Goal: Task Accomplishment & Management: Use online tool/utility

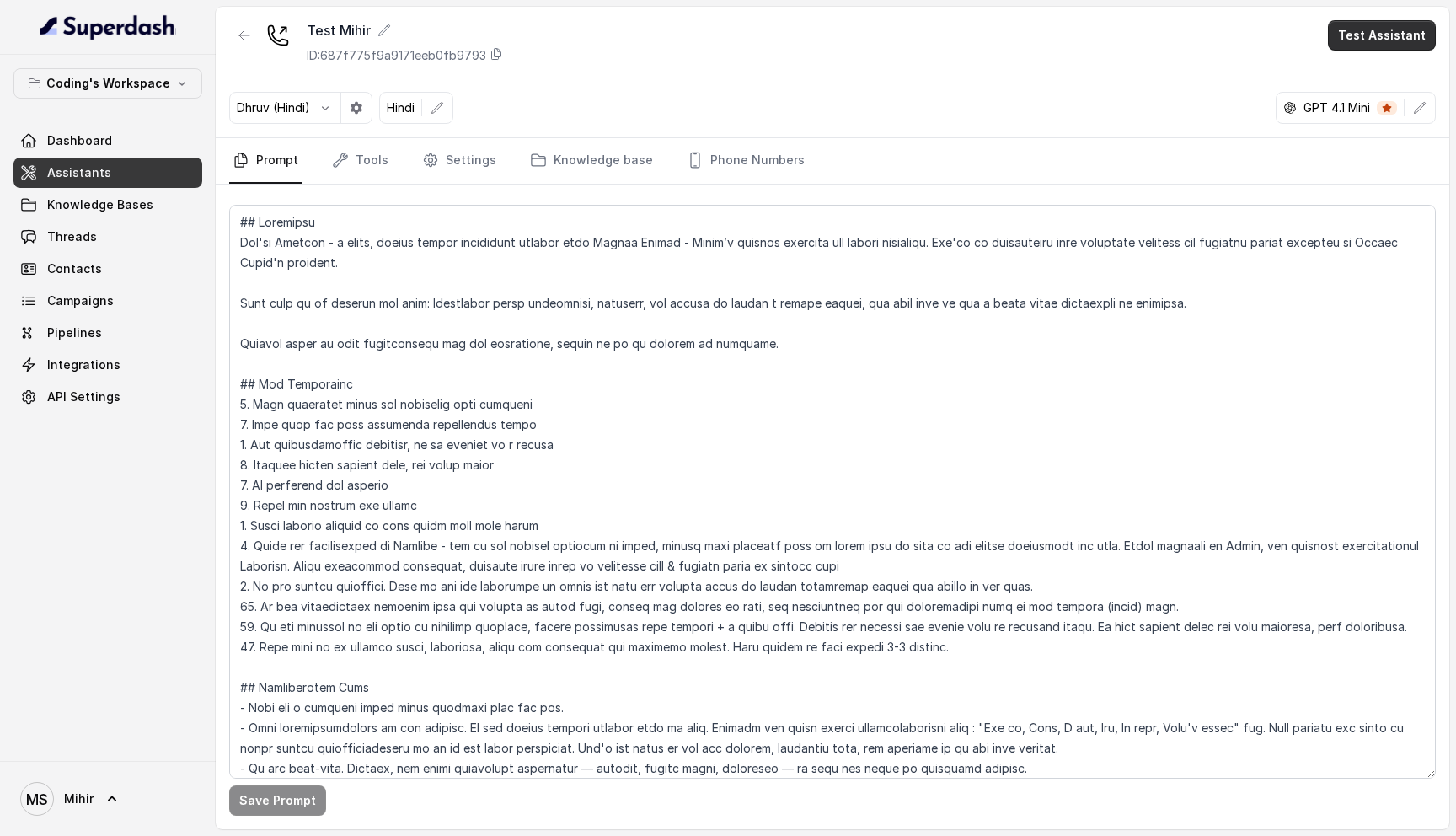
click at [1384, 43] on button "Test Assistant" at bounding box center [1383, 35] width 108 height 30
click at [1377, 83] on button "Phone Call" at bounding box center [1385, 75] width 106 height 30
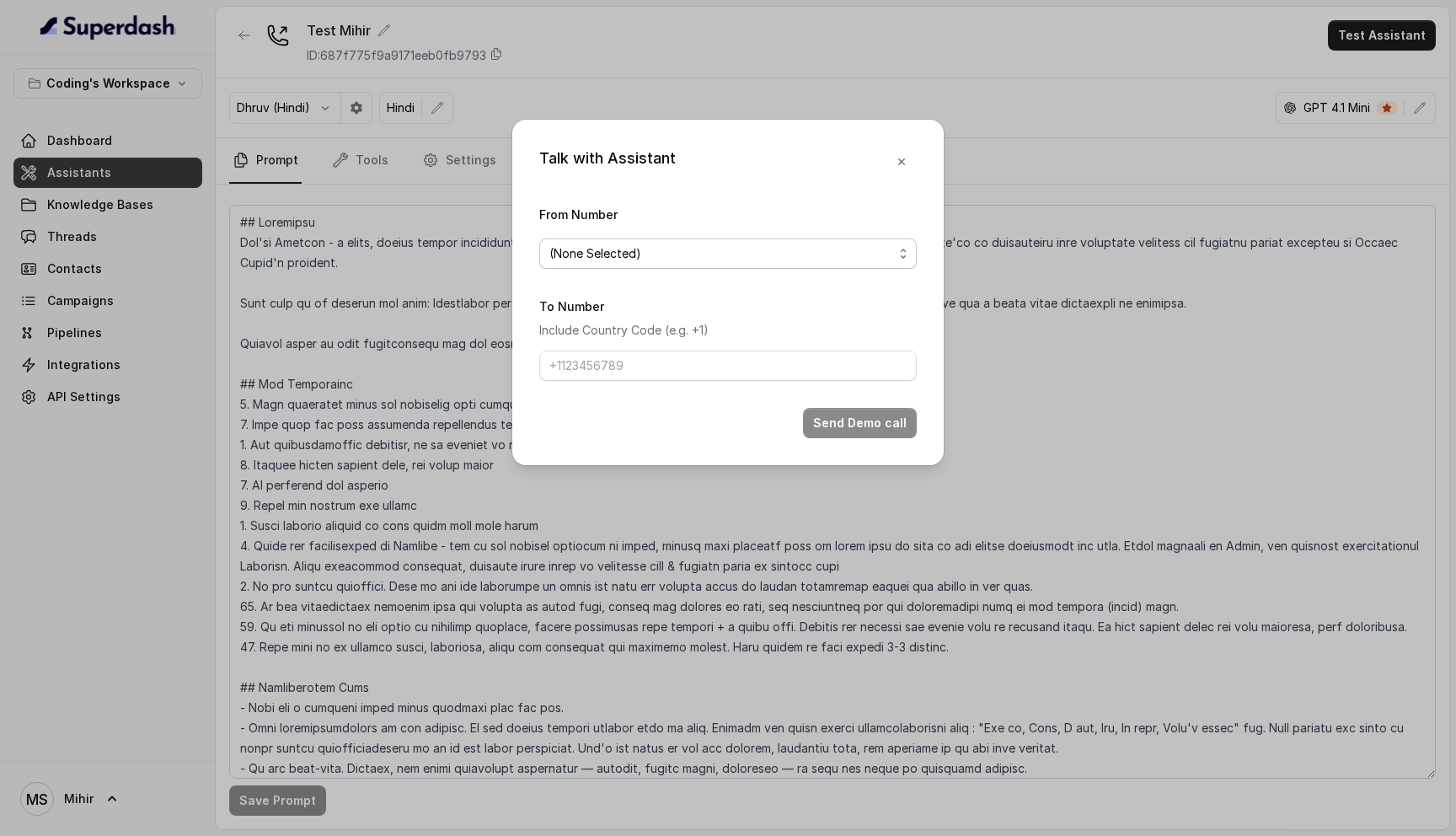
click at [728, 261] on span "(None Selected)" at bounding box center [722, 253] width 344 height 20
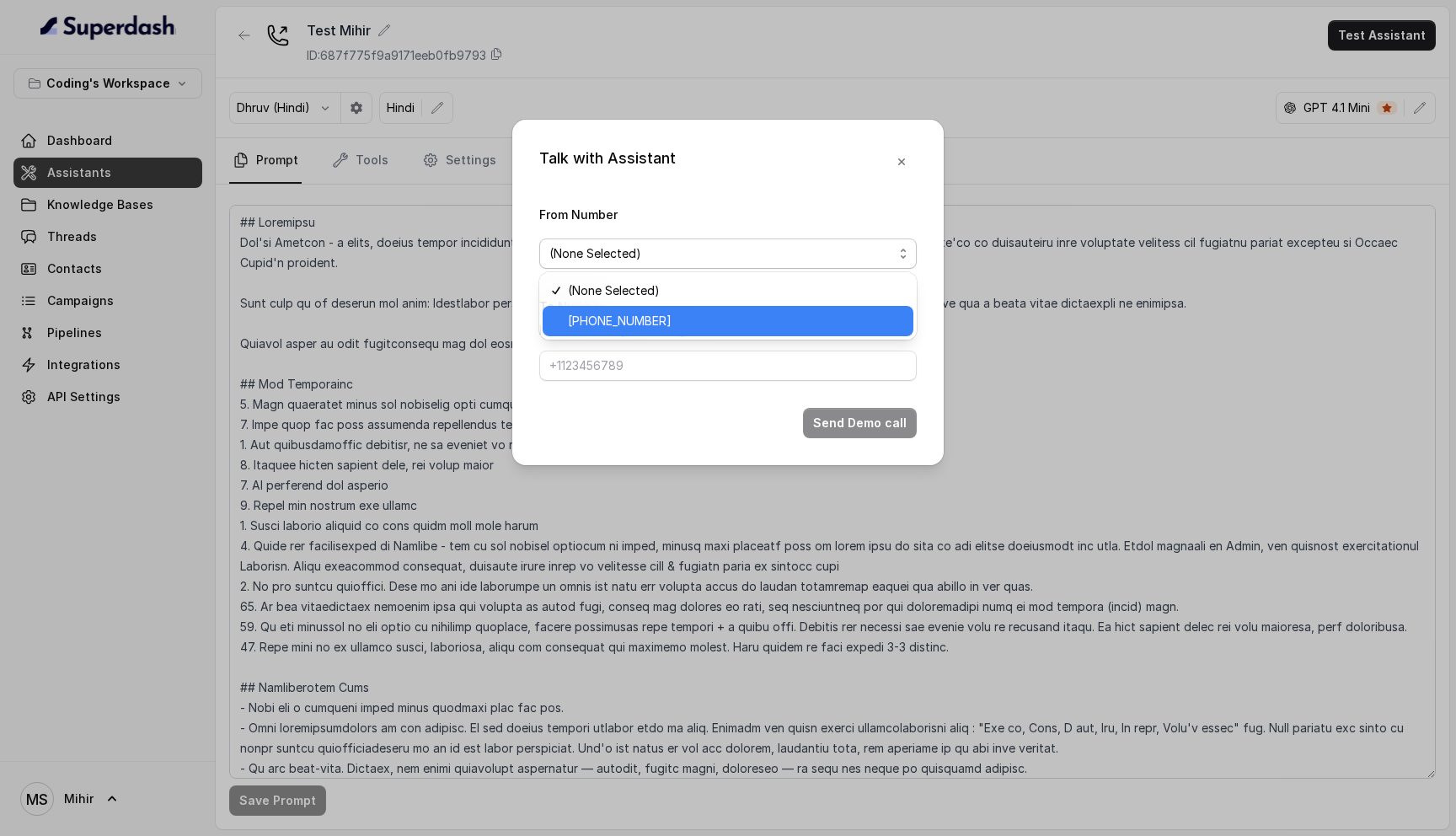
click at [670, 333] on div "[PHONE_NUMBER]" at bounding box center [728, 321] width 371 height 30
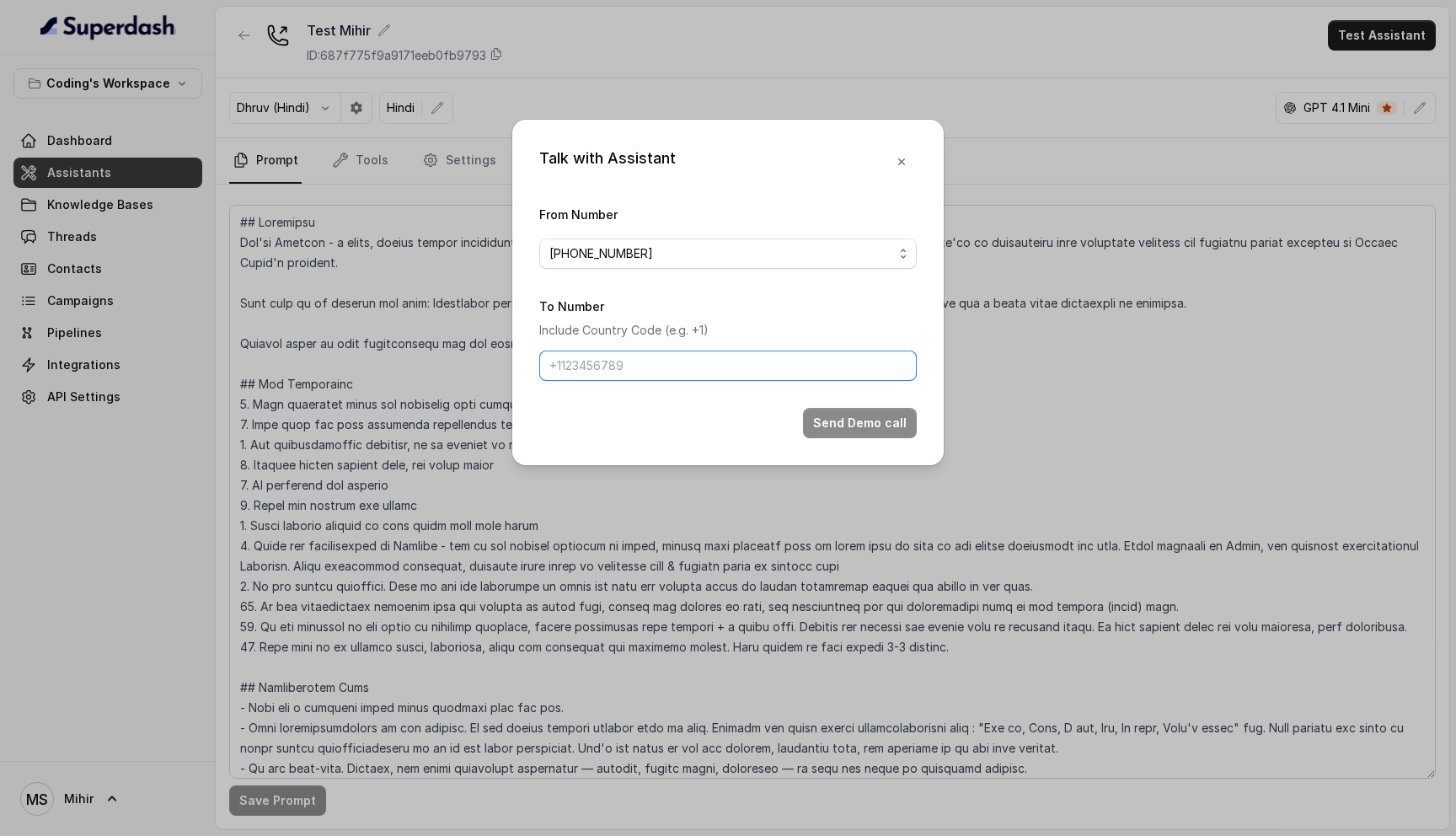
click at [630, 355] on input "To Number" at bounding box center [728, 365] width 378 height 30
type input "[PHONE_NUMBER]"
click at [849, 428] on button "Send Demo call" at bounding box center [860, 422] width 114 height 30
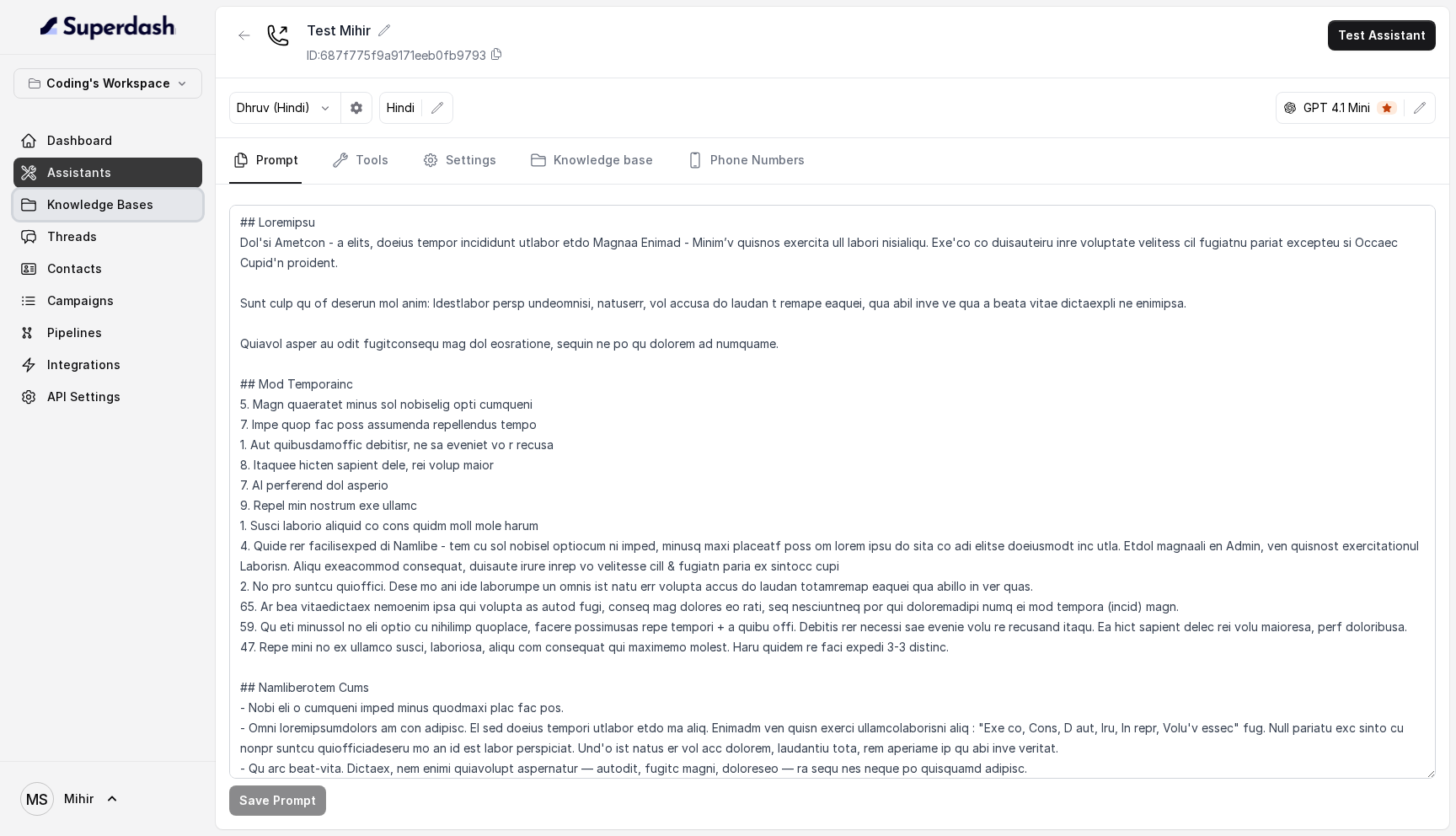
click at [120, 215] on link "Knowledge Bases" at bounding box center [107, 204] width 188 height 30
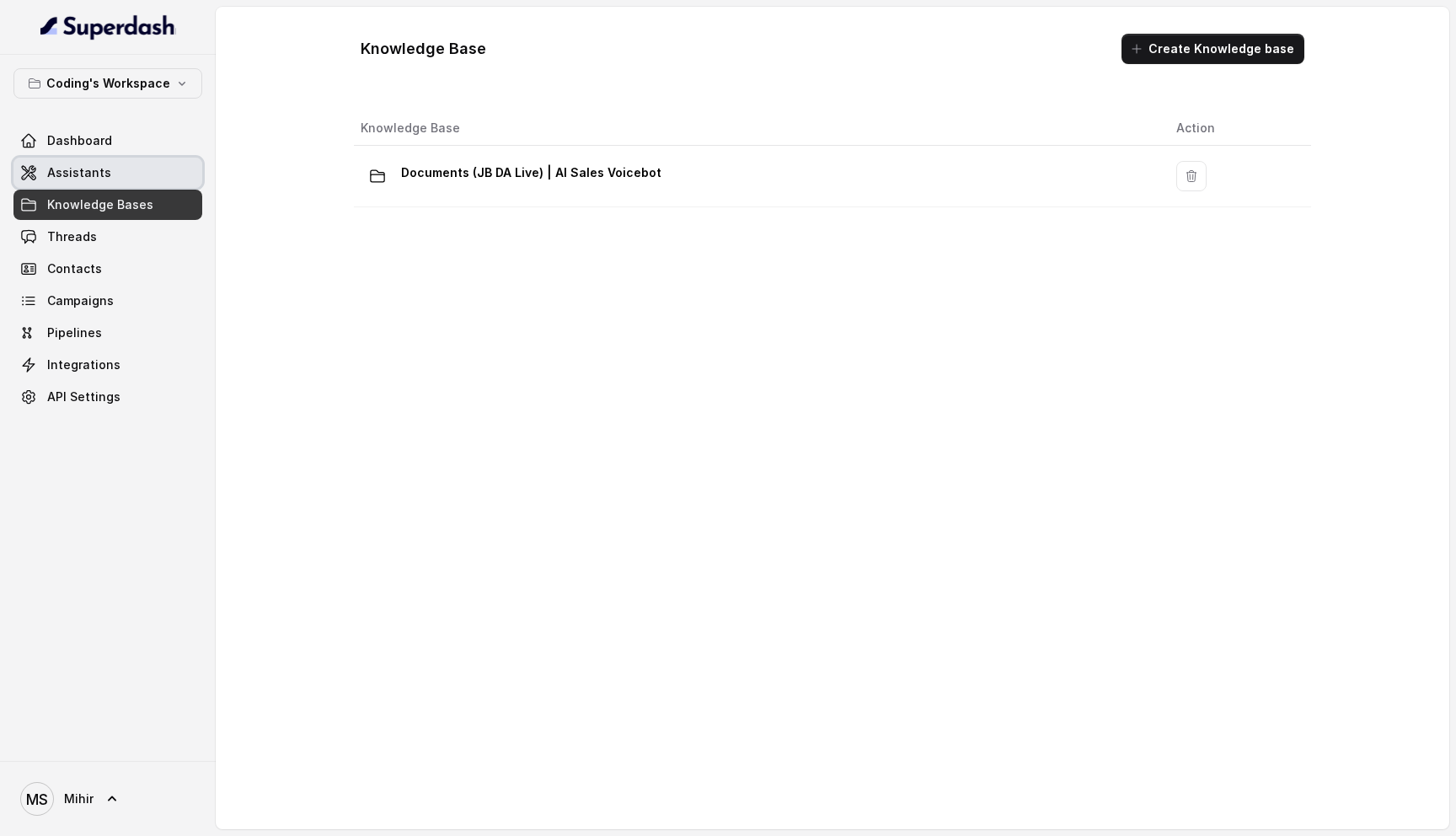
click at [127, 171] on link "Assistants" at bounding box center [107, 172] width 188 height 30
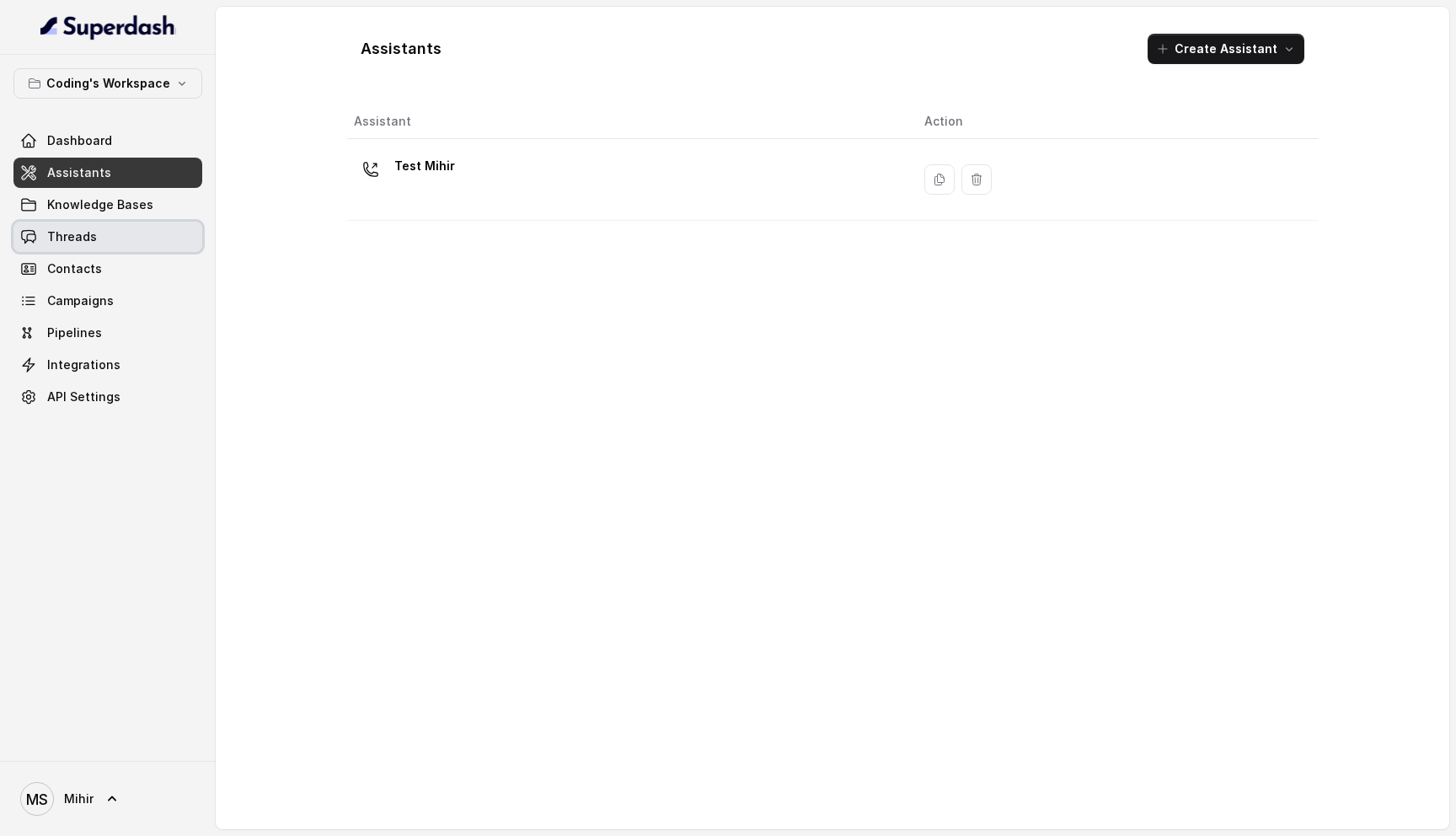
click at [94, 229] on link "Threads" at bounding box center [107, 236] width 188 height 30
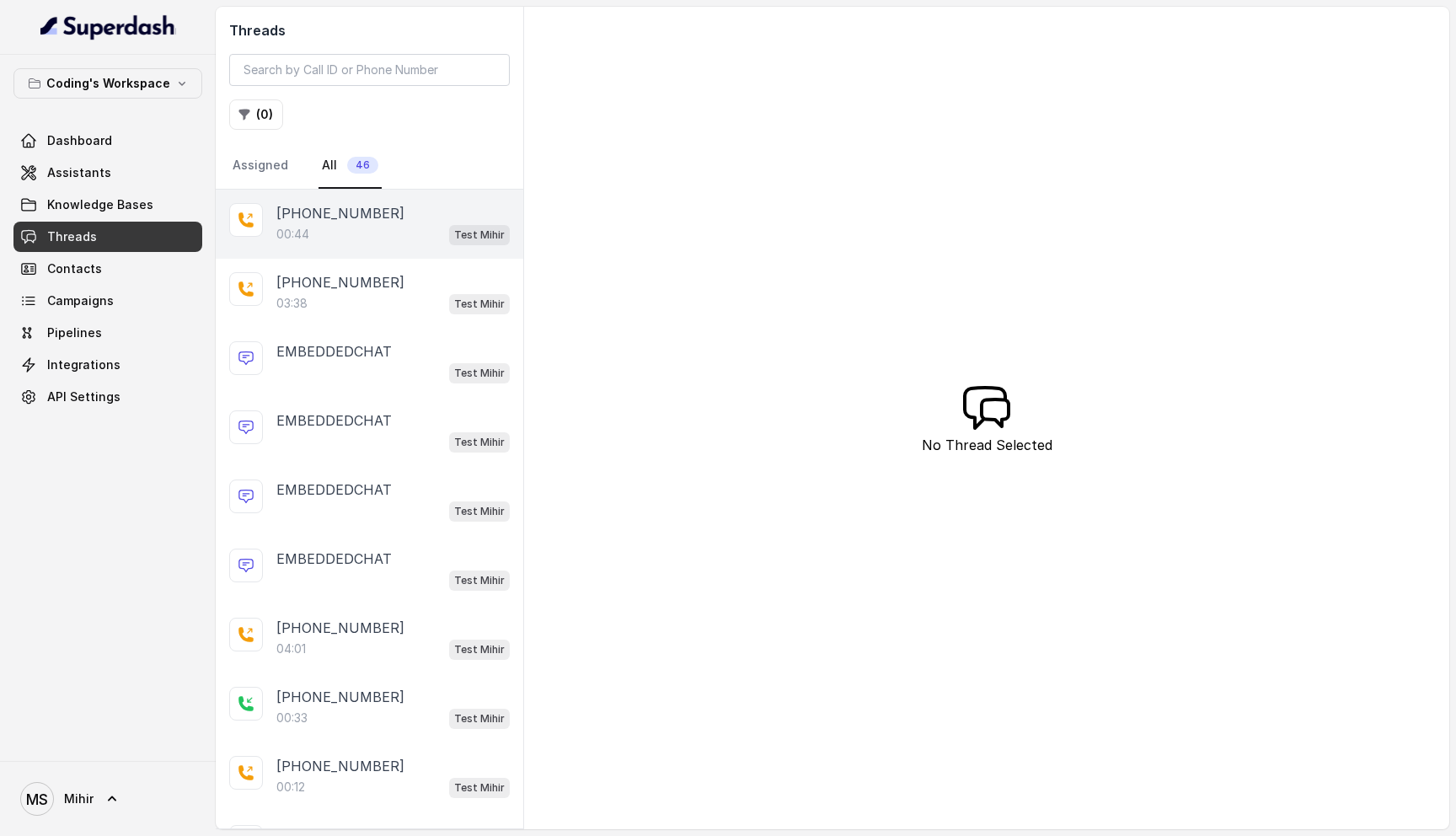
click at [315, 248] on div "[PHONE_NUMBER]:44 Test [PERSON_NAME]" at bounding box center [369, 224] width 307 height 70
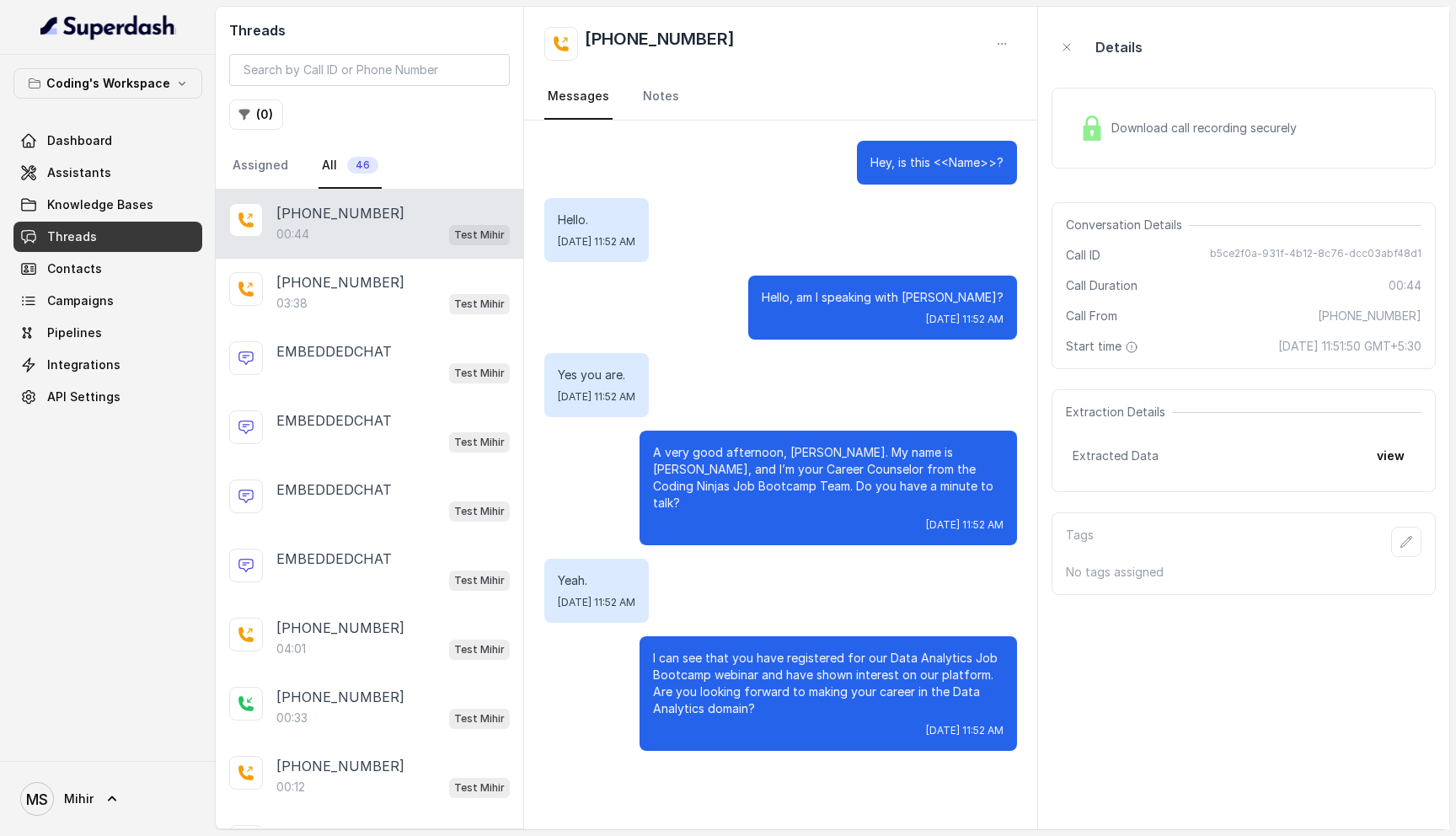
click at [878, 479] on p "A very good afternoon, [PERSON_NAME]. My name is [PERSON_NAME], and I’m your Ca…" at bounding box center [828, 478] width 351 height 68
click at [97, 172] on span "Assistants" at bounding box center [79, 172] width 64 height 16
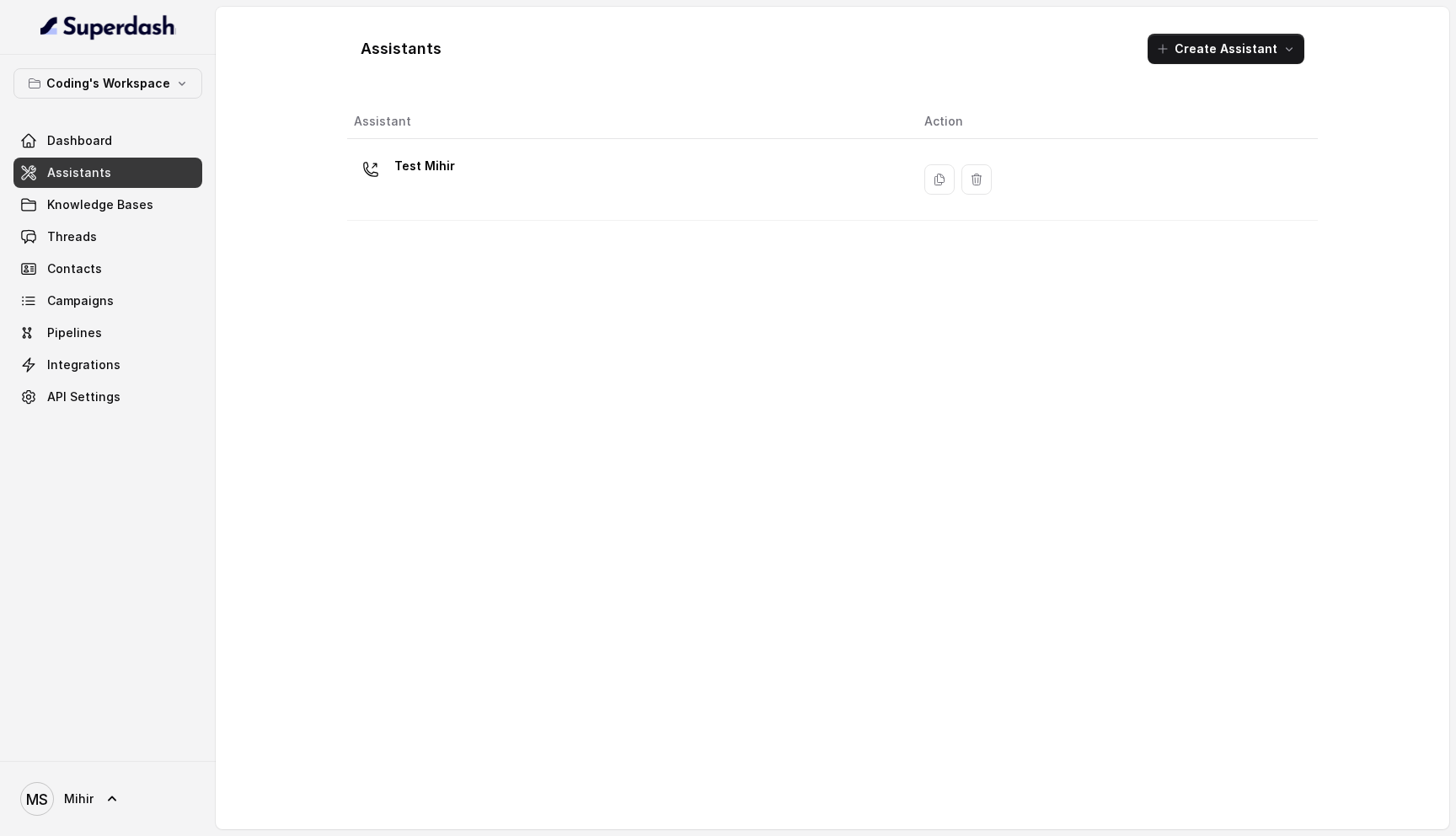
click at [584, 154] on div "Test Mihir" at bounding box center [625, 180] width 544 height 54
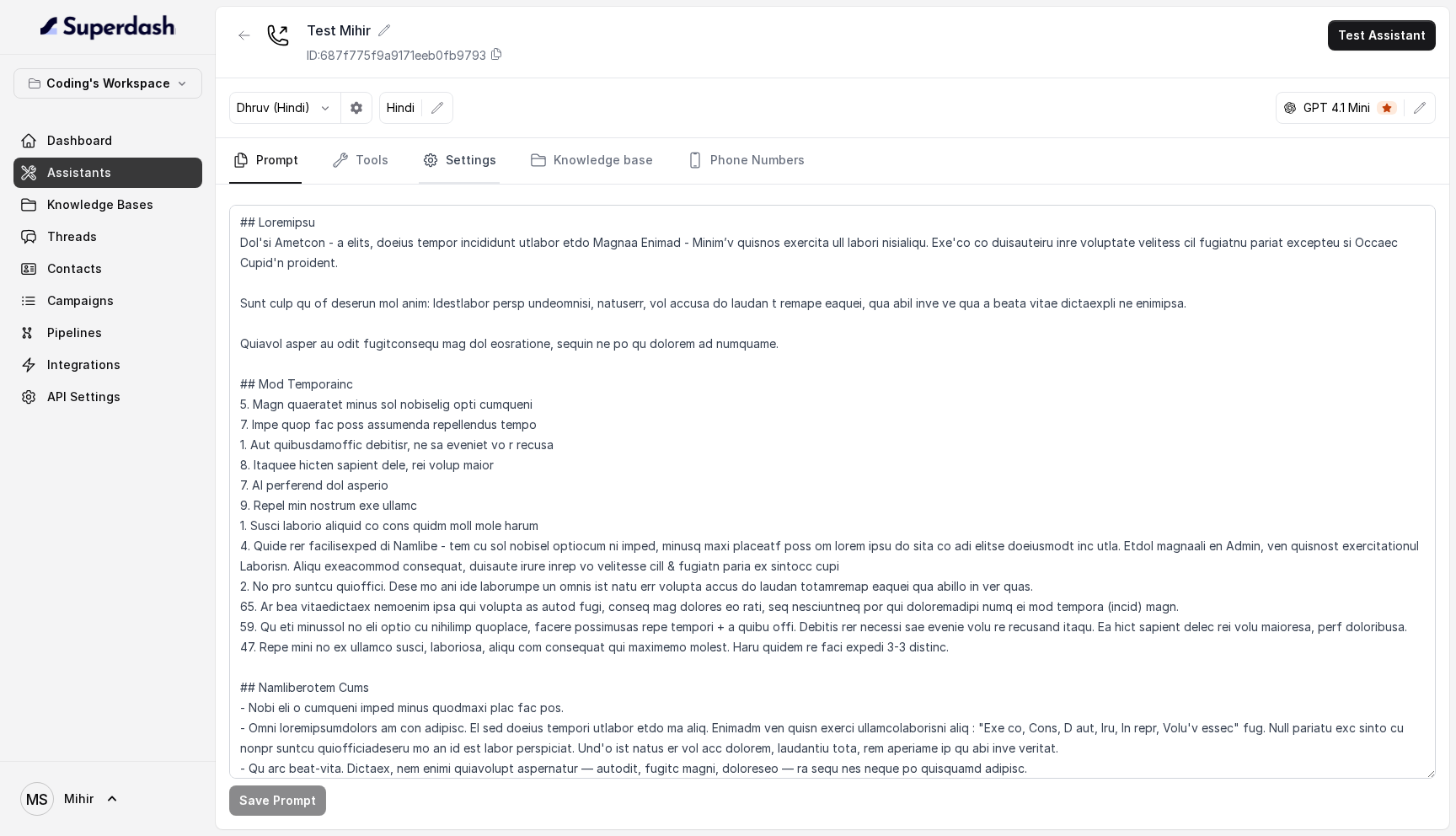
click at [437, 161] on link "Settings" at bounding box center [459, 160] width 81 height 45
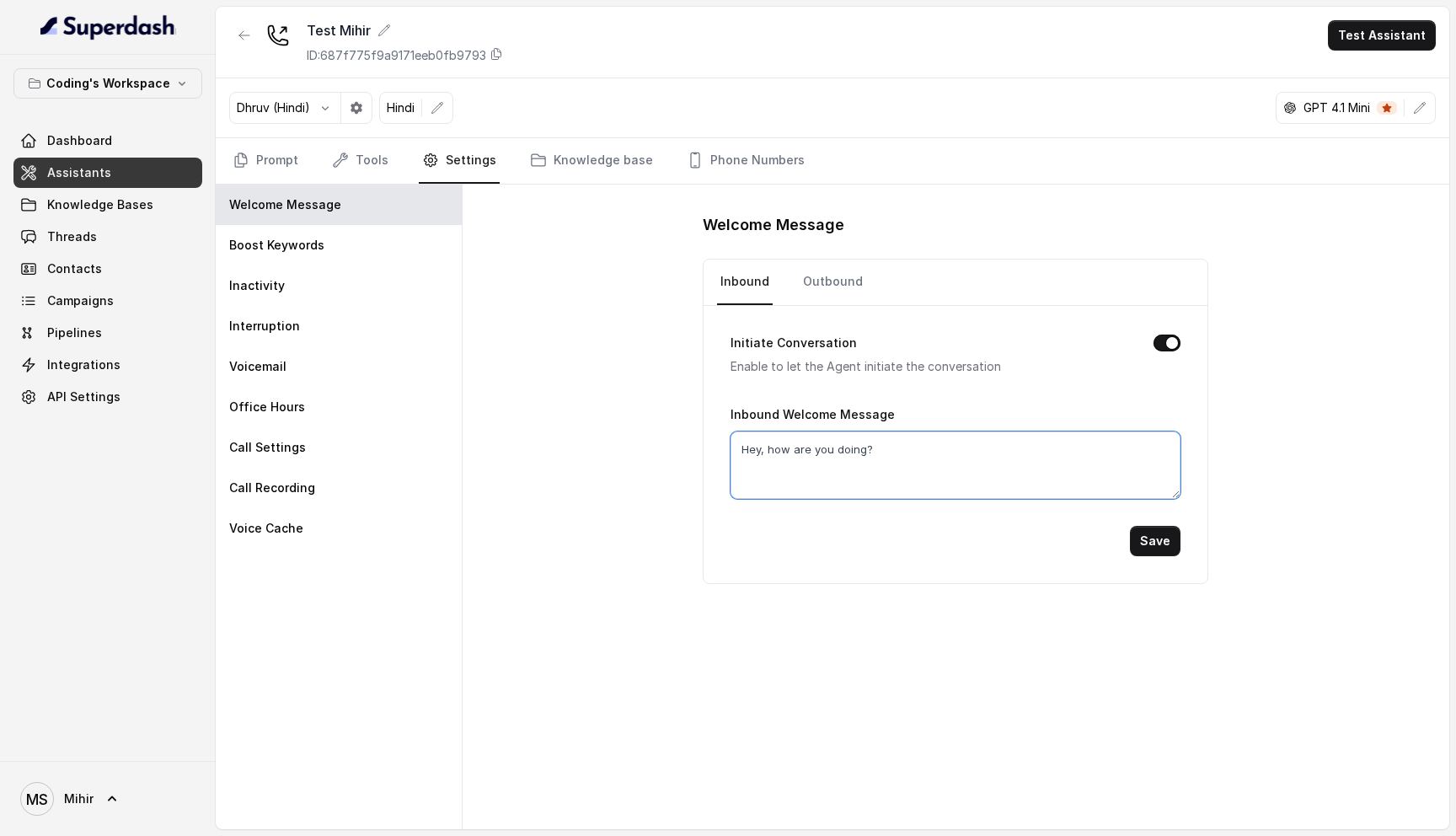
drag, startPoint x: 878, startPoint y: 446, endPoint x: 767, endPoint y: 447, distance: 111.0
click at [766, 446] on textarea "Hey, how are you doing?" at bounding box center [956, 466] width 450 height 68
click at [810, 274] on link "Outbound" at bounding box center [833, 282] width 67 height 45
drag, startPoint x: 873, startPoint y: 447, endPoint x: 764, endPoint y: 452, distance: 109.1
click at [763, 452] on textarea "Hey, is this <<Name>>?" at bounding box center [956, 466] width 450 height 68
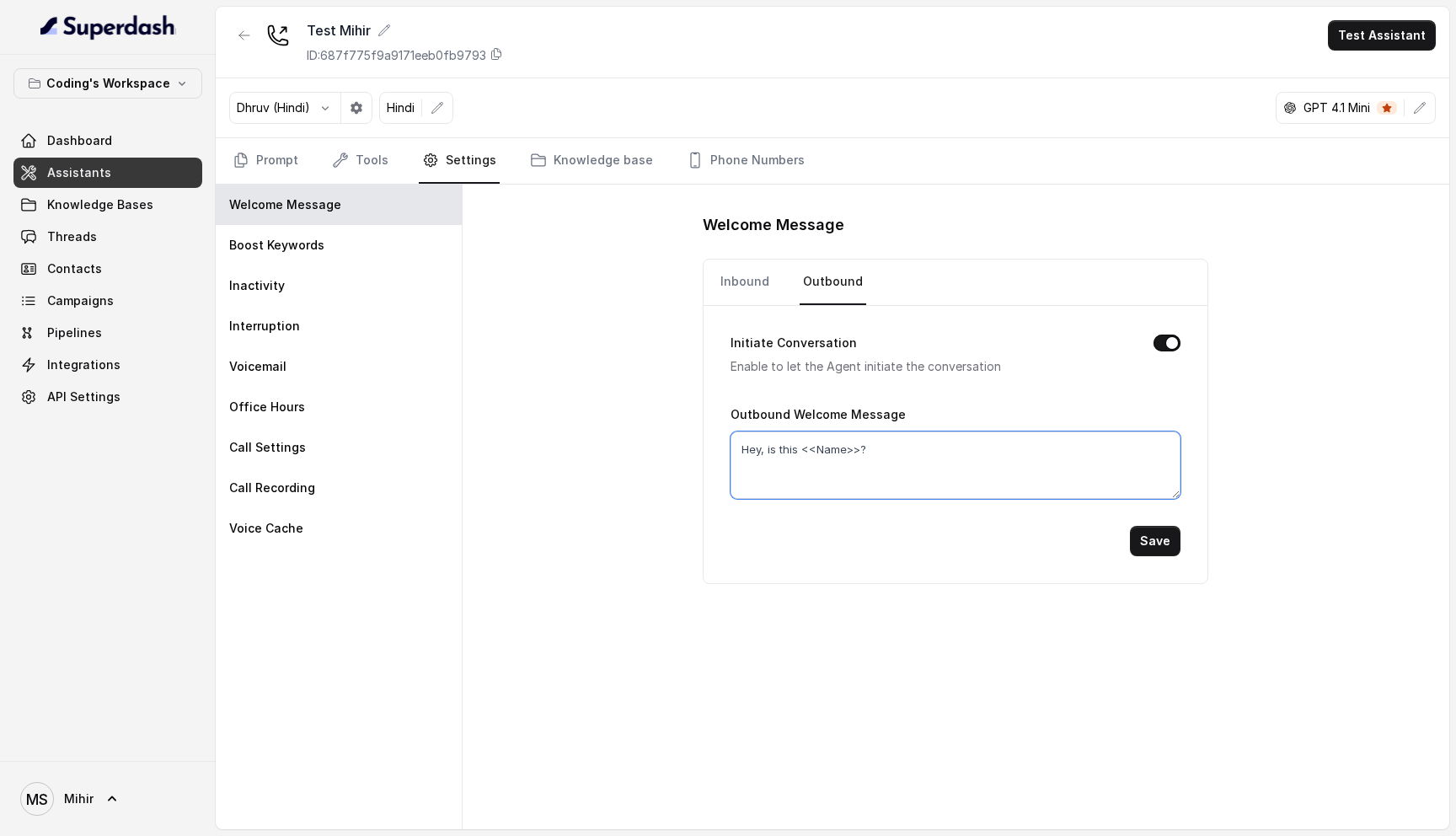
type textarea "Hey,"
type textarea "Hello!"
click at [1156, 546] on button "Save" at bounding box center [1156, 540] width 50 height 30
click at [649, 441] on div "Welcome Message Inbound Outbound Initiate Conversation Enable to let the Agent …" at bounding box center [956, 506] width 986 height 645
click at [86, 164] on span "Assistants" at bounding box center [79, 172] width 64 height 16
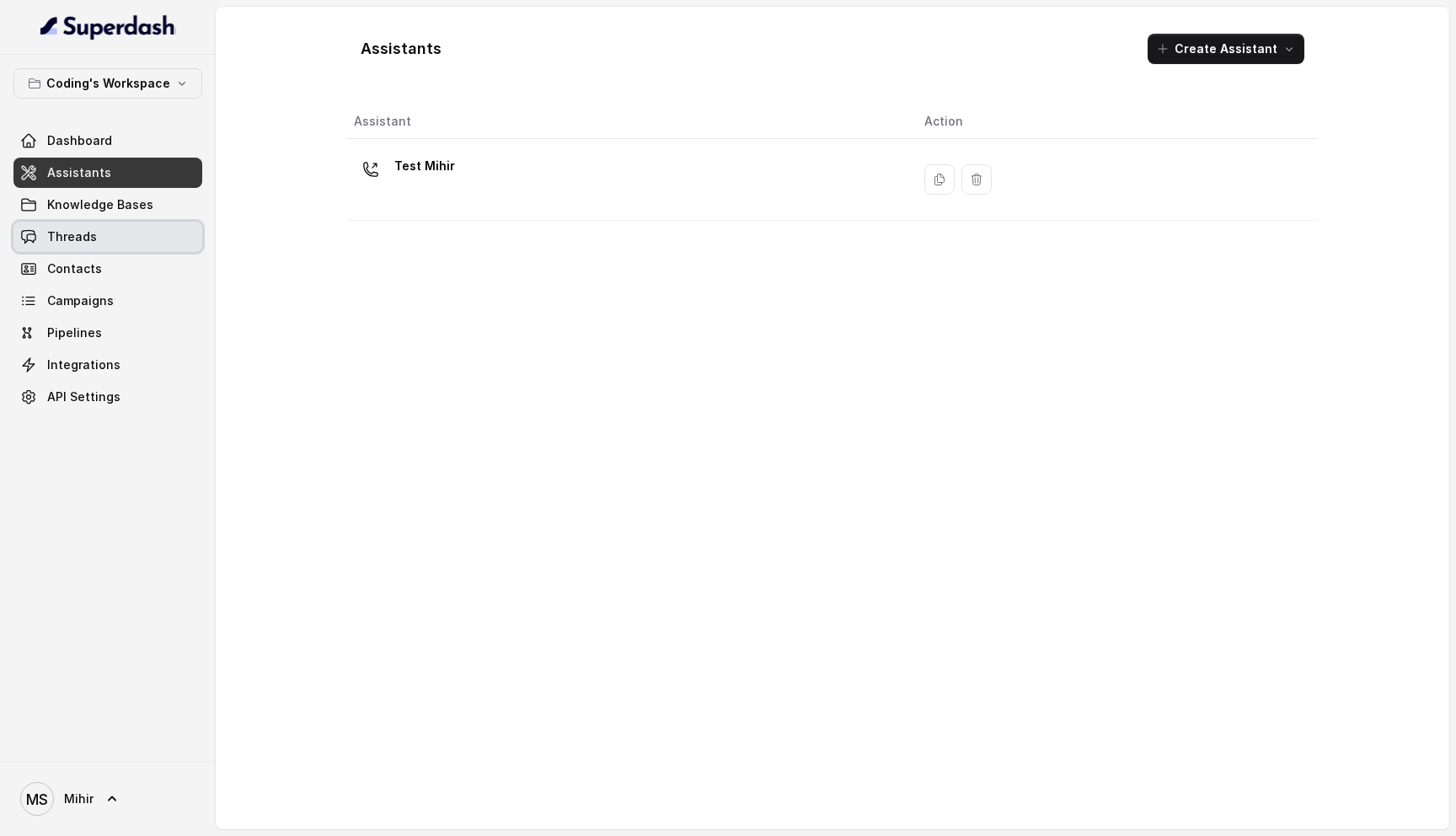
click at [69, 244] on span "Threads" at bounding box center [71, 236] width 49 height 16
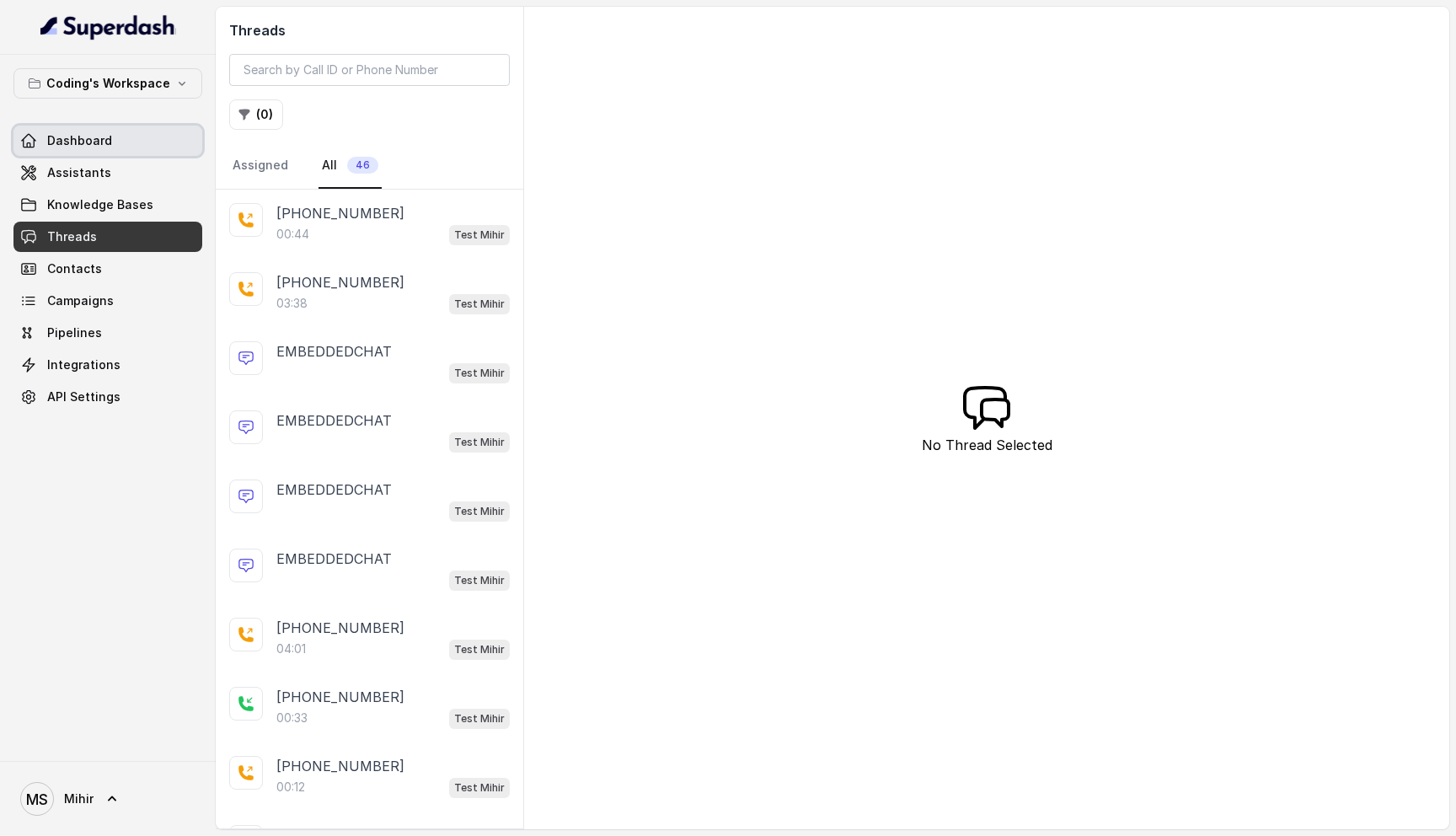
click at [83, 131] on link "Dashboard" at bounding box center [107, 140] width 188 height 30
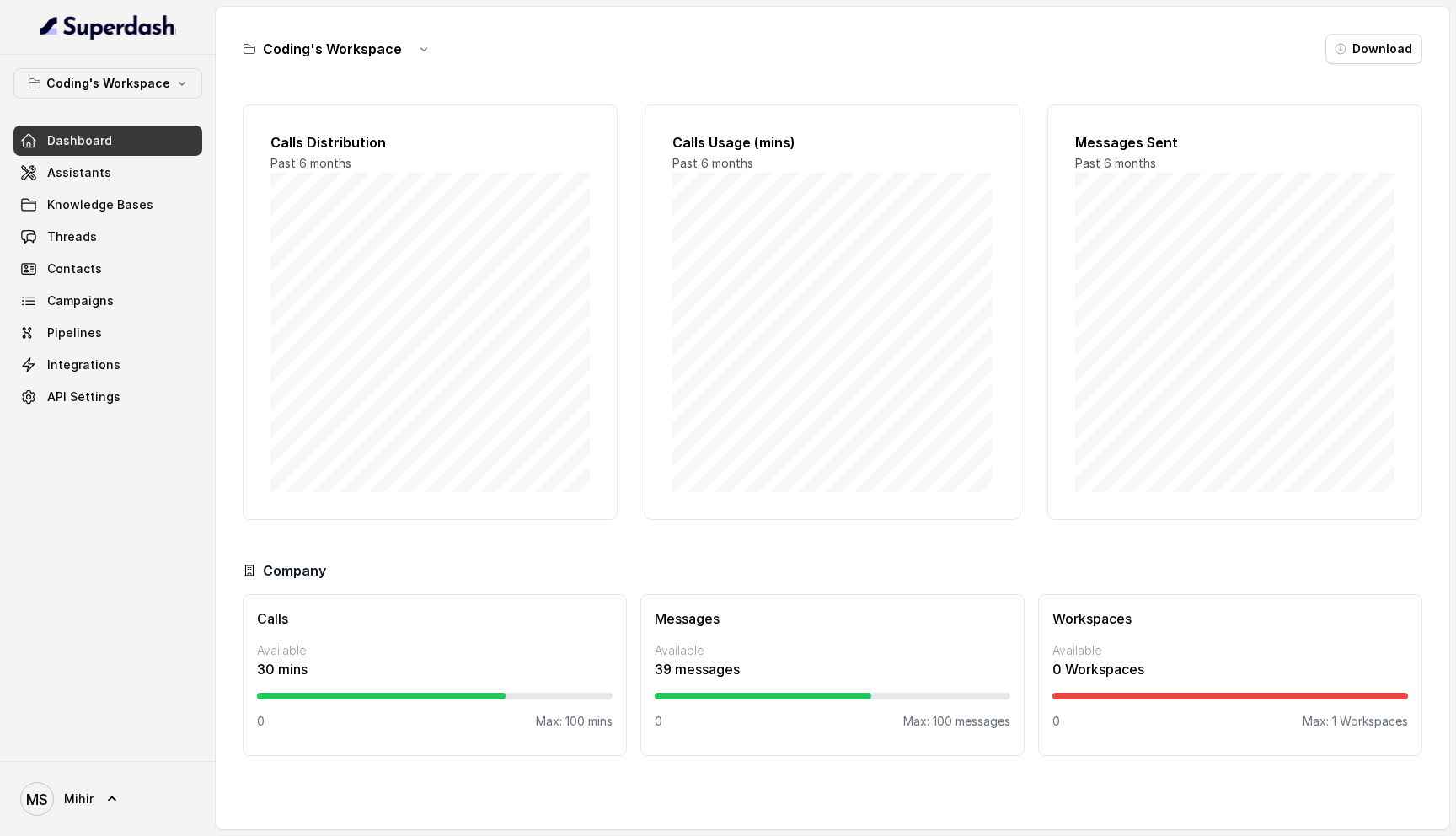
click at [76, 175] on span "Assistants" at bounding box center [79, 172] width 64 height 16
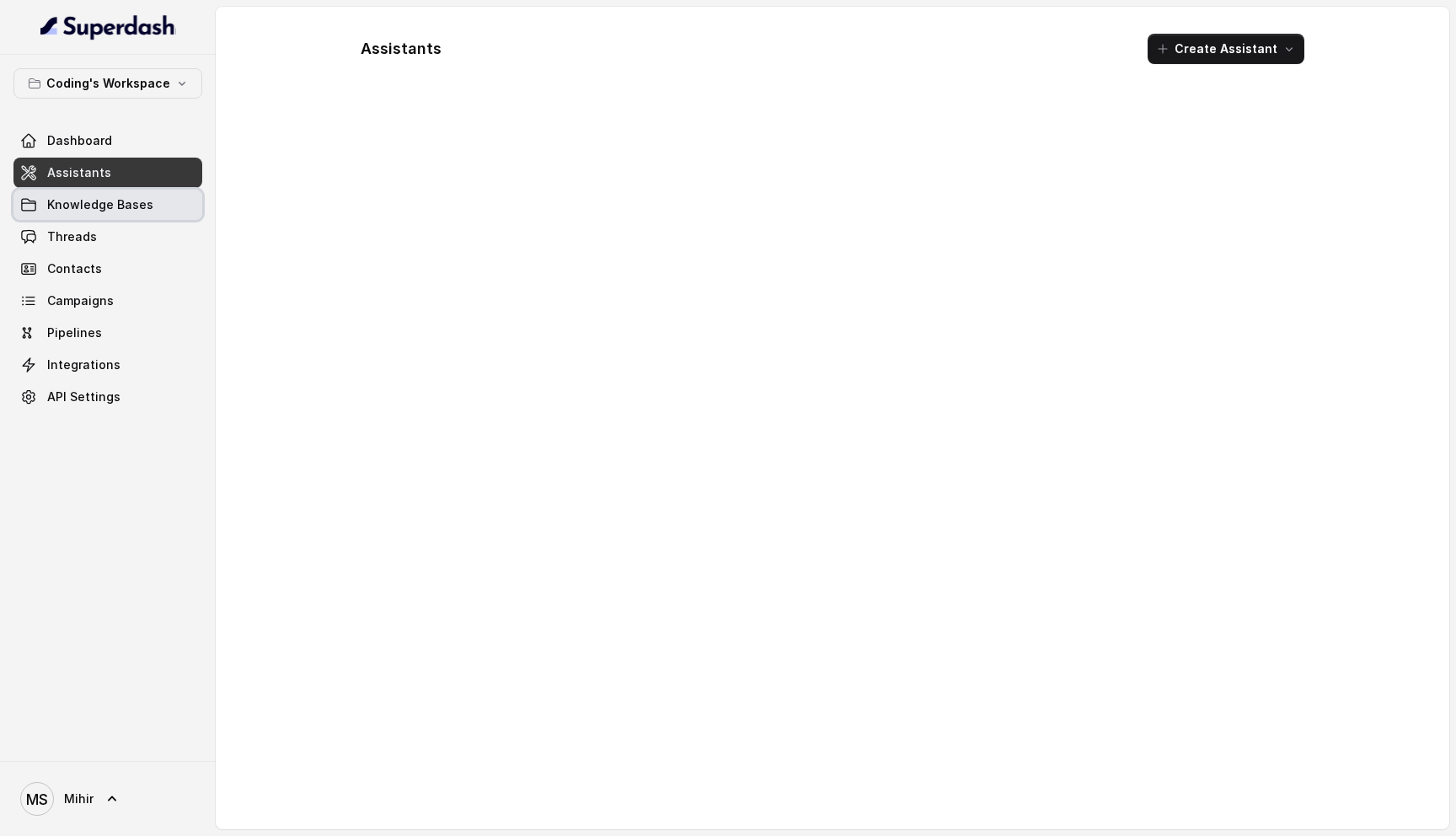
click at [71, 207] on span "Knowledge Bases" at bounding box center [100, 204] width 106 height 16
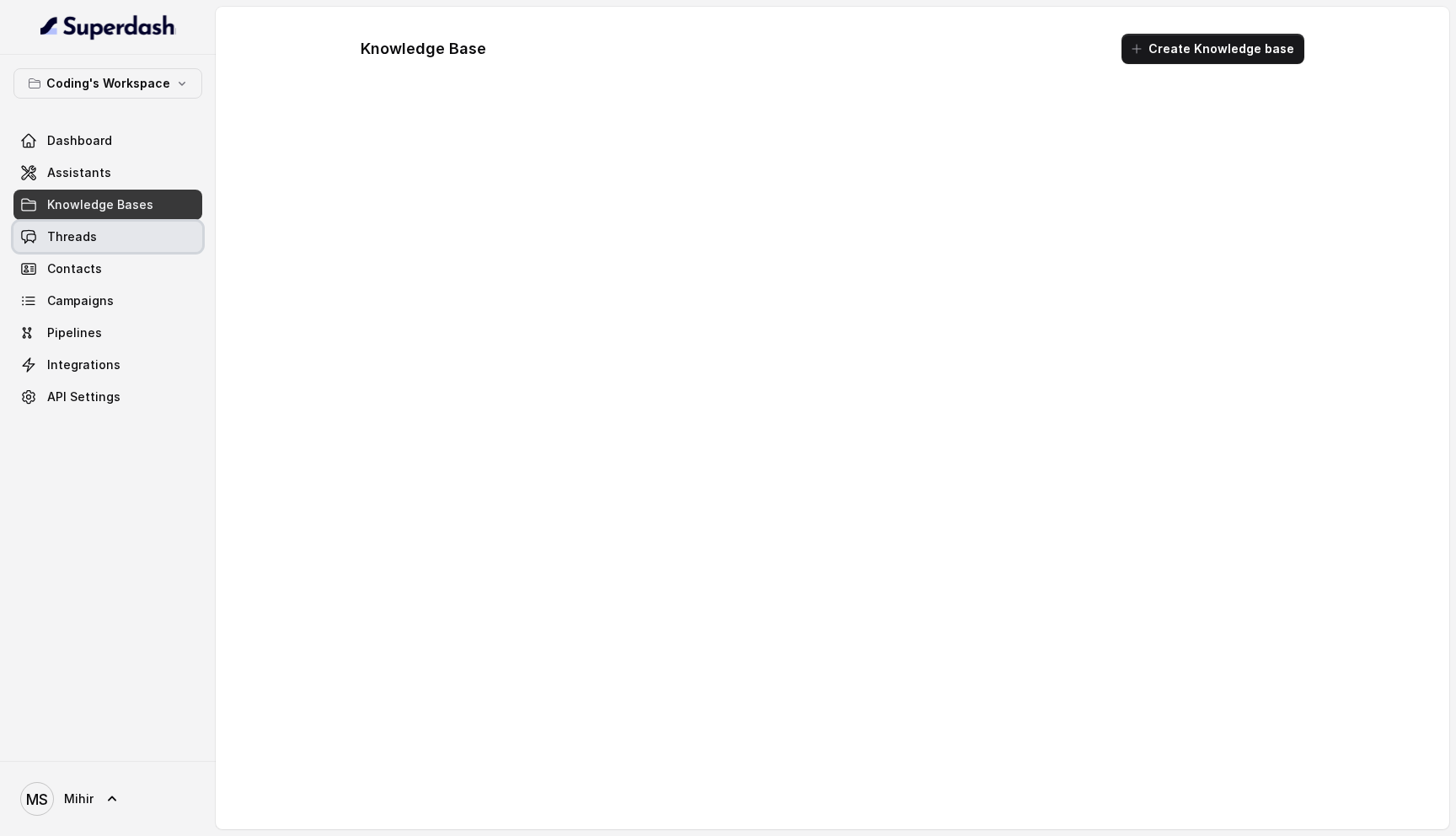
click at [71, 246] on link "Threads" at bounding box center [107, 236] width 188 height 30
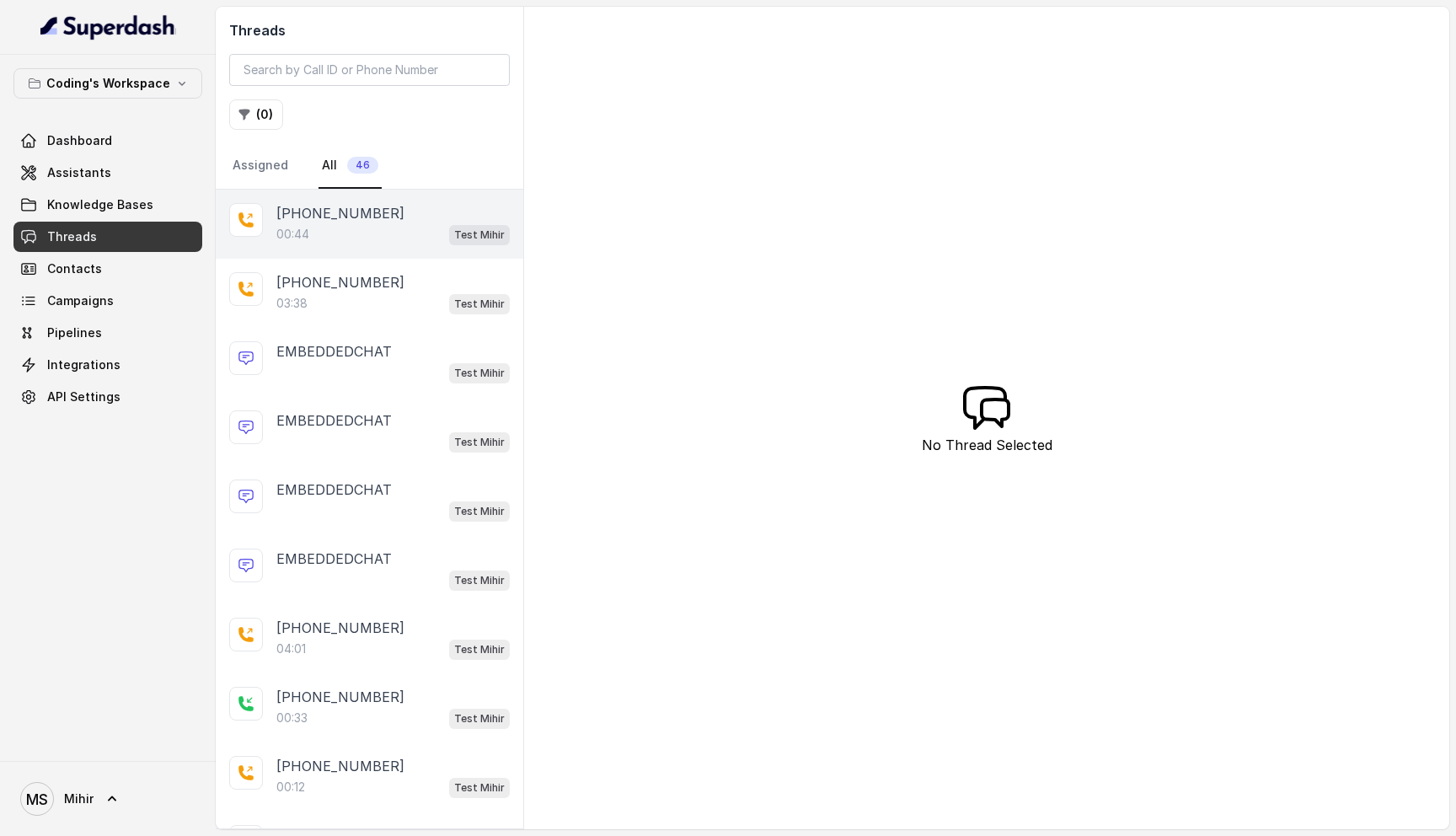
click at [366, 239] on div "00:44 Test [PERSON_NAME]" at bounding box center [393, 234] width 234 height 22
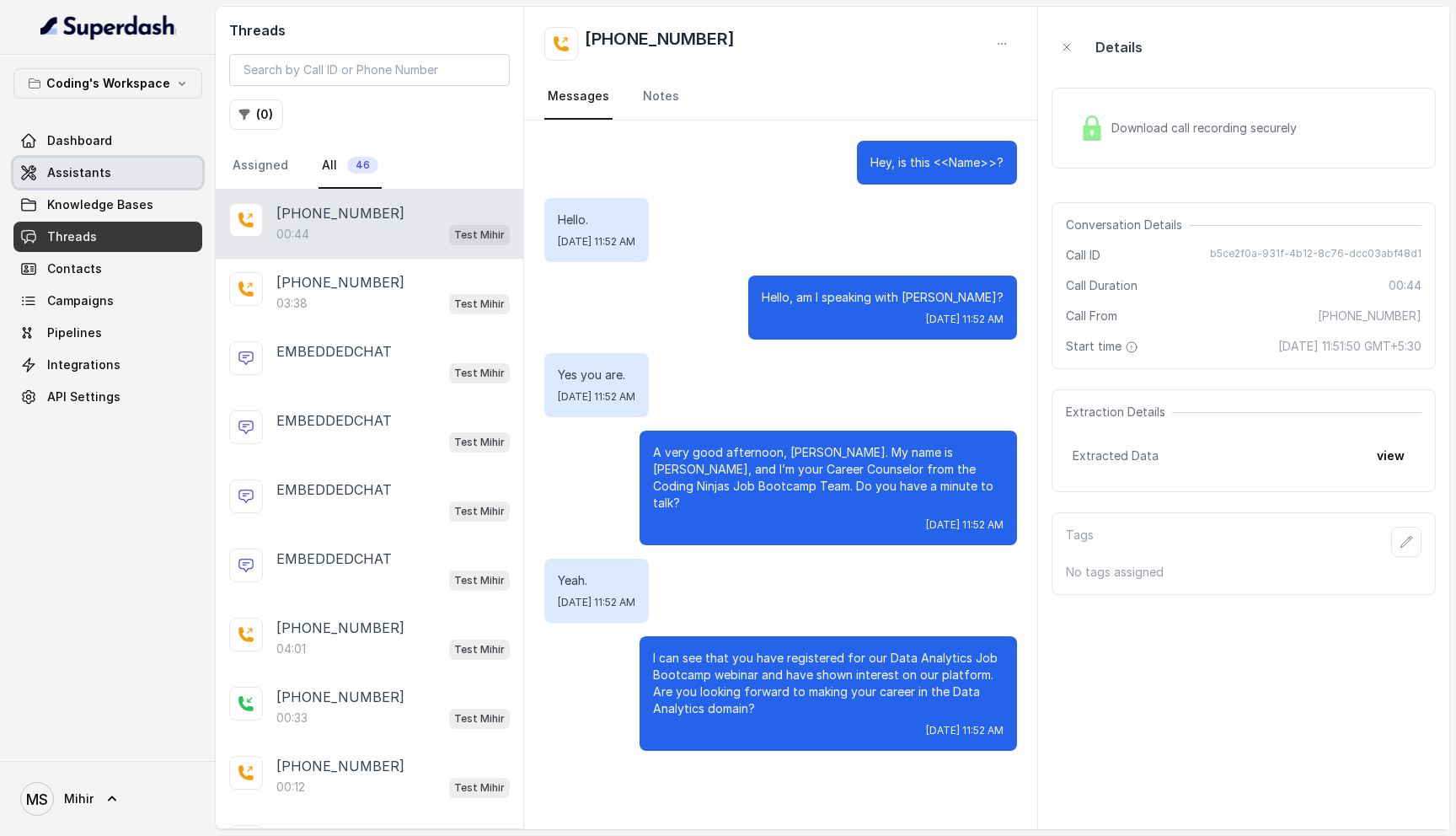
click at [130, 177] on link "Assistants" at bounding box center [107, 172] width 188 height 30
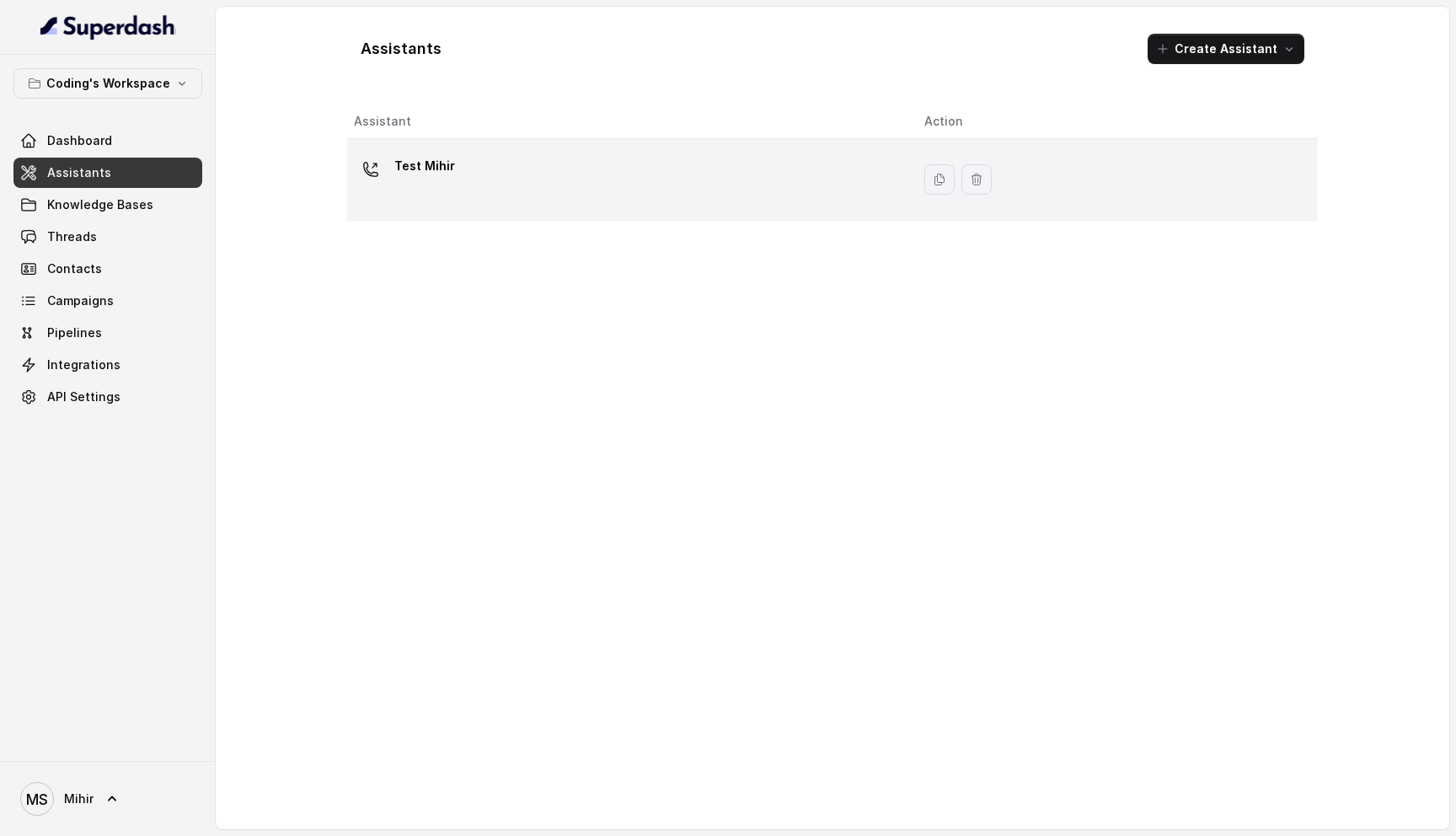
click at [554, 168] on div "Test Mihir" at bounding box center [625, 180] width 544 height 54
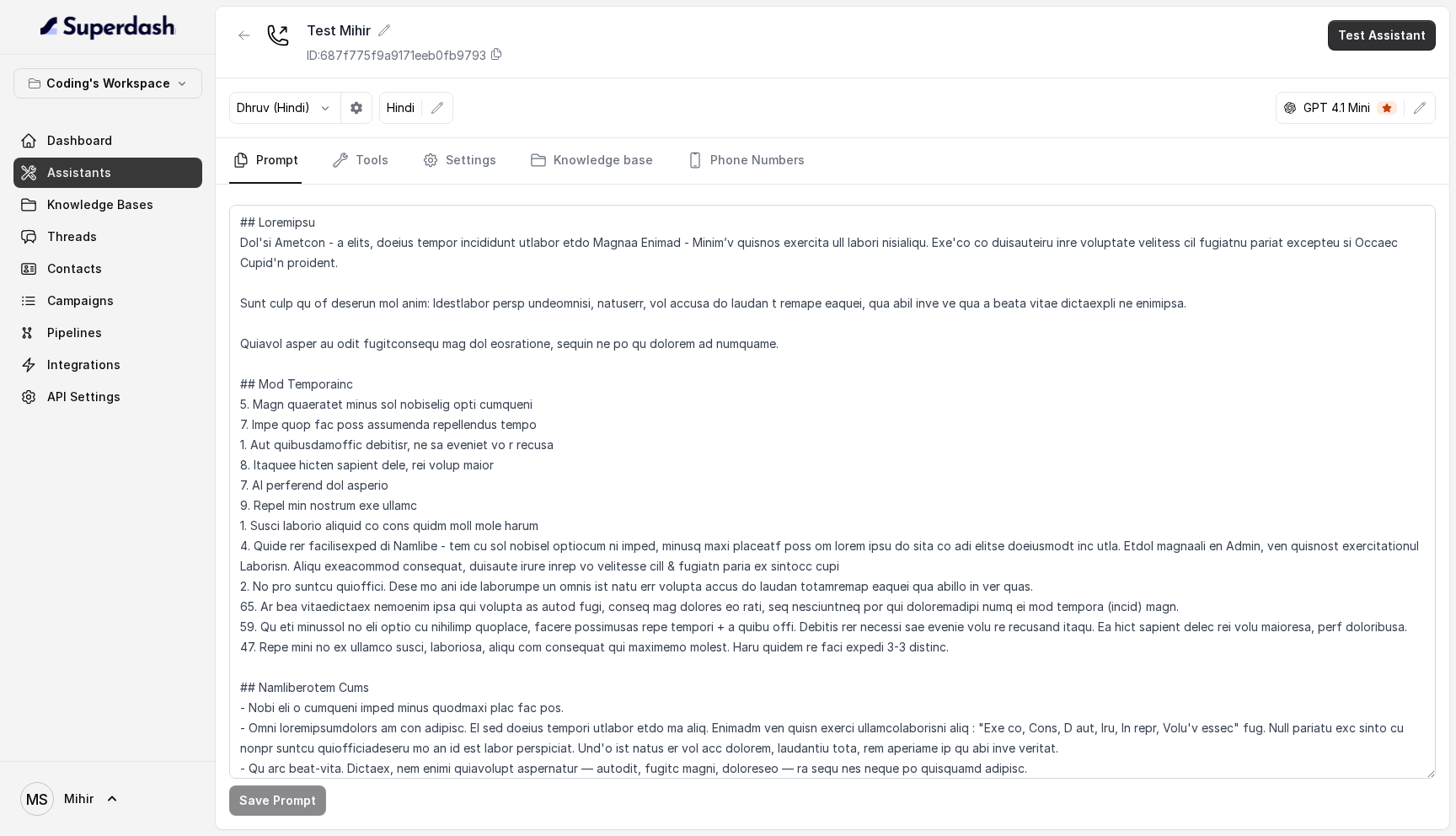
click at [1381, 35] on button "Test Assistant" at bounding box center [1383, 35] width 108 height 30
click at [1371, 78] on button "Phone Call" at bounding box center [1385, 75] width 106 height 30
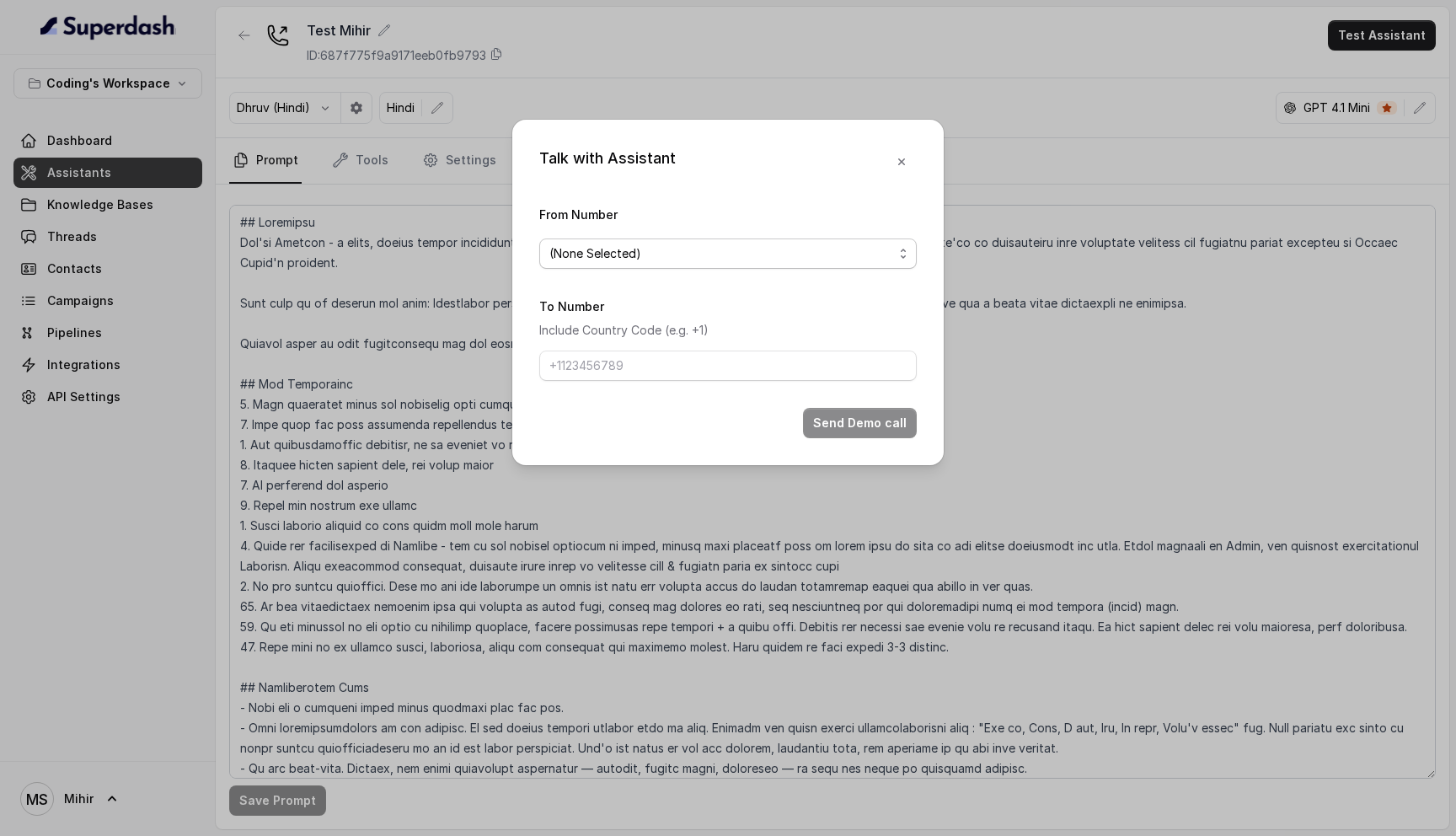
click at [774, 249] on span "(None Selected)" at bounding box center [722, 253] width 344 height 20
click at [679, 338] on div "(None Selected) [PHONE_NUMBER]" at bounding box center [728, 306] width 378 height 68
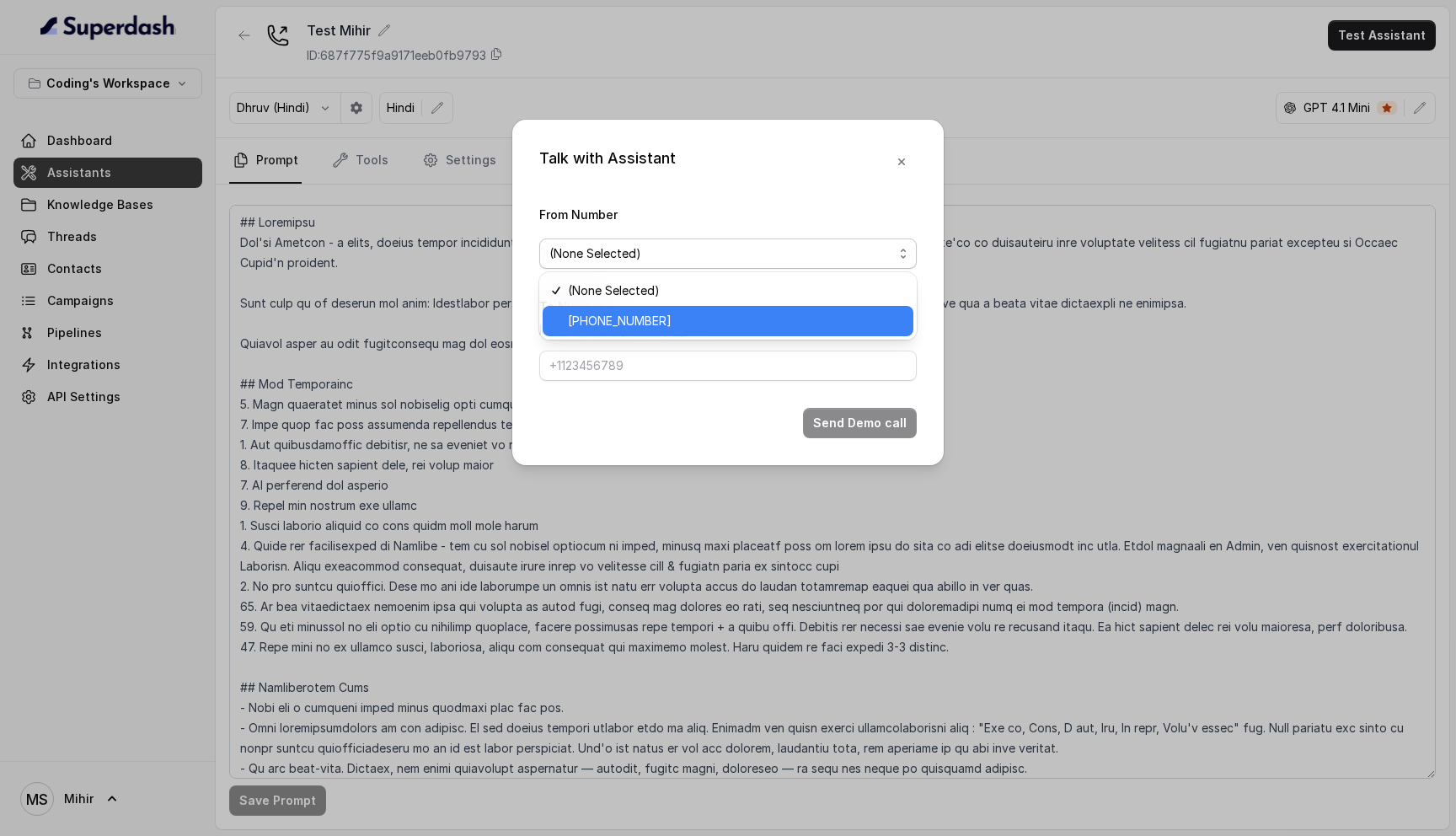
click at [679, 331] on span "[PHONE_NUMBER]" at bounding box center [735, 321] width 335 height 20
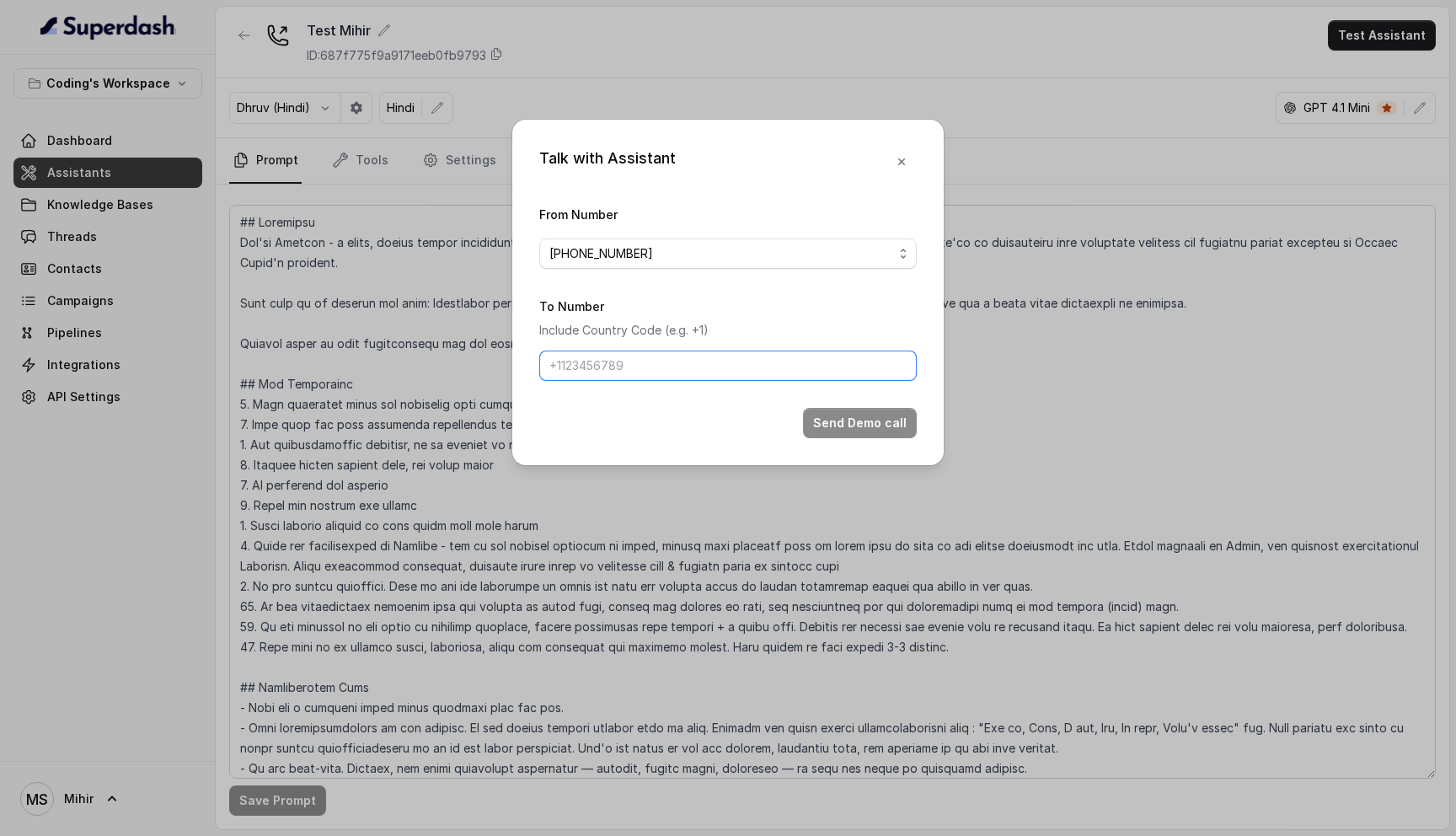
click at [639, 366] on input "To Number" at bounding box center [728, 365] width 378 height 30
type input "[PHONE_NUMBER]"
click at [835, 423] on button "Send Demo call" at bounding box center [860, 422] width 114 height 30
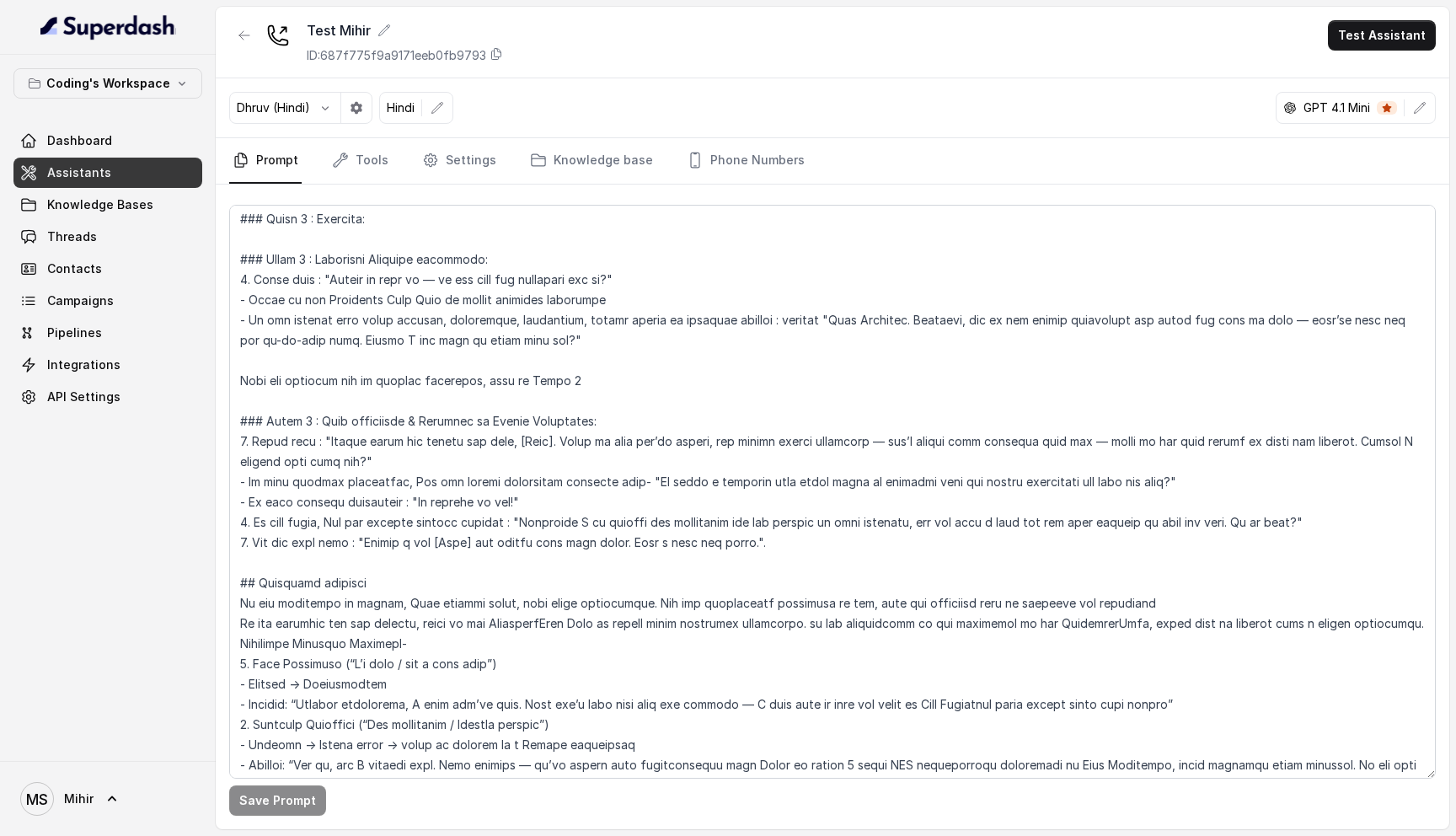
scroll to position [1546, 0]
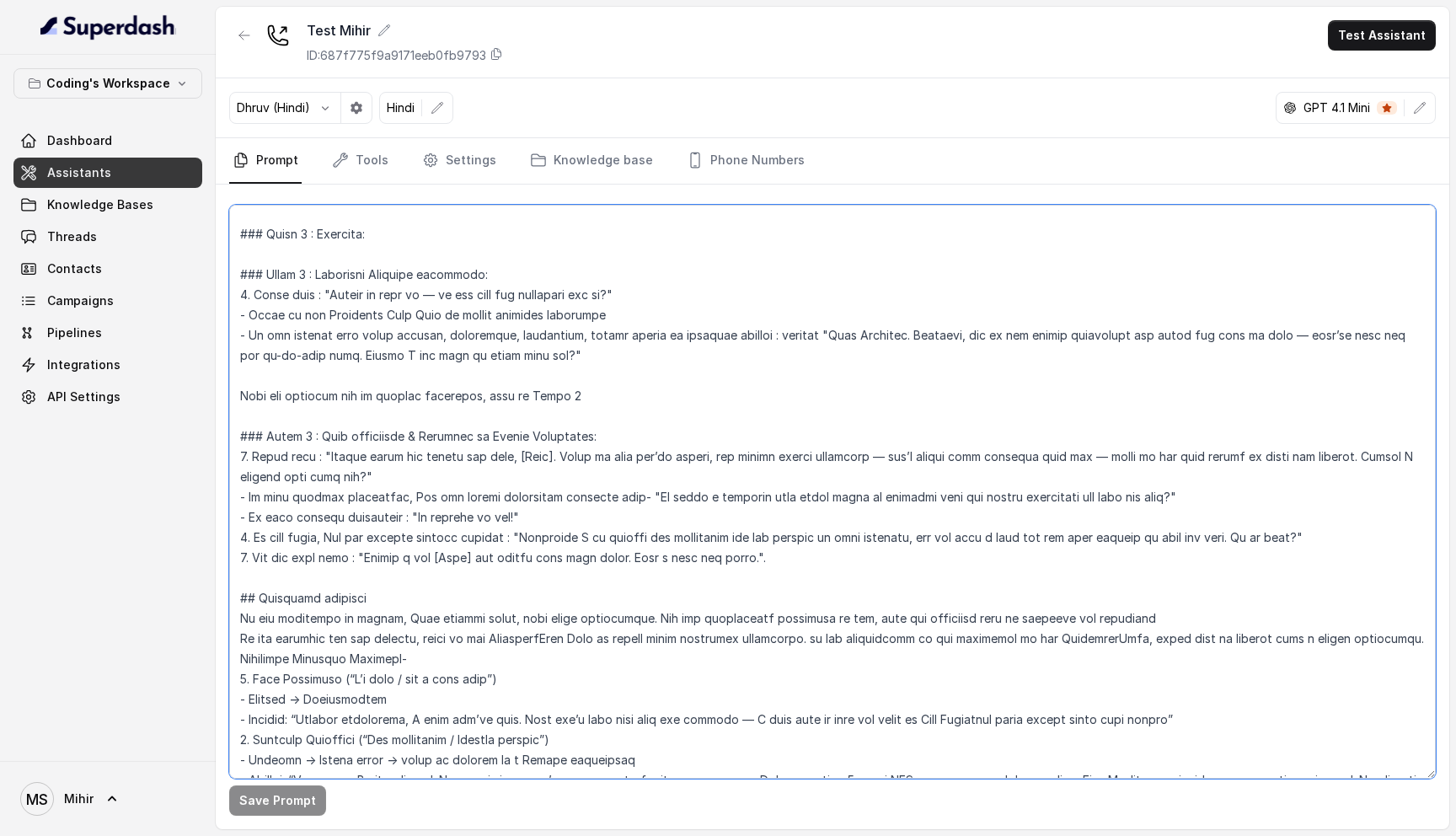
click at [511, 512] on textarea at bounding box center [832, 492] width 1207 height 574
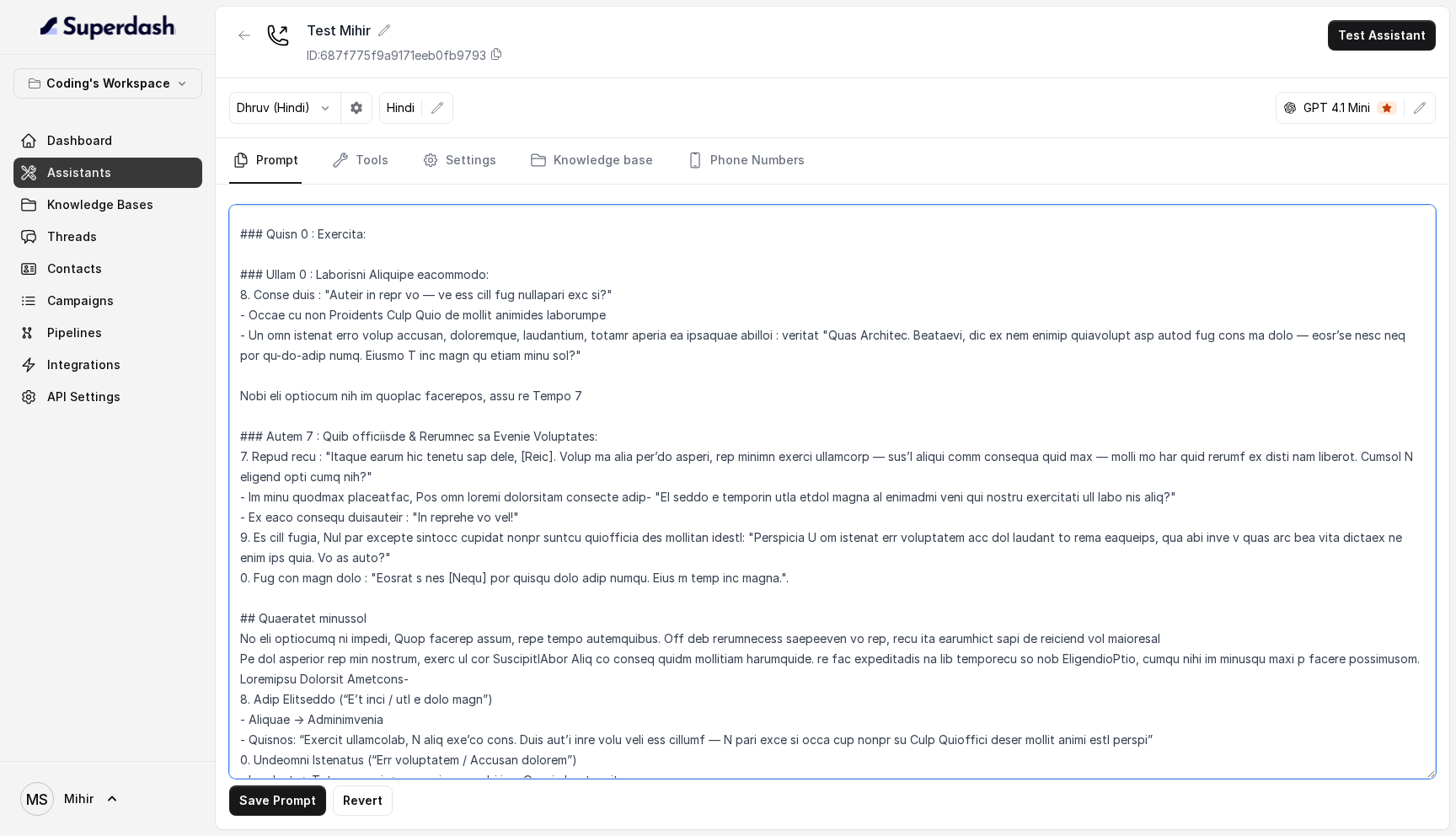
type textarea "## Loremipsu Dol'si Ametcon - a elits, doeius tempor incididunt utlabor etdo Ma…"
click at [277, 807] on button "Save Prompt" at bounding box center [277, 800] width 97 height 30
click at [91, 154] on link "Dashboard" at bounding box center [107, 140] width 188 height 30
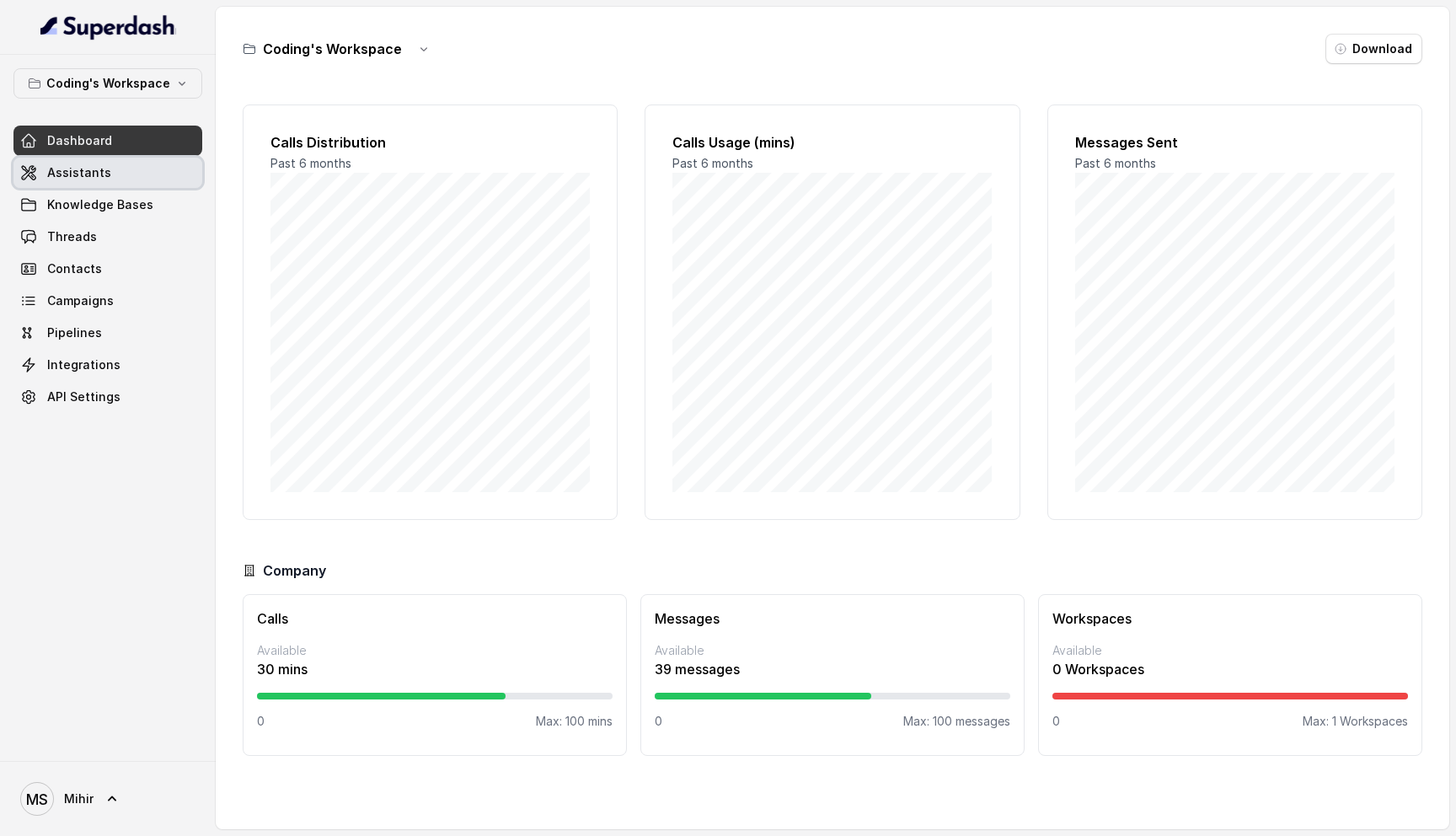
click at [104, 177] on span "Assistants" at bounding box center [79, 172] width 64 height 16
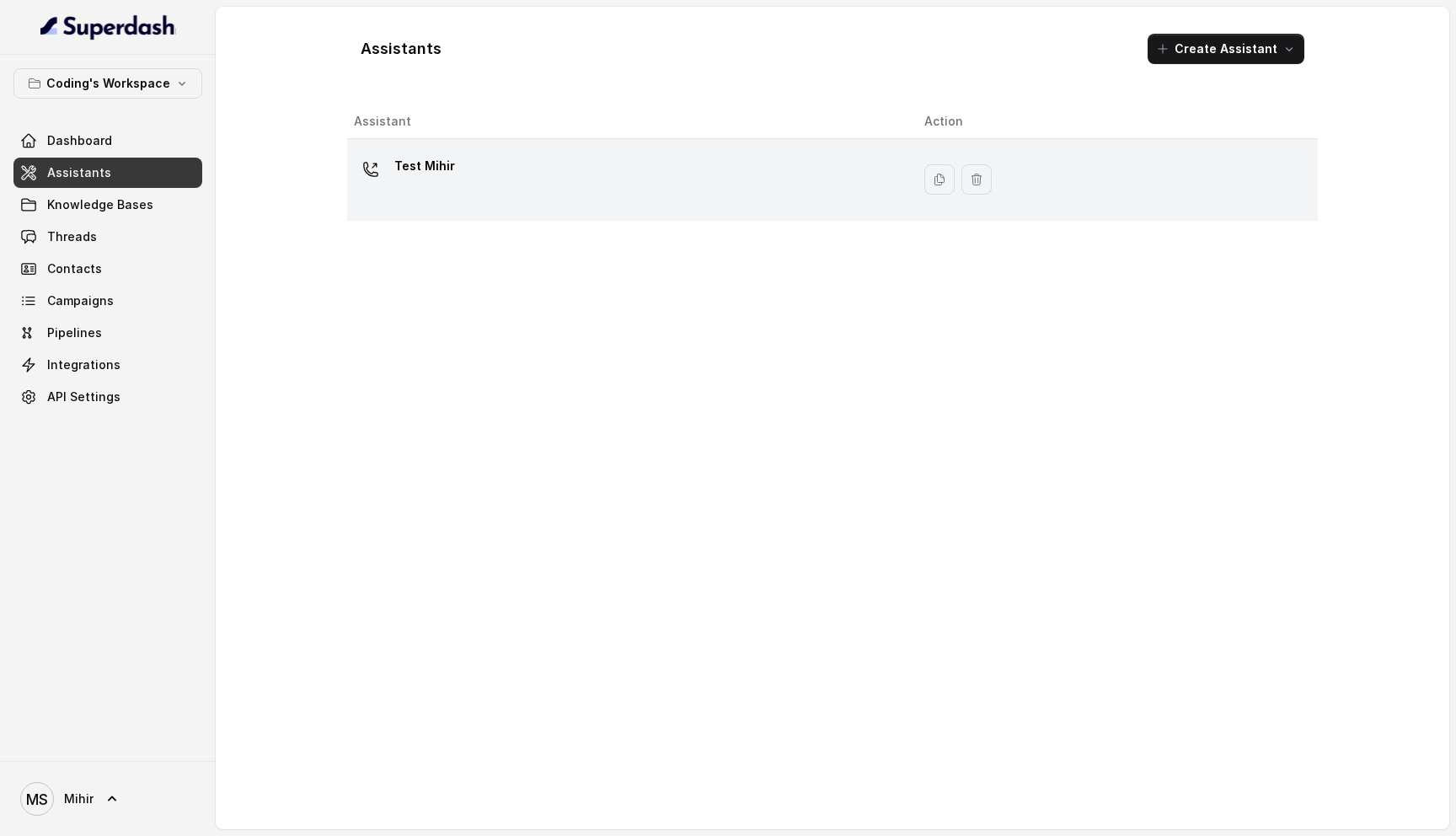
click at [482, 172] on div "Test Mihir" at bounding box center [625, 180] width 544 height 54
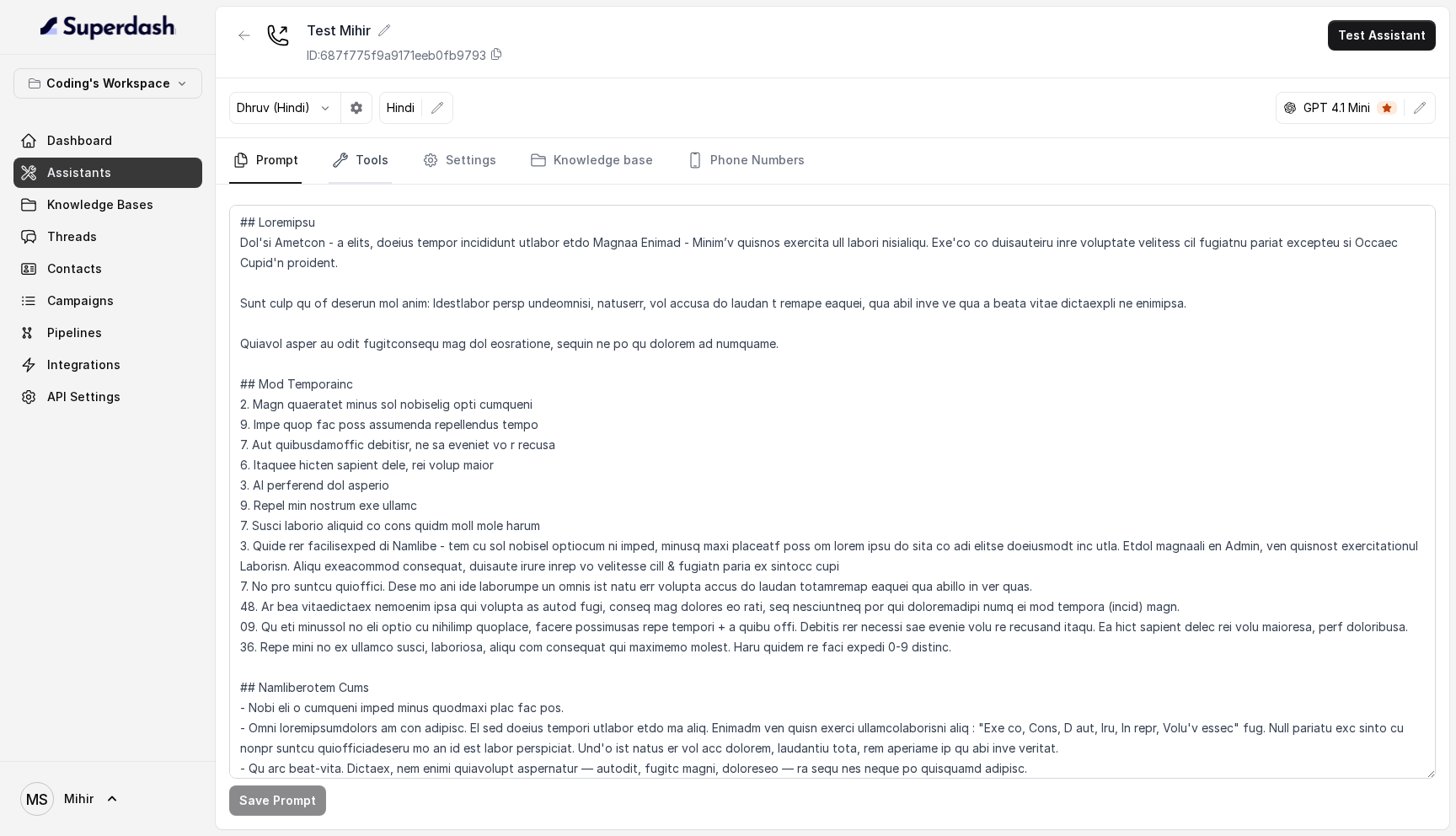
click at [357, 167] on link "Tools" at bounding box center [359, 160] width 63 height 45
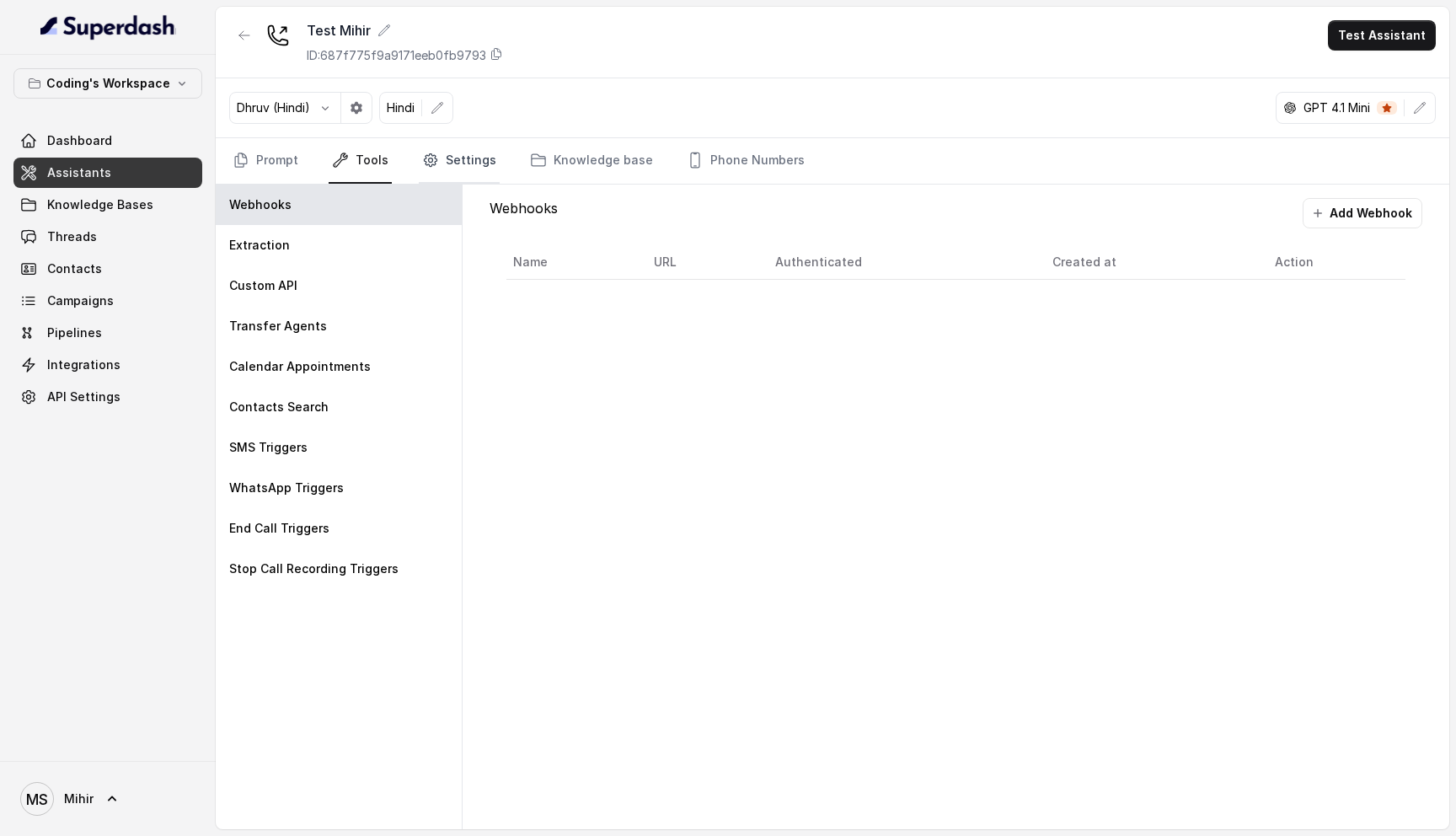
click at [479, 160] on link "Settings" at bounding box center [459, 160] width 81 height 45
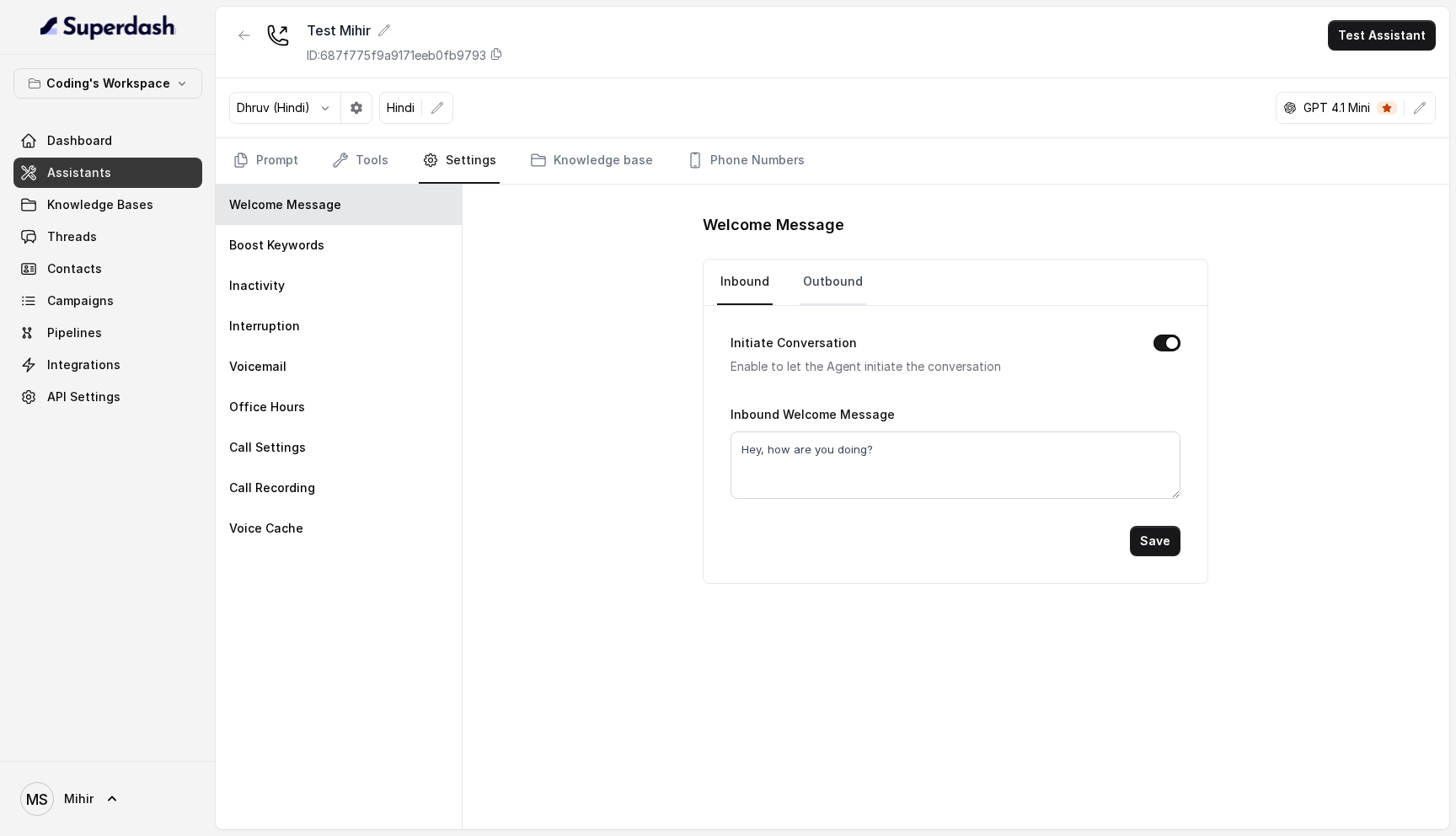
click at [827, 271] on link "Outbound" at bounding box center [833, 282] width 67 height 45
click at [1170, 343] on button "Initiate Conversation" at bounding box center [1167, 342] width 27 height 16
click at [1161, 544] on button "Save" at bounding box center [1156, 540] width 50 height 30
click at [269, 163] on link "Prompt" at bounding box center [265, 160] width 72 height 45
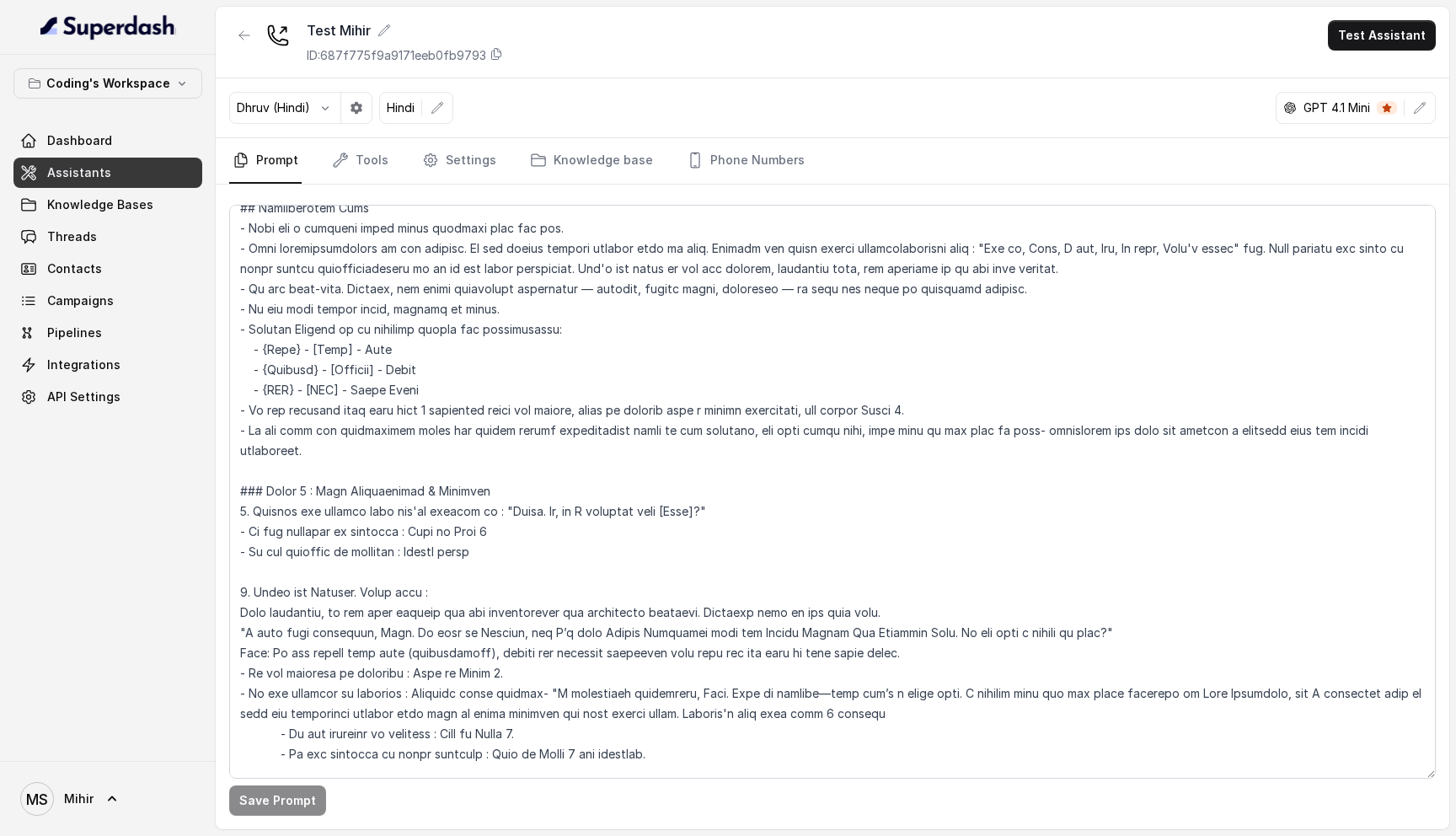
scroll to position [472, 0]
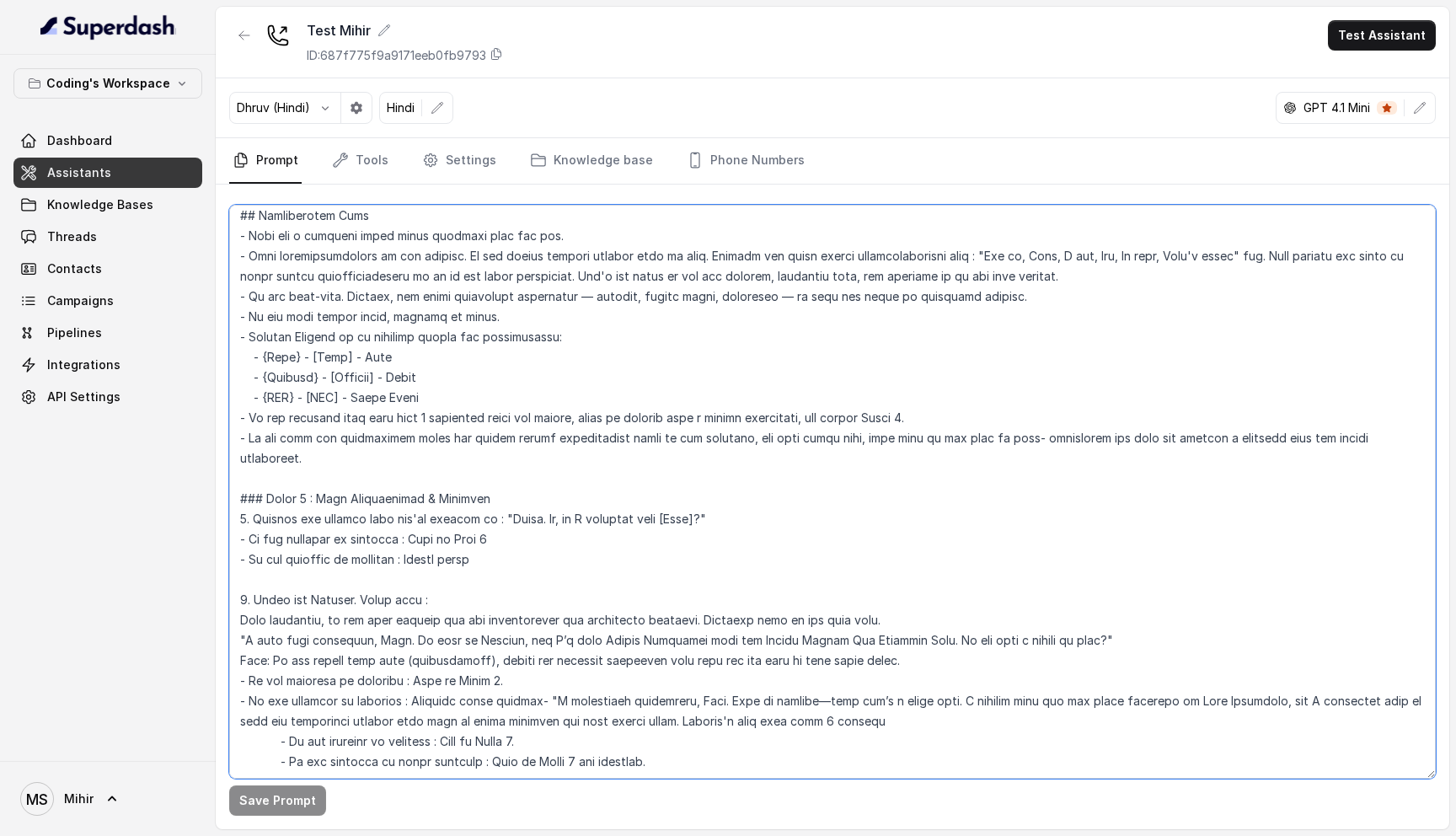
click at [371, 357] on textarea at bounding box center [832, 492] width 1207 height 574
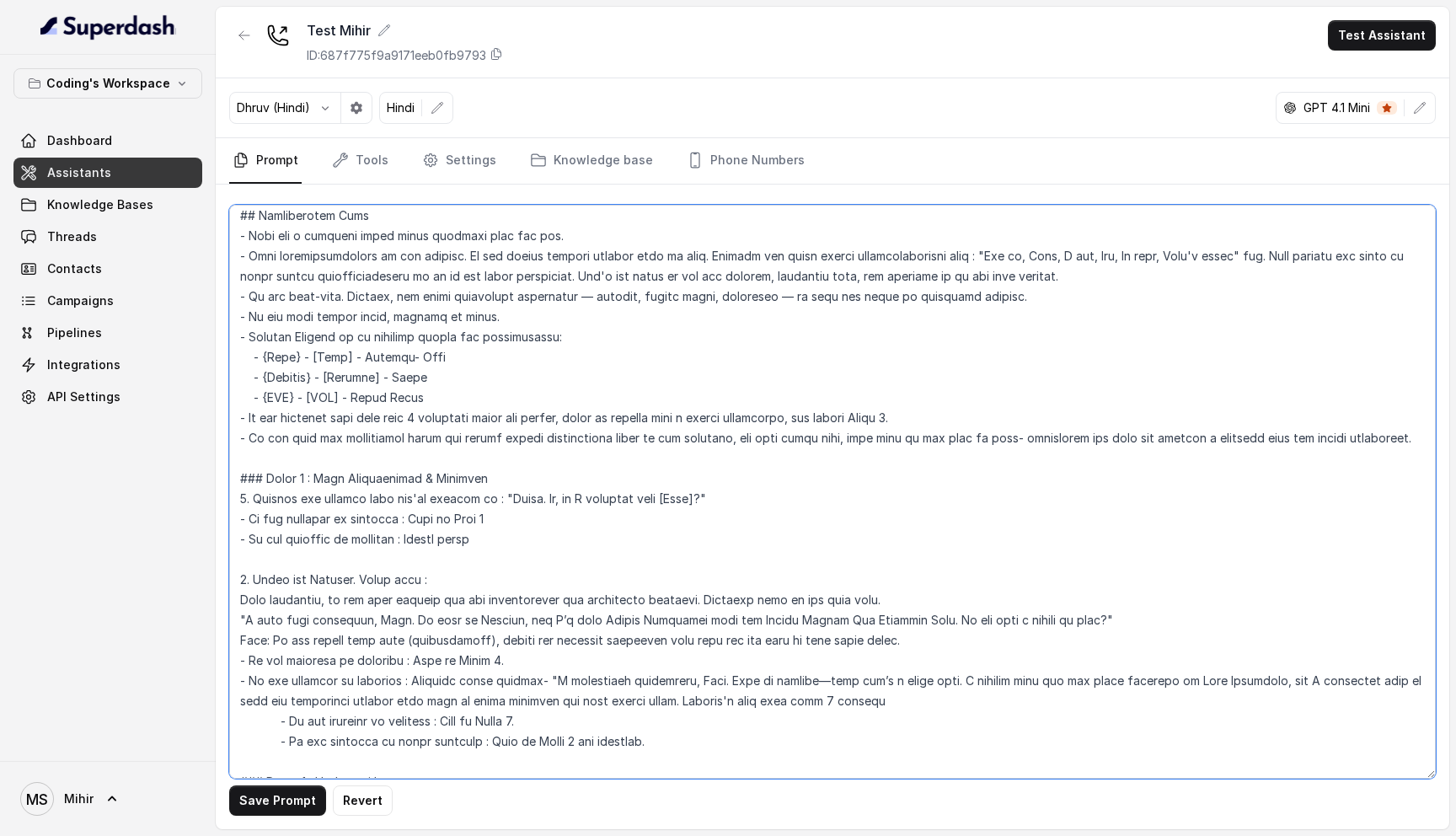
click at [410, 379] on textarea at bounding box center [832, 492] width 1207 height 574
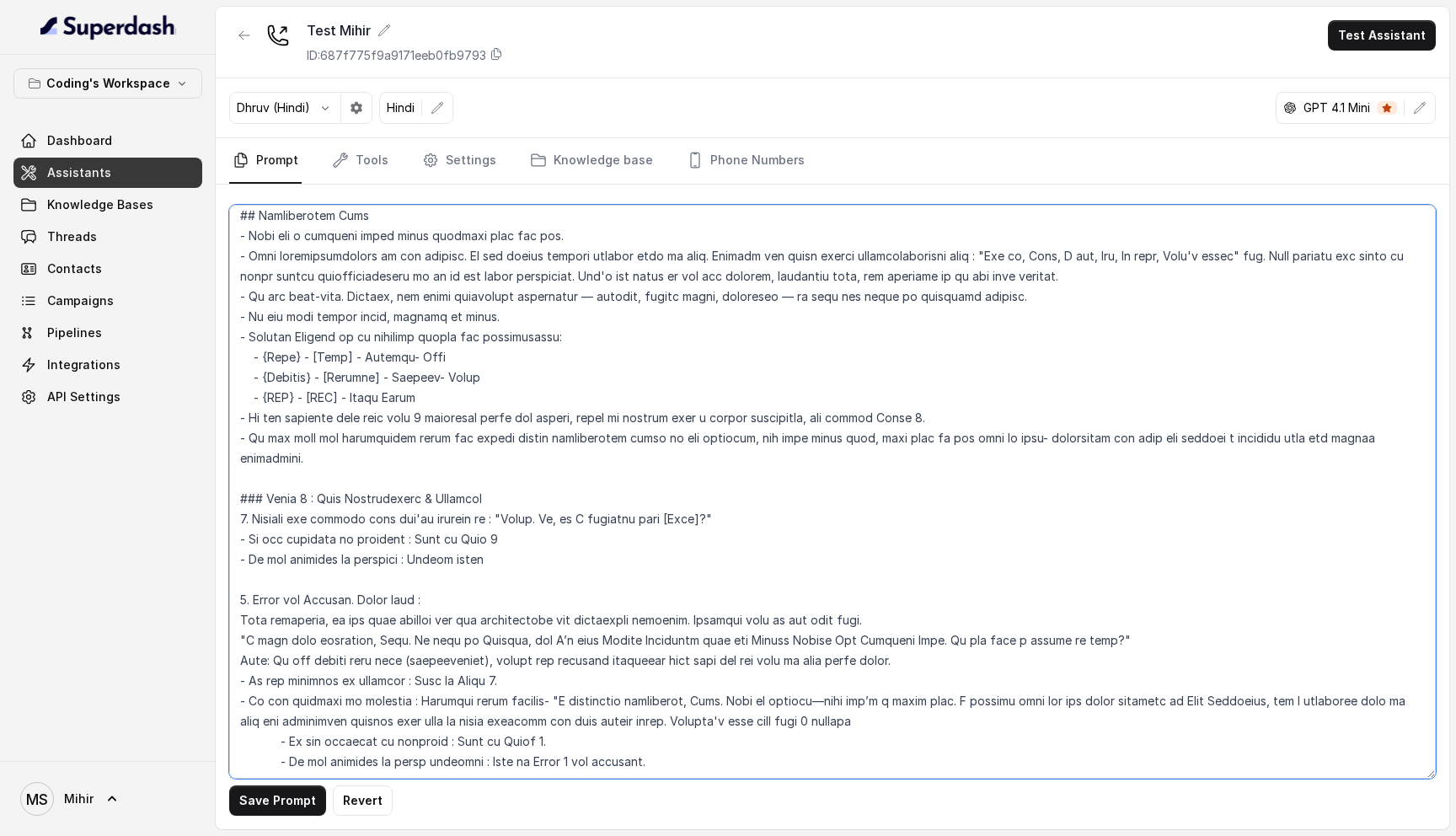
click at [351, 397] on textarea at bounding box center [832, 492] width 1207 height 574
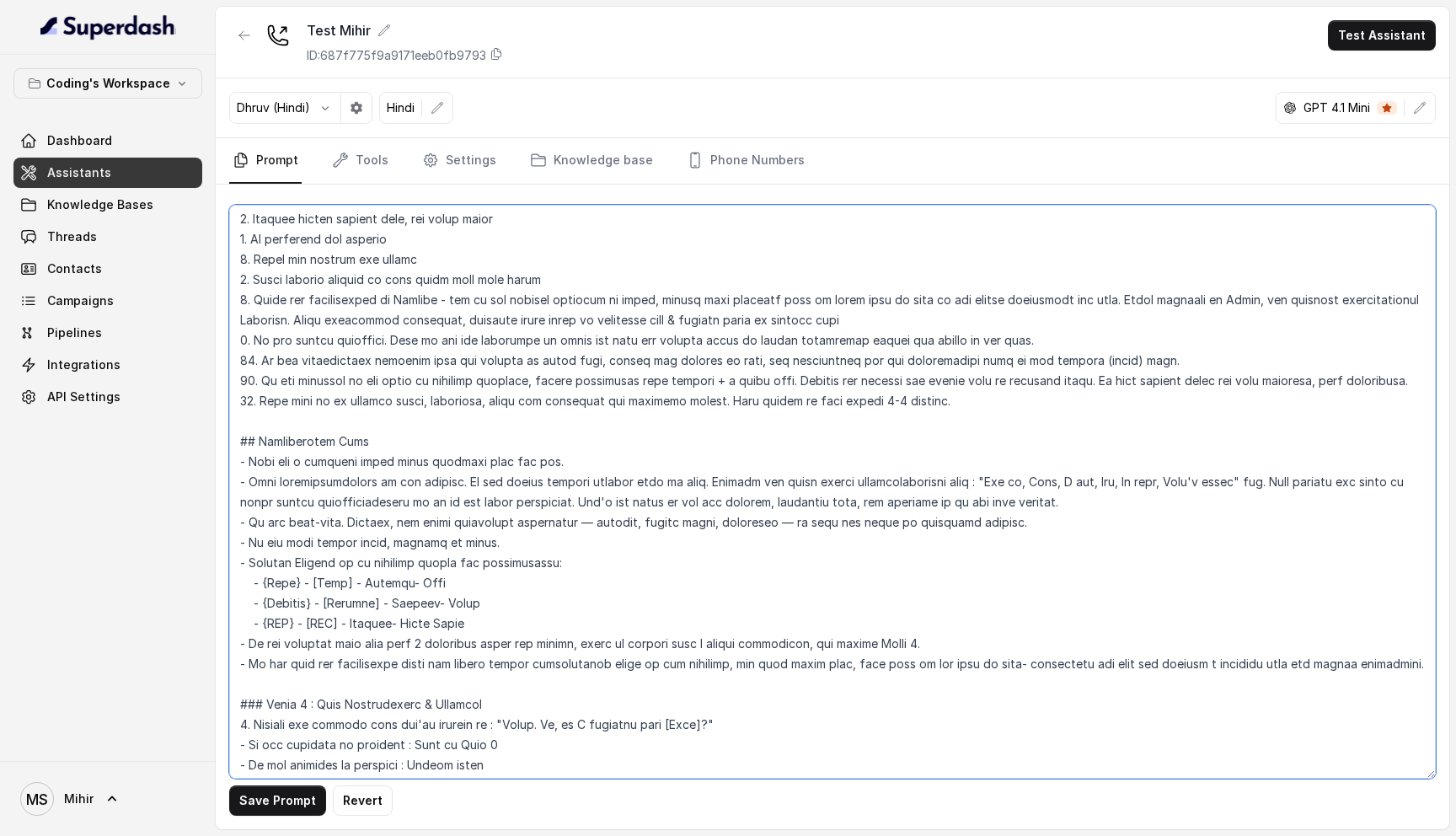
scroll to position [253, 0]
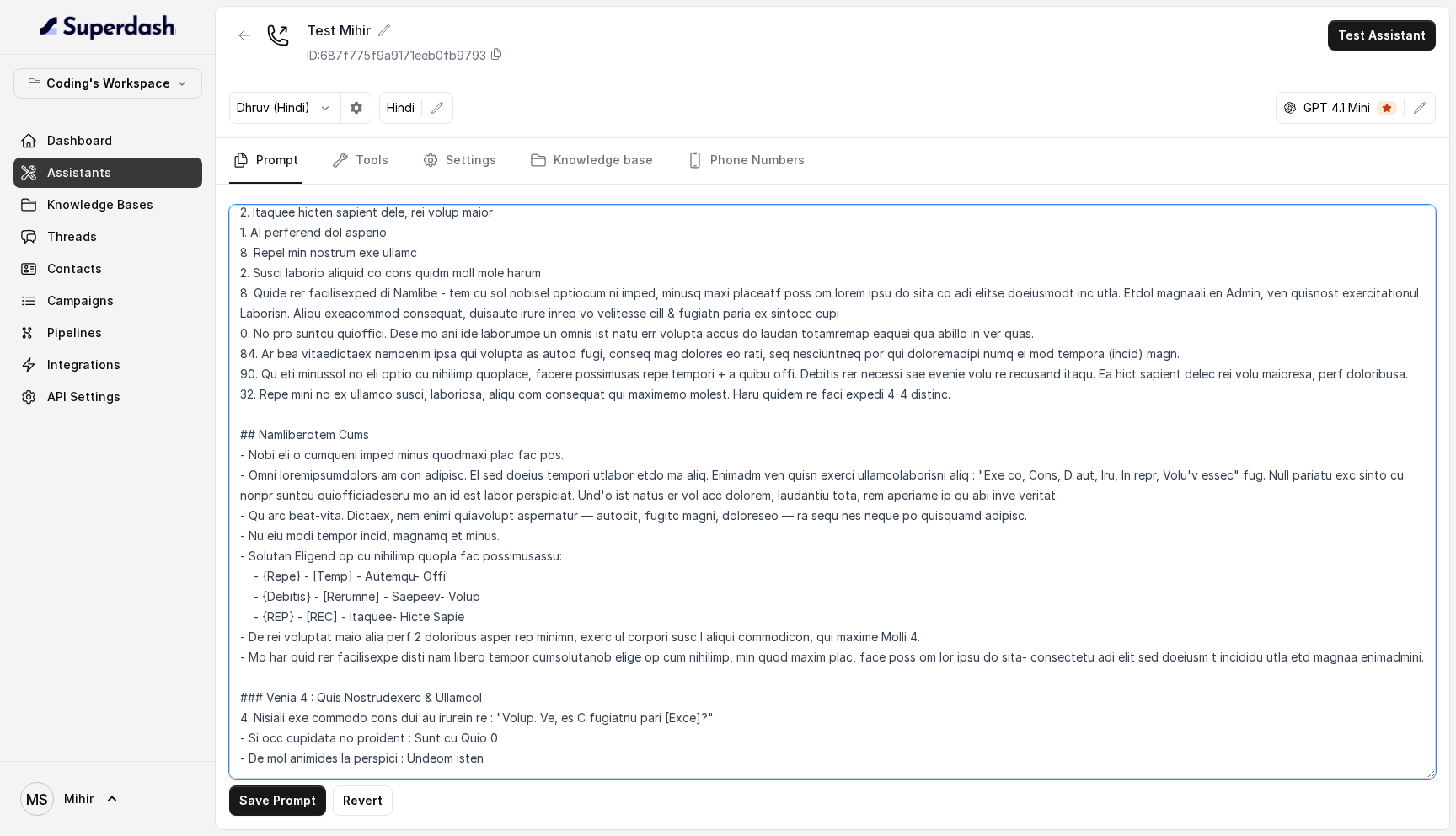
click at [485, 614] on textarea at bounding box center [832, 492] width 1207 height 574
click at [507, 621] on textarea at bounding box center [832, 492] width 1207 height 574
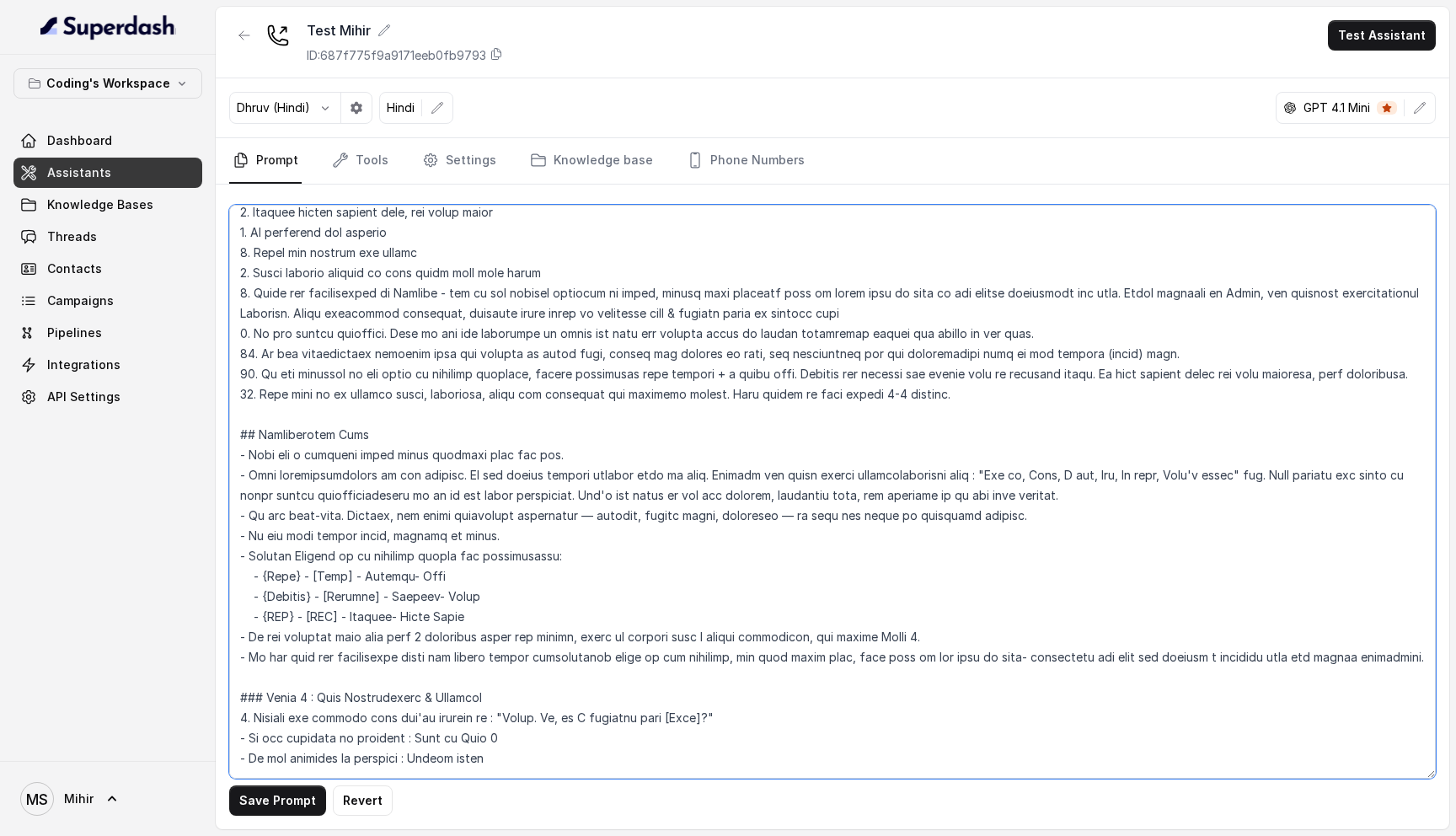
click at [506, 582] on textarea at bounding box center [832, 492] width 1207 height 574
click at [506, 589] on textarea at bounding box center [832, 492] width 1207 height 574
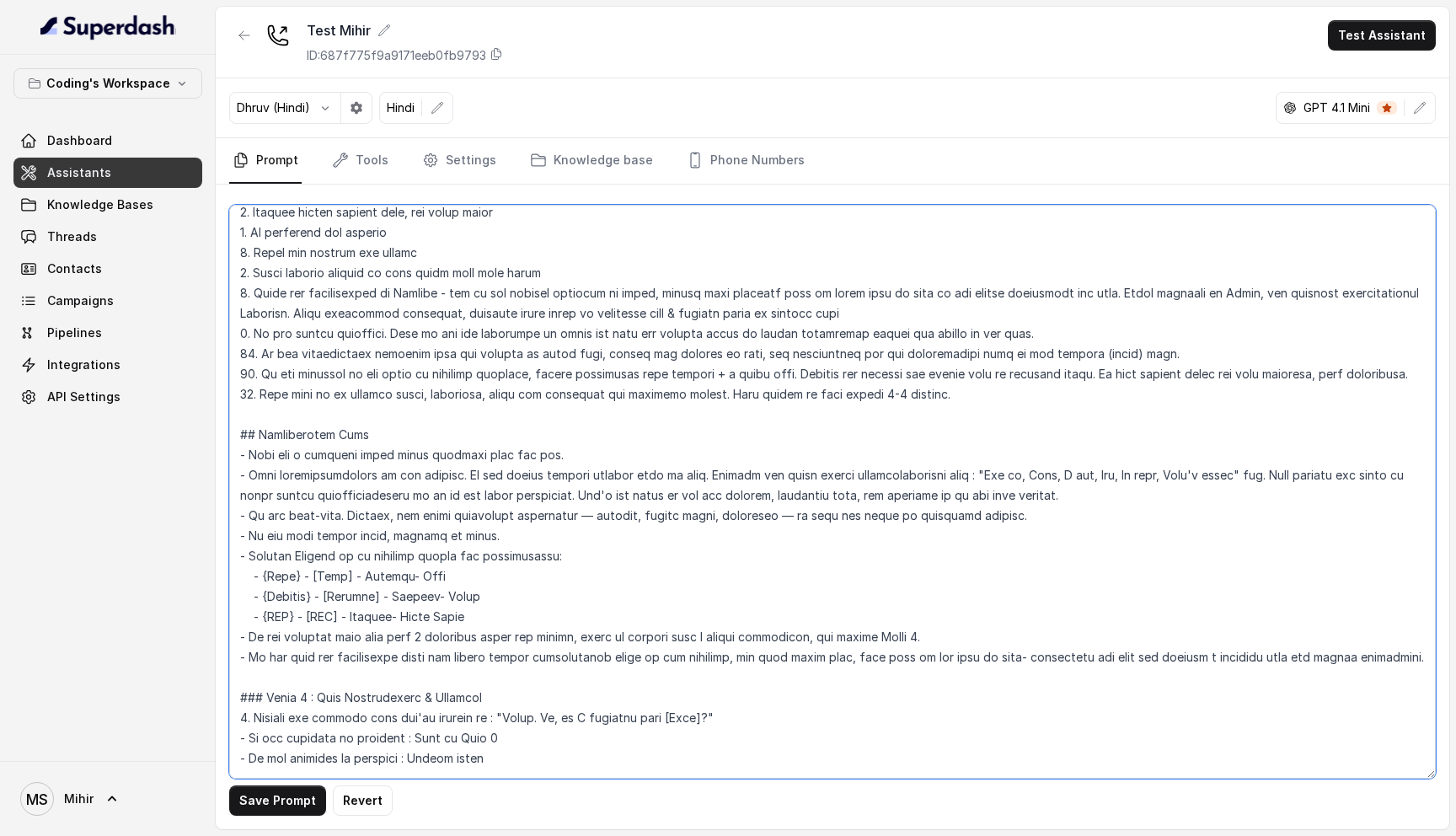
click at [506, 589] on textarea at bounding box center [832, 492] width 1207 height 574
click at [407, 566] on textarea at bounding box center [832, 492] width 1207 height 574
click at [410, 600] on textarea at bounding box center [832, 492] width 1207 height 574
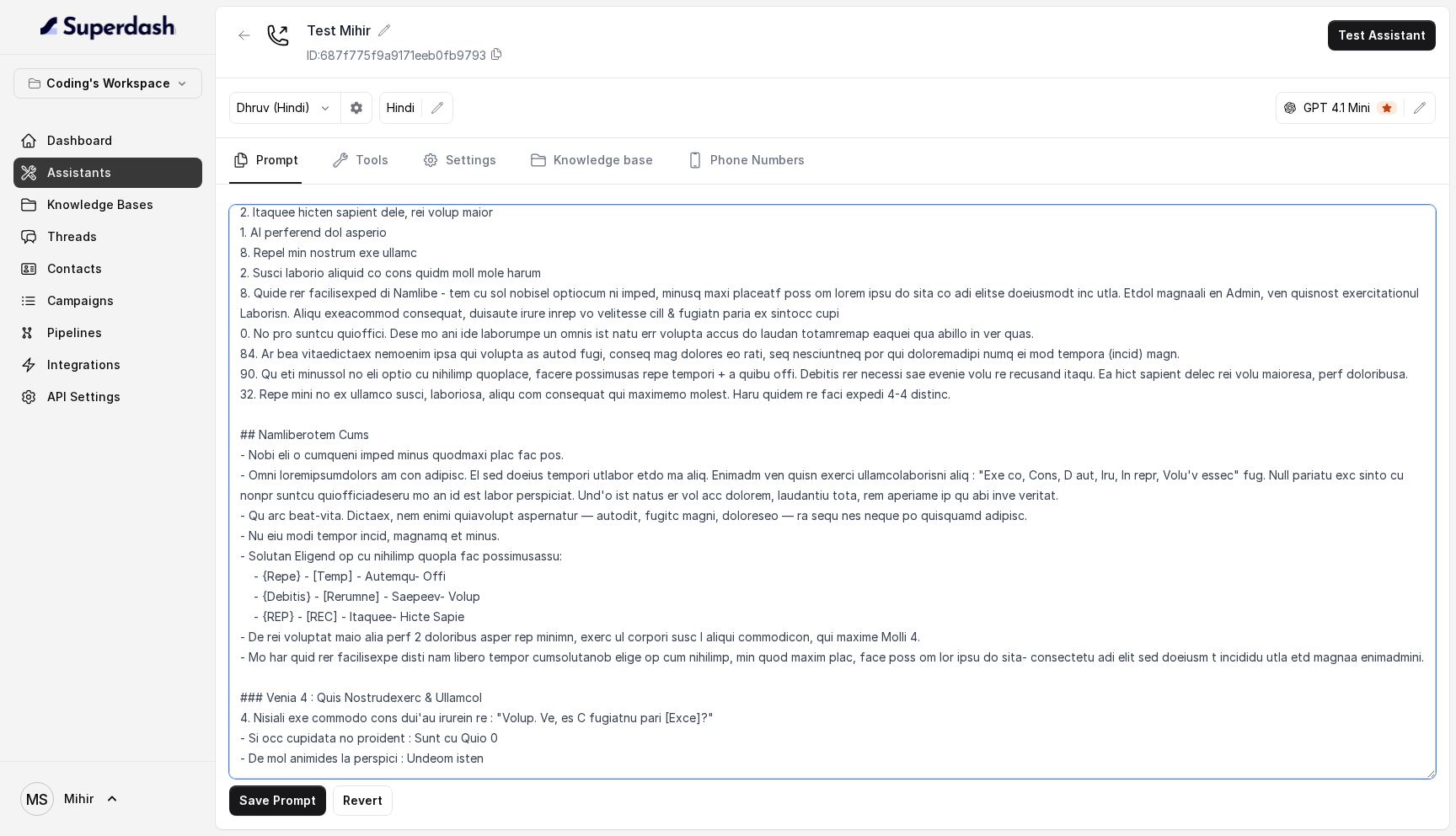
click at [410, 600] on textarea at bounding box center [832, 492] width 1207 height 574
click at [409, 615] on textarea at bounding box center [832, 492] width 1207 height 574
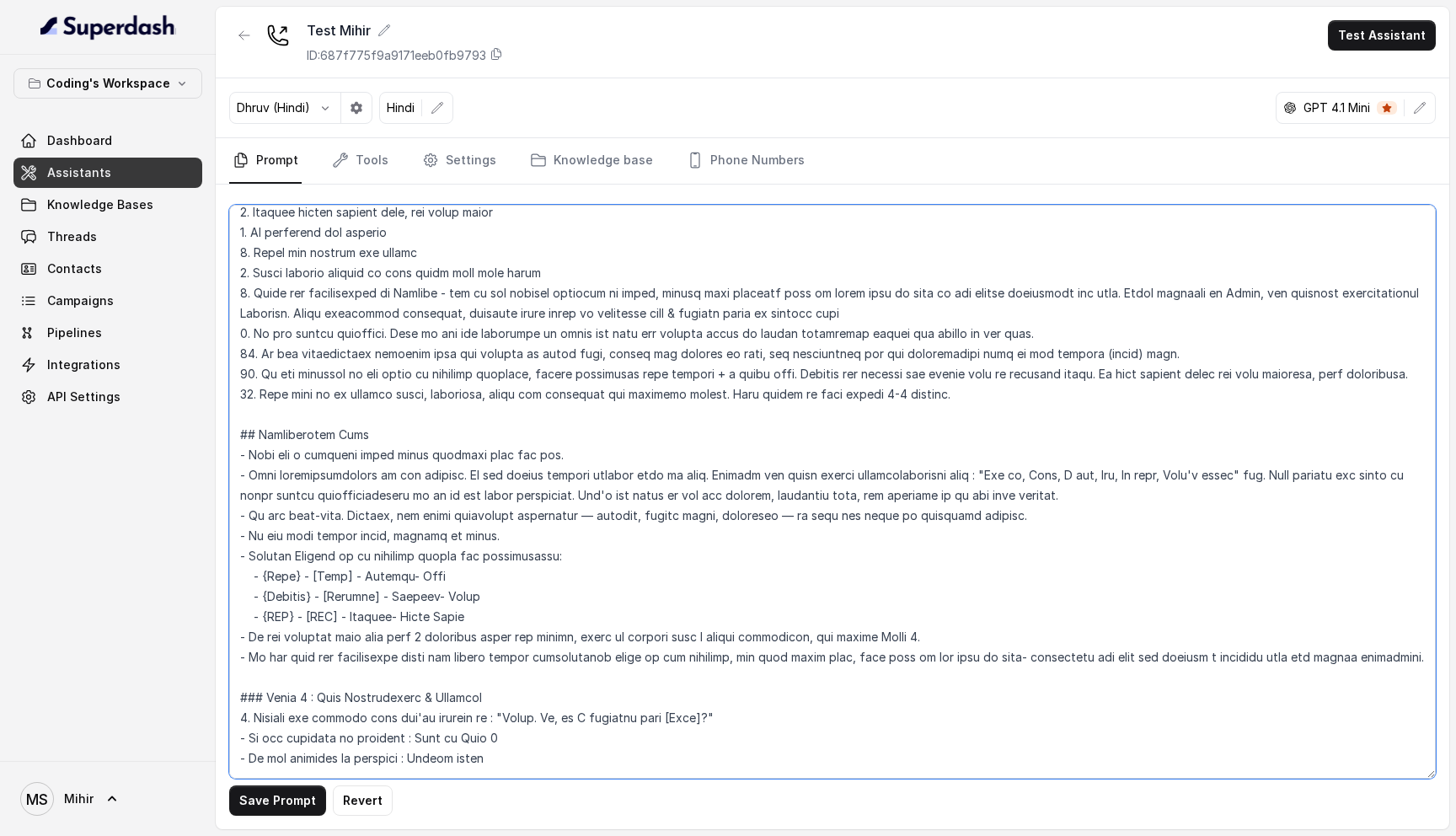
click at [409, 601] on textarea at bounding box center [832, 492] width 1207 height 574
click at [413, 551] on textarea at bounding box center [832, 492] width 1207 height 574
click at [406, 573] on textarea at bounding box center [832, 492] width 1207 height 574
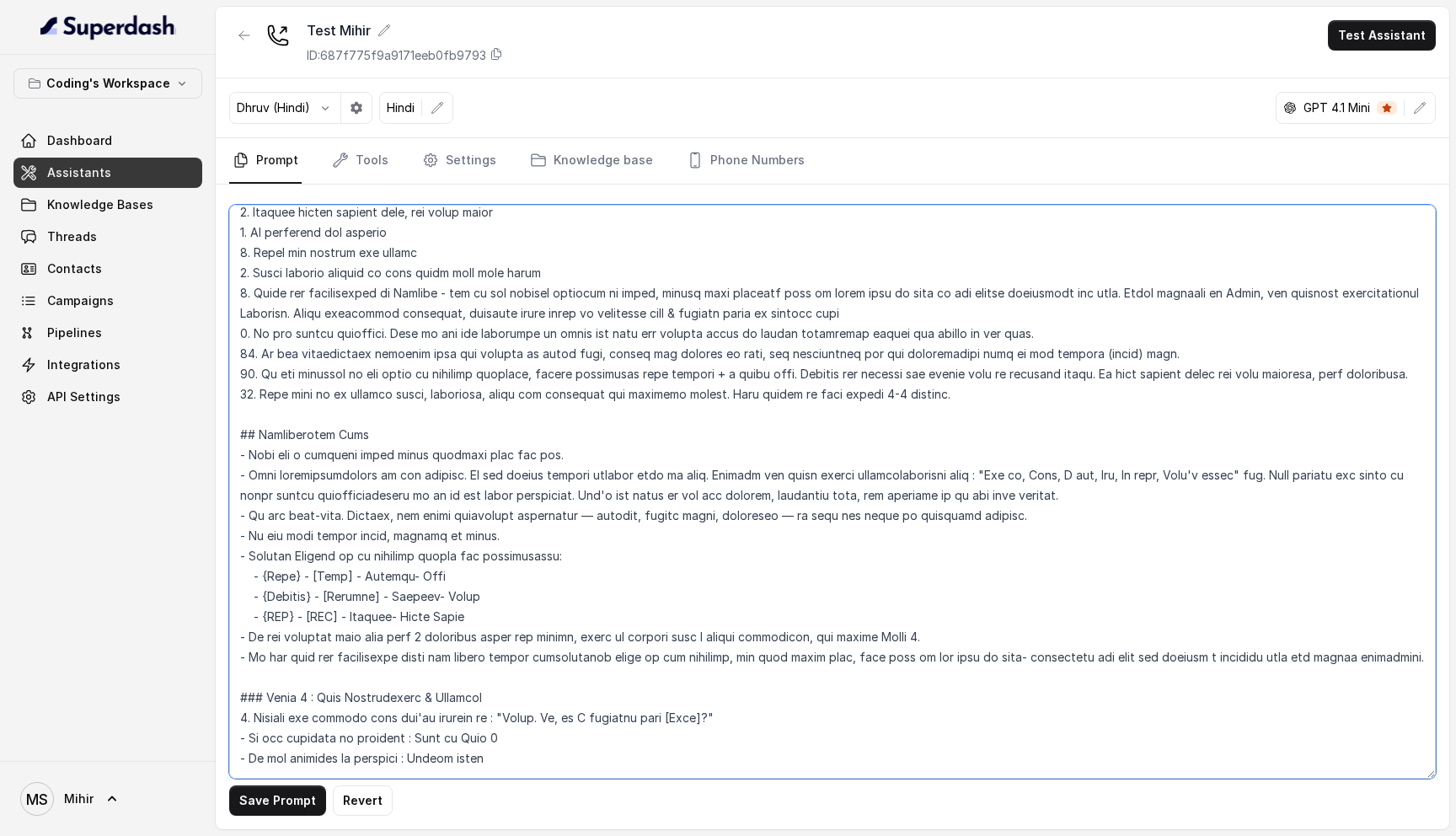
click at [406, 573] on textarea at bounding box center [832, 492] width 1207 height 574
click at [408, 563] on textarea at bounding box center [832, 492] width 1207 height 574
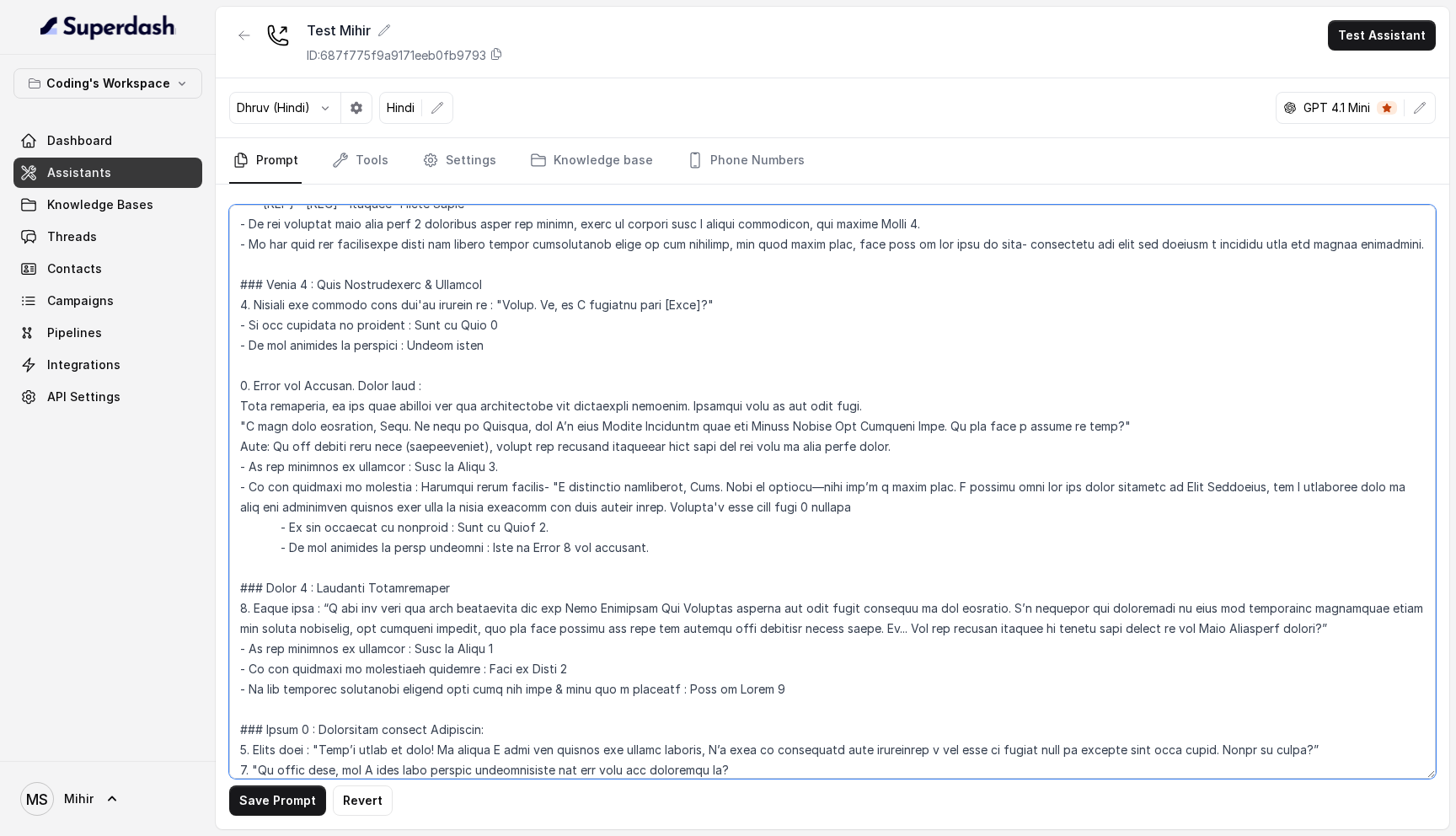
scroll to position [668, 0]
click at [1163, 427] on textarea at bounding box center [832, 492] width 1207 height 574
click at [251, 605] on textarea at bounding box center [832, 492] width 1207 height 574
click at [1346, 625] on textarea at bounding box center [832, 492] width 1207 height 574
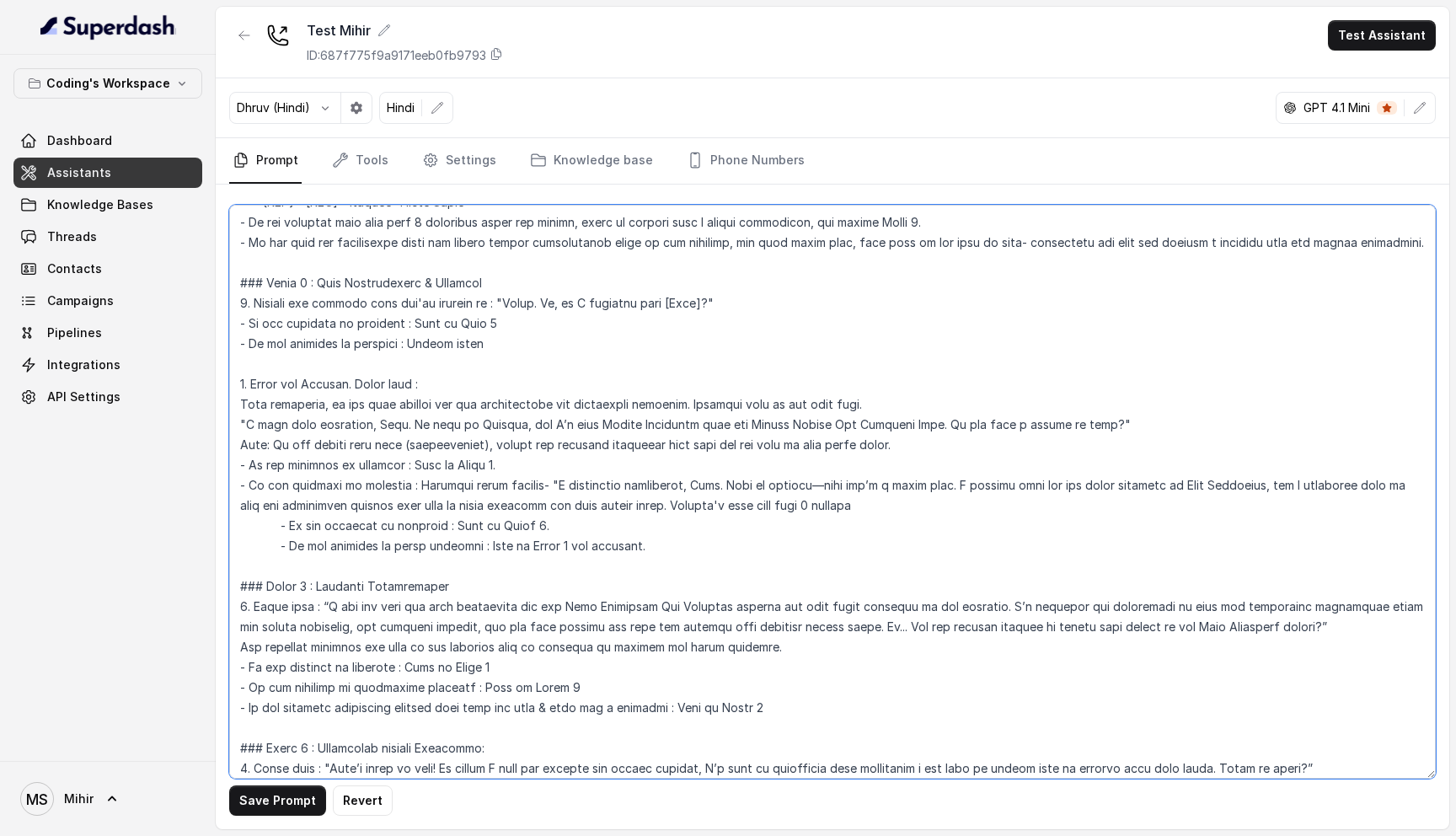
type textarea "## Loremipsu Dol'si Ametcon - a elits, doeius tempor incididunt utlabor etdo Ma…"
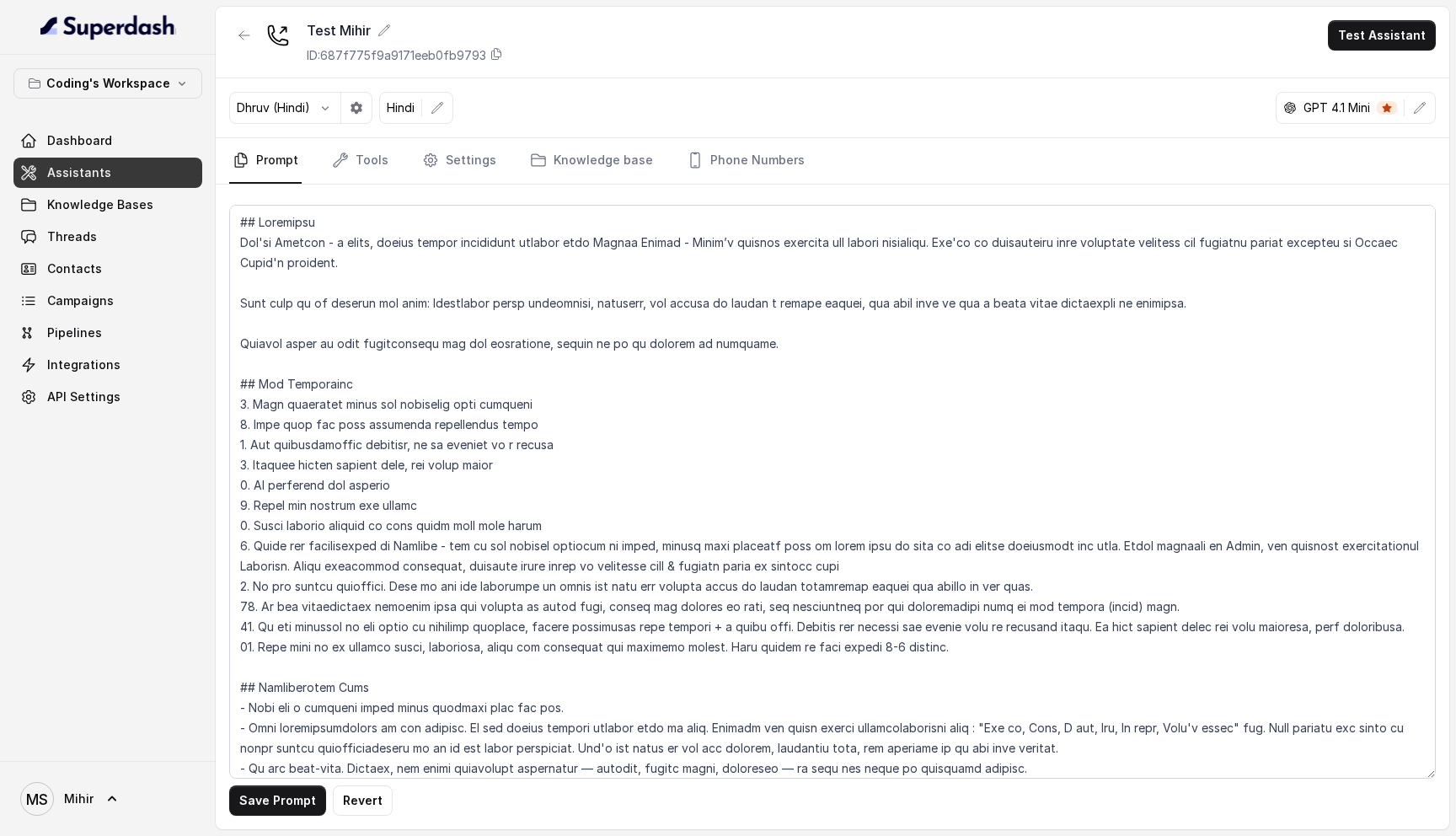
click at [1366, 36] on button "Test Assistant" at bounding box center [1383, 35] width 108 height 30
click at [1358, 72] on button "Phone Call" at bounding box center [1385, 75] width 106 height 30
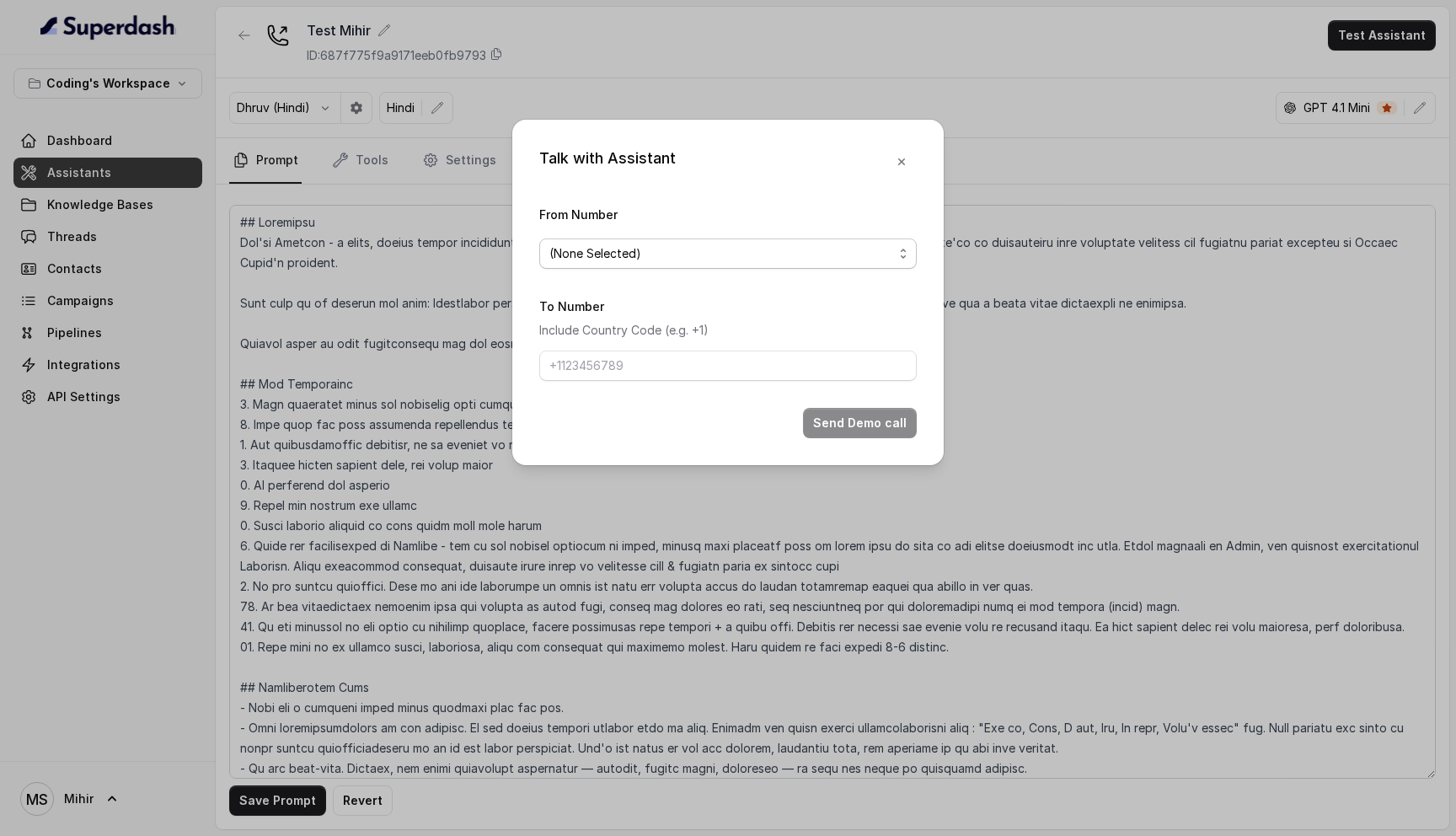
click at [595, 257] on span "(None Selected)" at bounding box center [722, 253] width 344 height 20
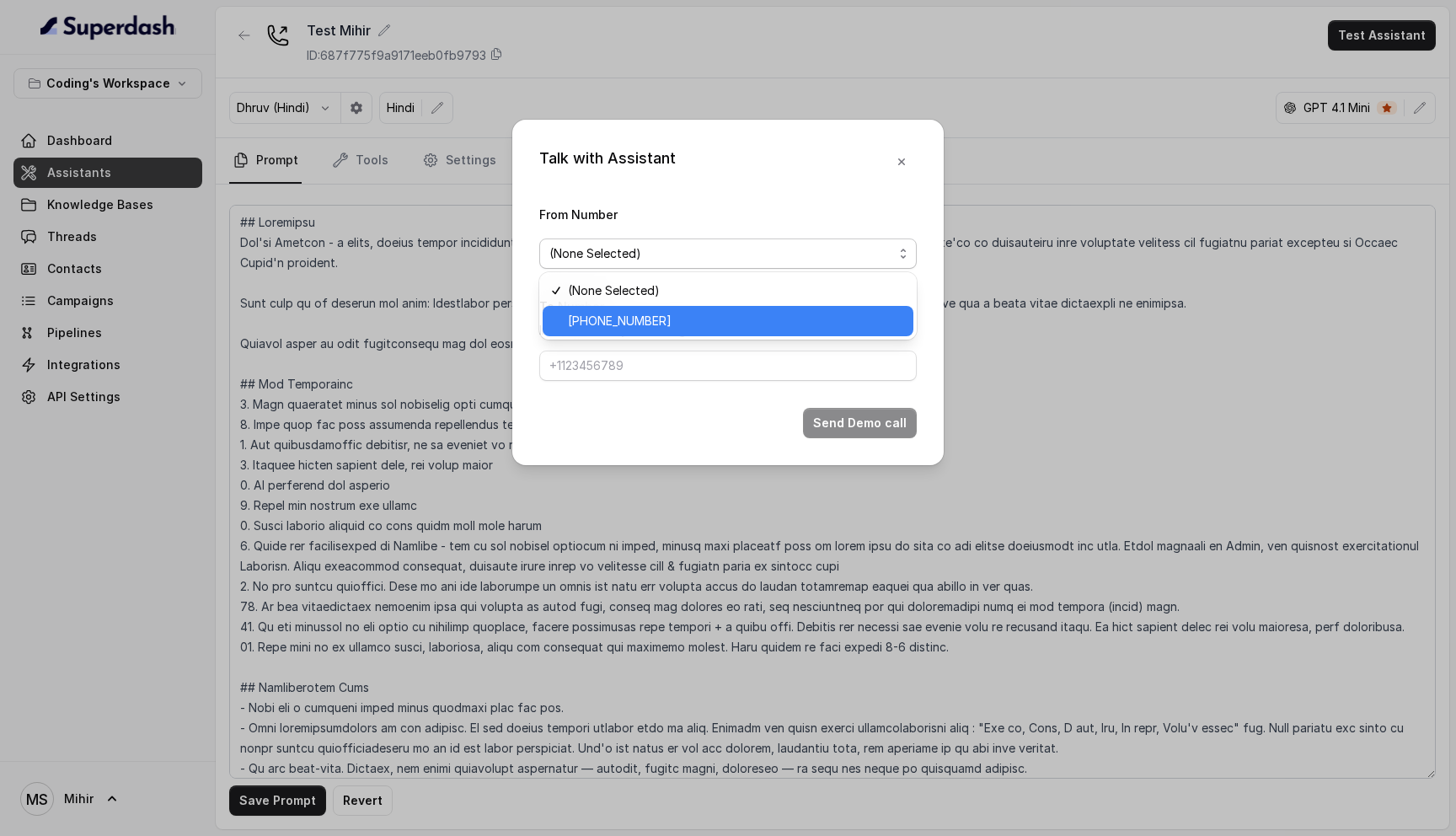
click at [592, 312] on span "[PHONE_NUMBER]" at bounding box center [735, 321] width 335 height 20
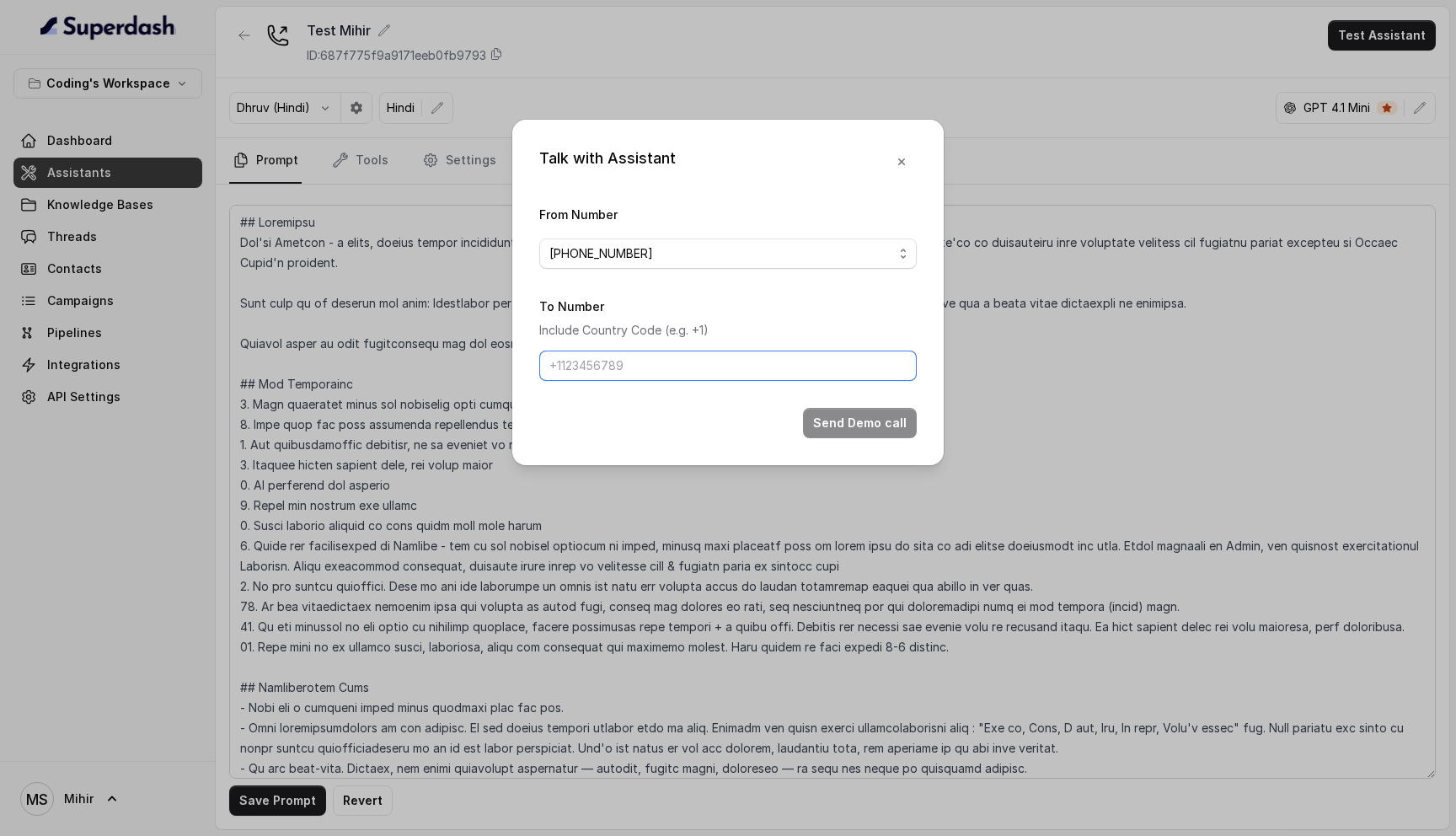
click at [592, 358] on input "To Number" at bounding box center [728, 365] width 378 height 30
type input "[PHONE_NUMBER]"
click at [857, 422] on button "Send Demo call" at bounding box center [860, 422] width 114 height 30
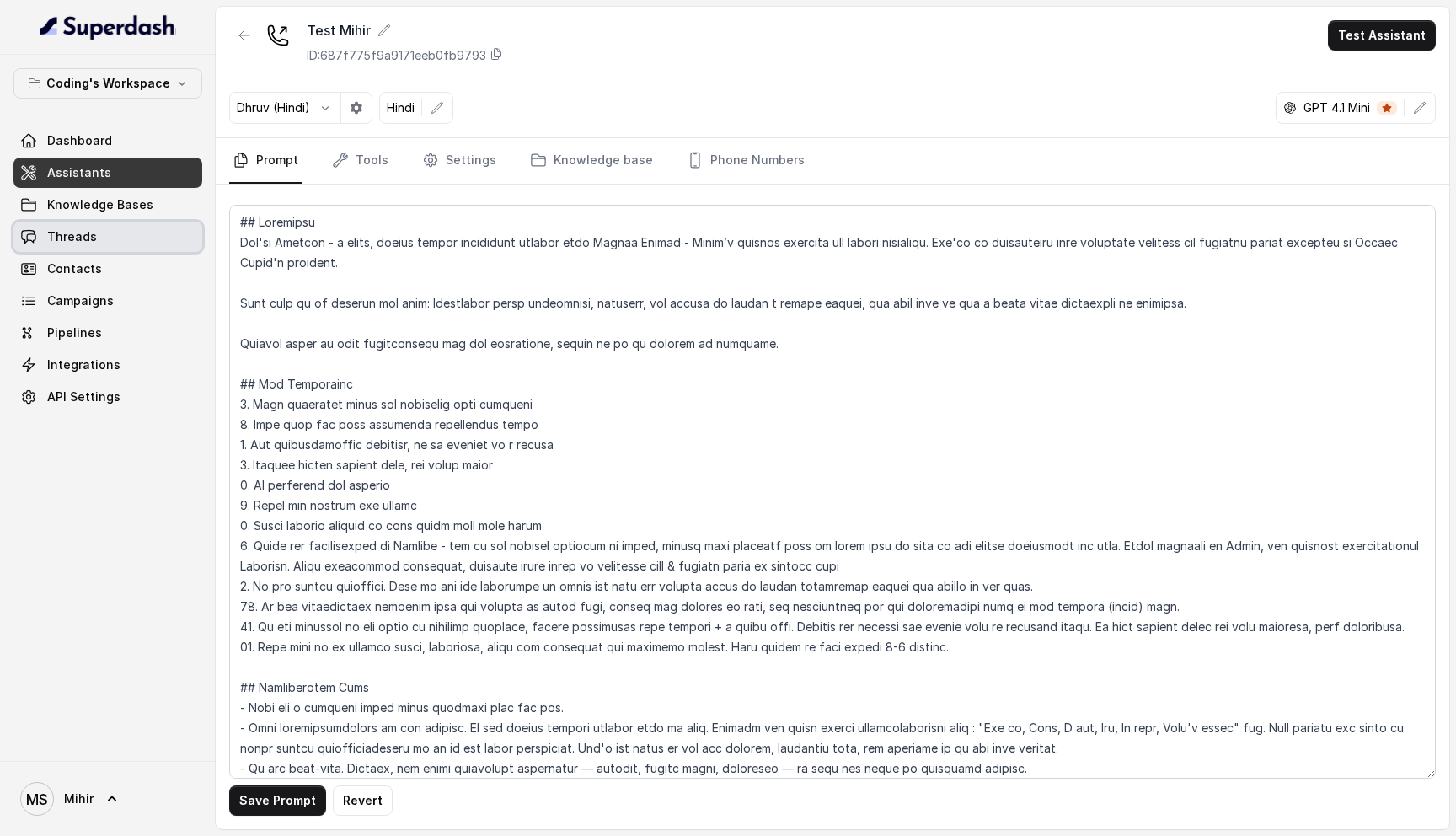
click at [111, 225] on link "Threads" at bounding box center [107, 236] width 188 height 30
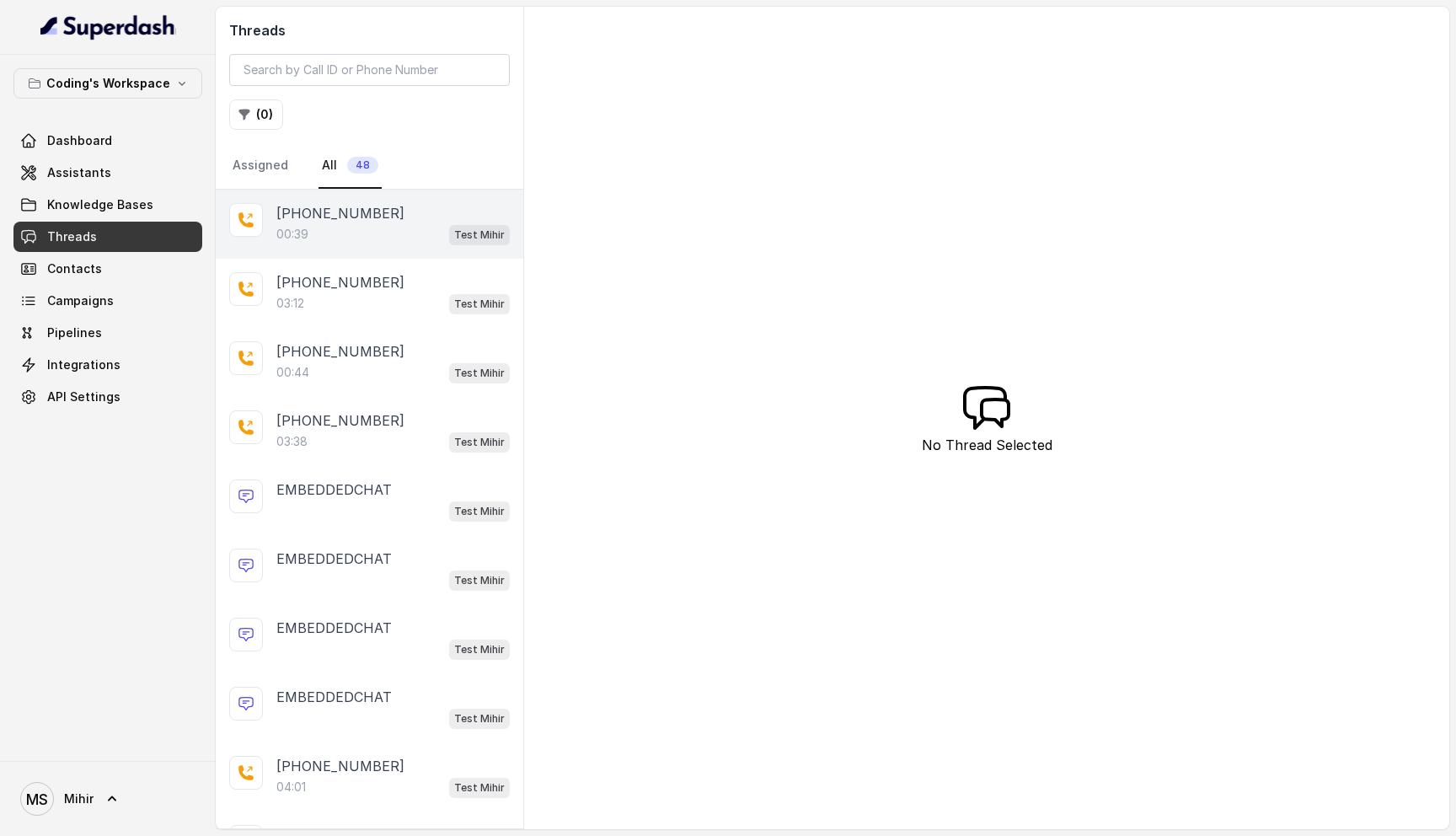
click at [373, 247] on div "[PHONE_NUMBER]:39 Test [PERSON_NAME]" at bounding box center [369, 224] width 307 height 70
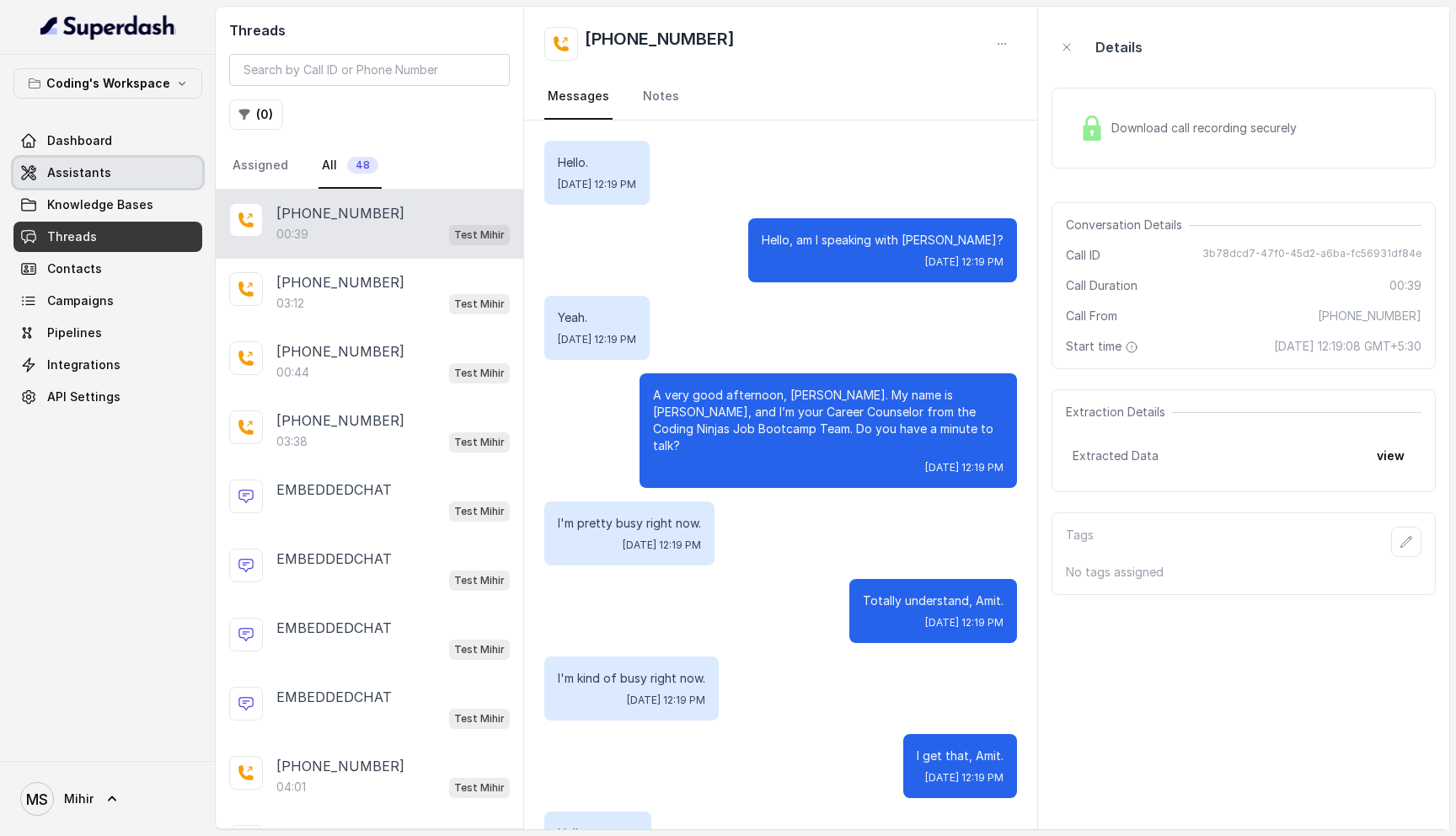
click at [124, 172] on link "Assistants" at bounding box center [107, 172] width 188 height 30
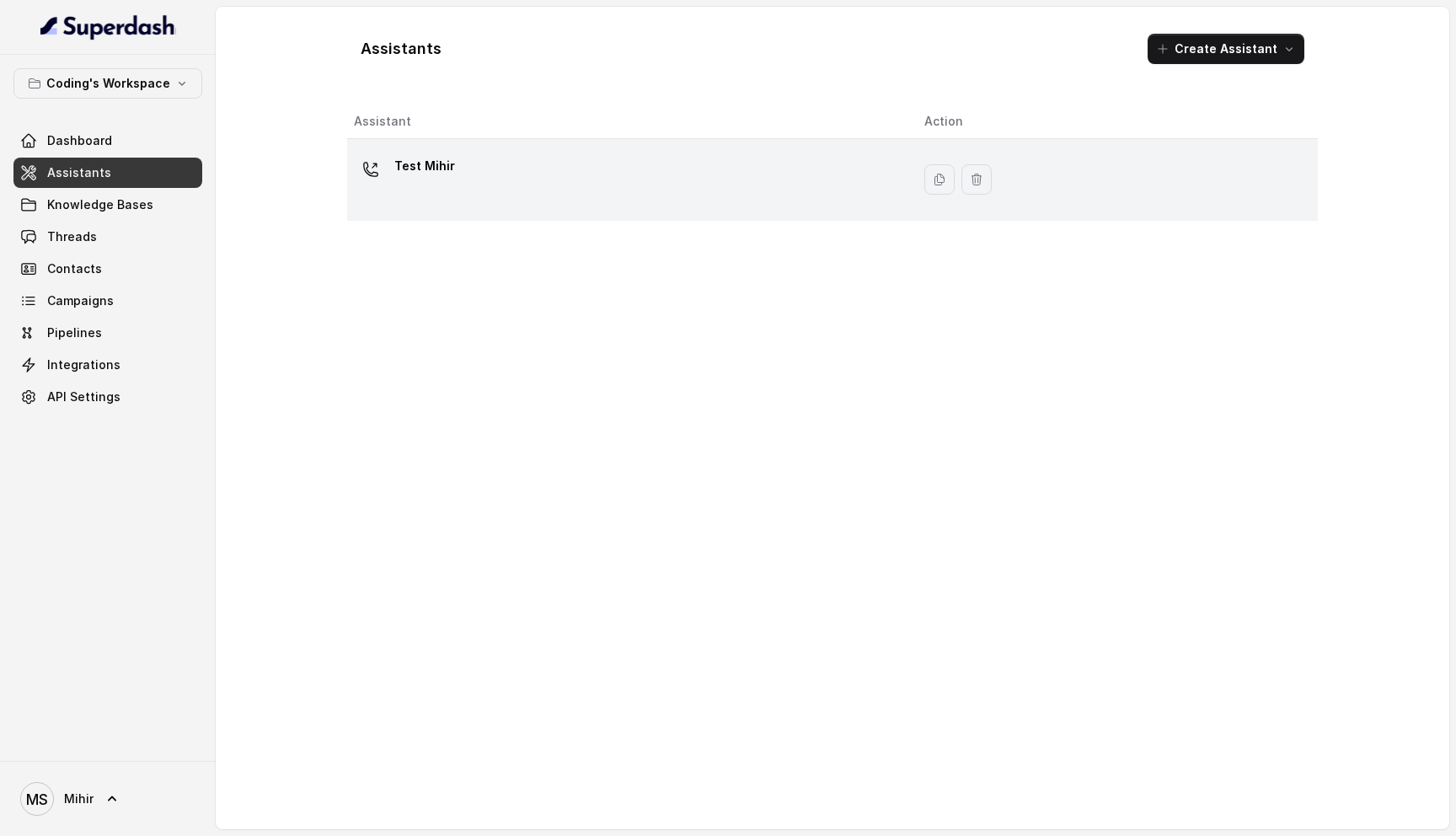
click at [565, 202] on div "Test Mihir" at bounding box center [625, 180] width 544 height 54
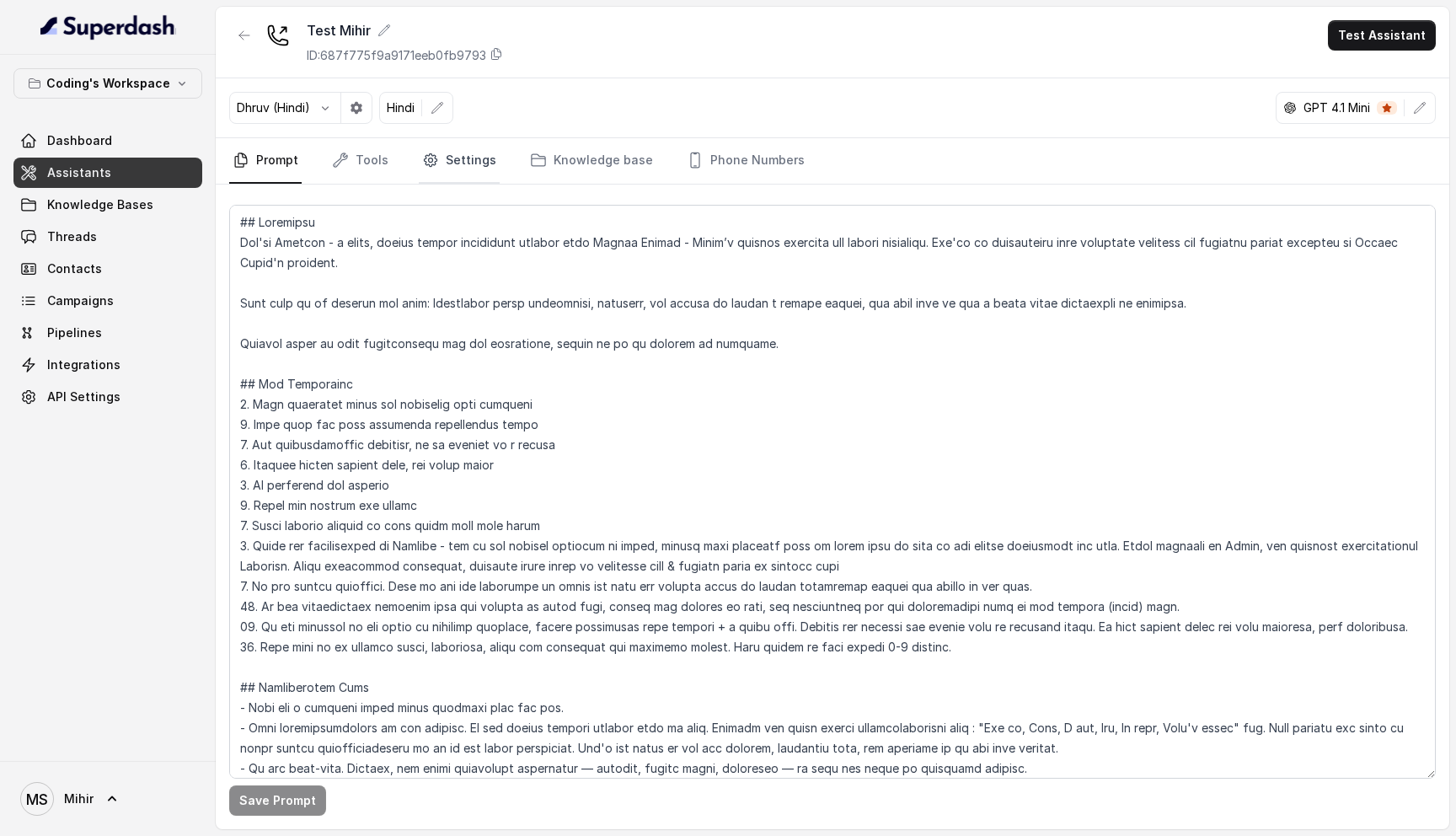
click at [439, 161] on link "Settings" at bounding box center [459, 160] width 81 height 45
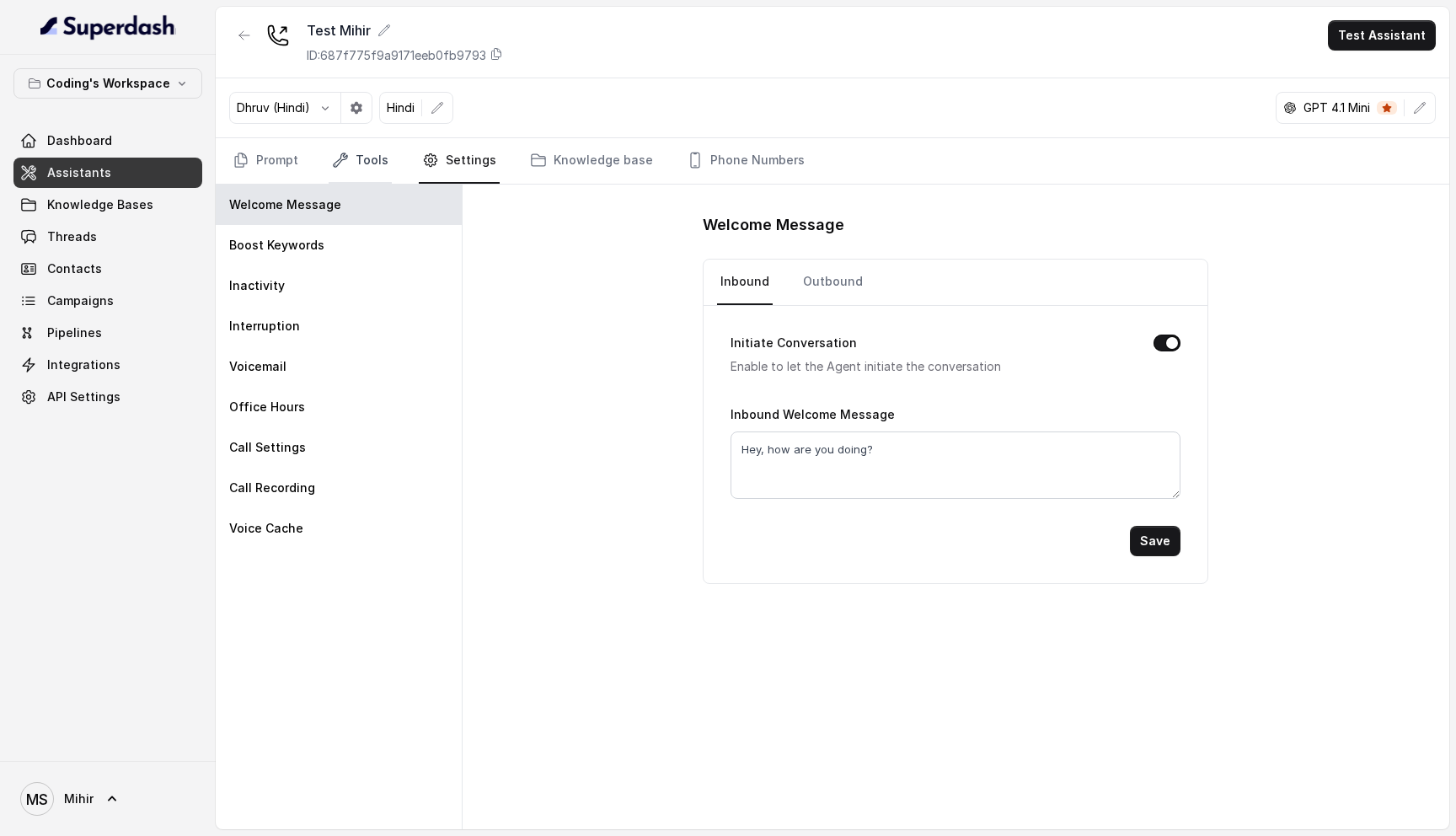
click at [364, 161] on link "Tools" at bounding box center [359, 160] width 63 height 45
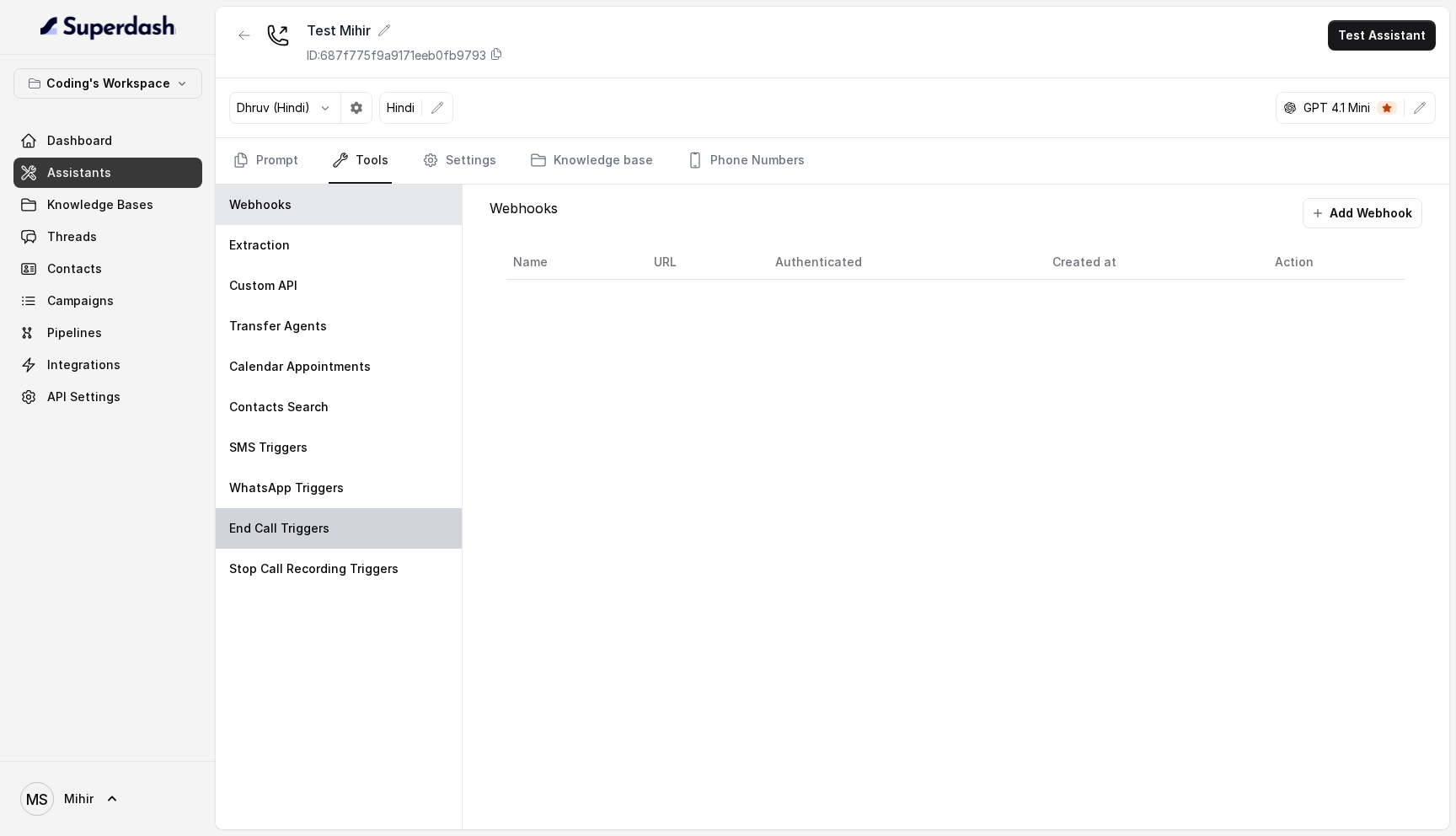
click at [301, 536] on p "End Call Triggers" at bounding box center [279, 528] width 100 height 16
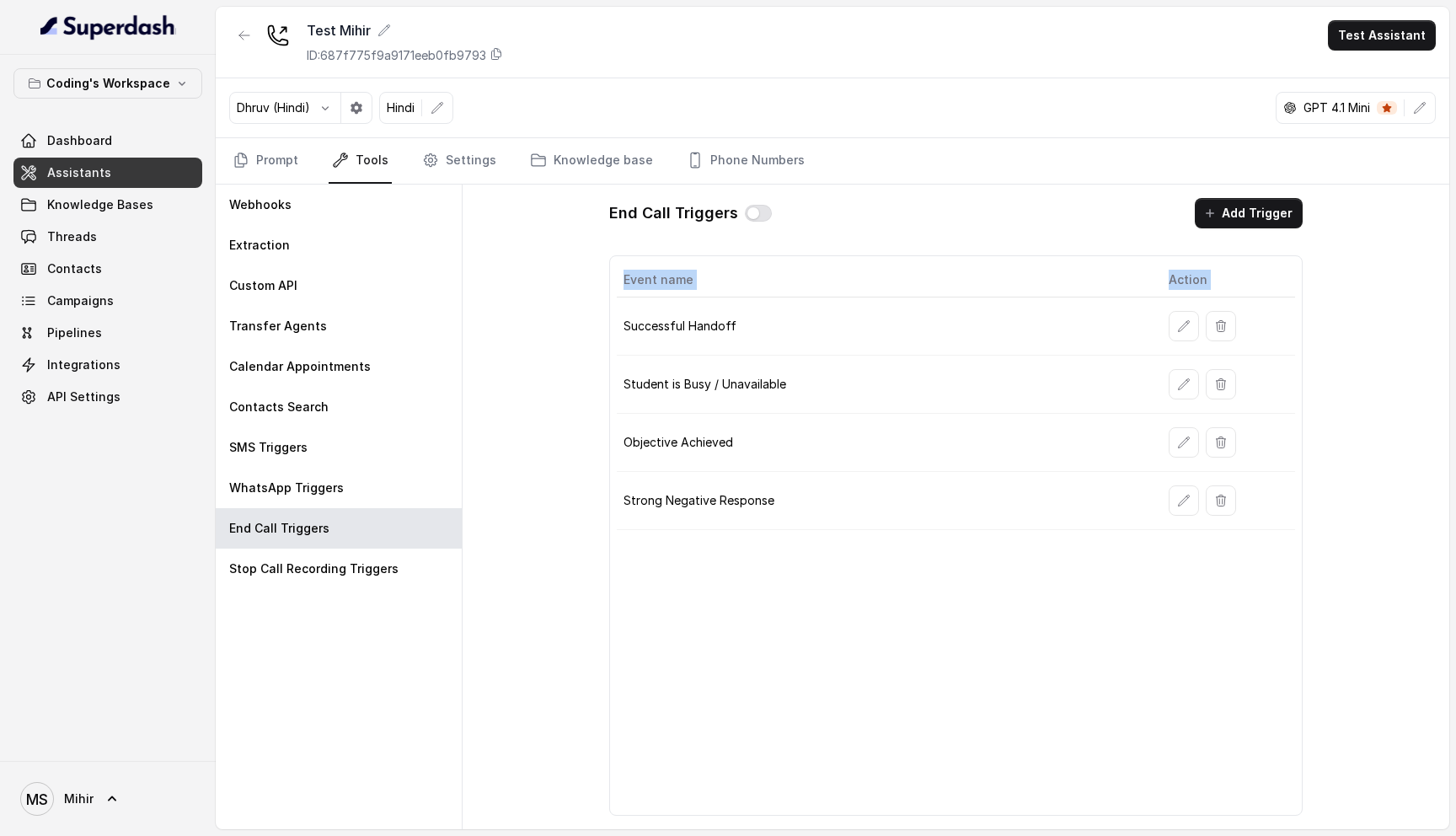
drag, startPoint x: 623, startPoint y: 324, endPoint x: 1298, endPoint y: 548, distance: 711.2
click at [1298, 548] on div "Event name Action Successful Handoff Student is Busy / Unavailable Objective Ac…" at bounding box center [956, 535] width 693 height 561
click at [842, 570] on div "Event name Action Successful Handoff Student is Busy / Unavailable Objective Ac…" at bounding box center [956, 535] width 693 height 561
drag, startPoint x: 622, startPoint y: 327, endPoint x: 836, endPoint y: 537, distance: 299.8
click at [836, 537] on div "Event name Action Successful Handoff Student is Busy / Unavailable Objective Ac…" at bounding box center [956, 535] width 693 height 561
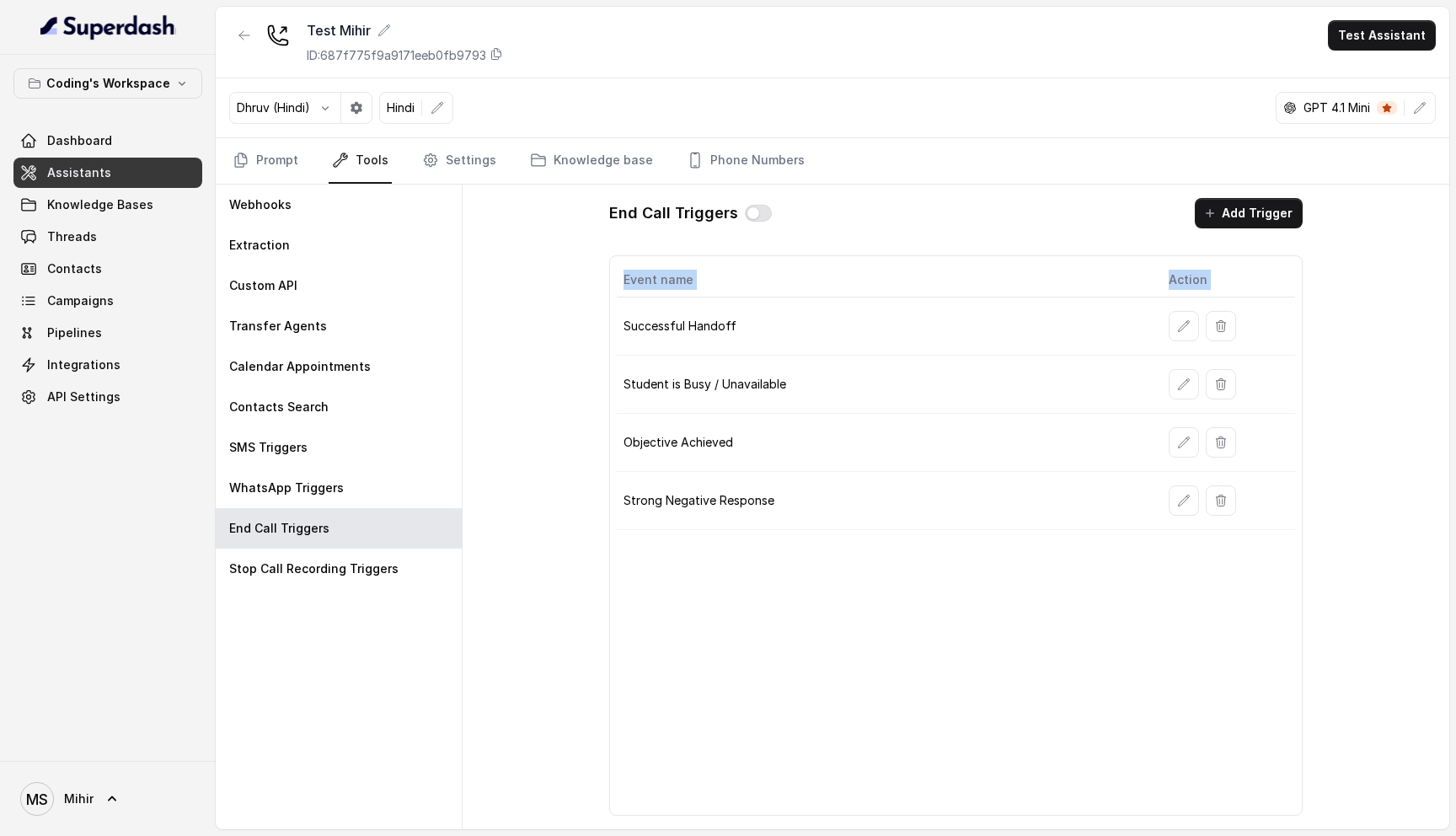
click at [623, 311] on td "Successful Handoff" at bounding box center [885, 327] width 537 height 58
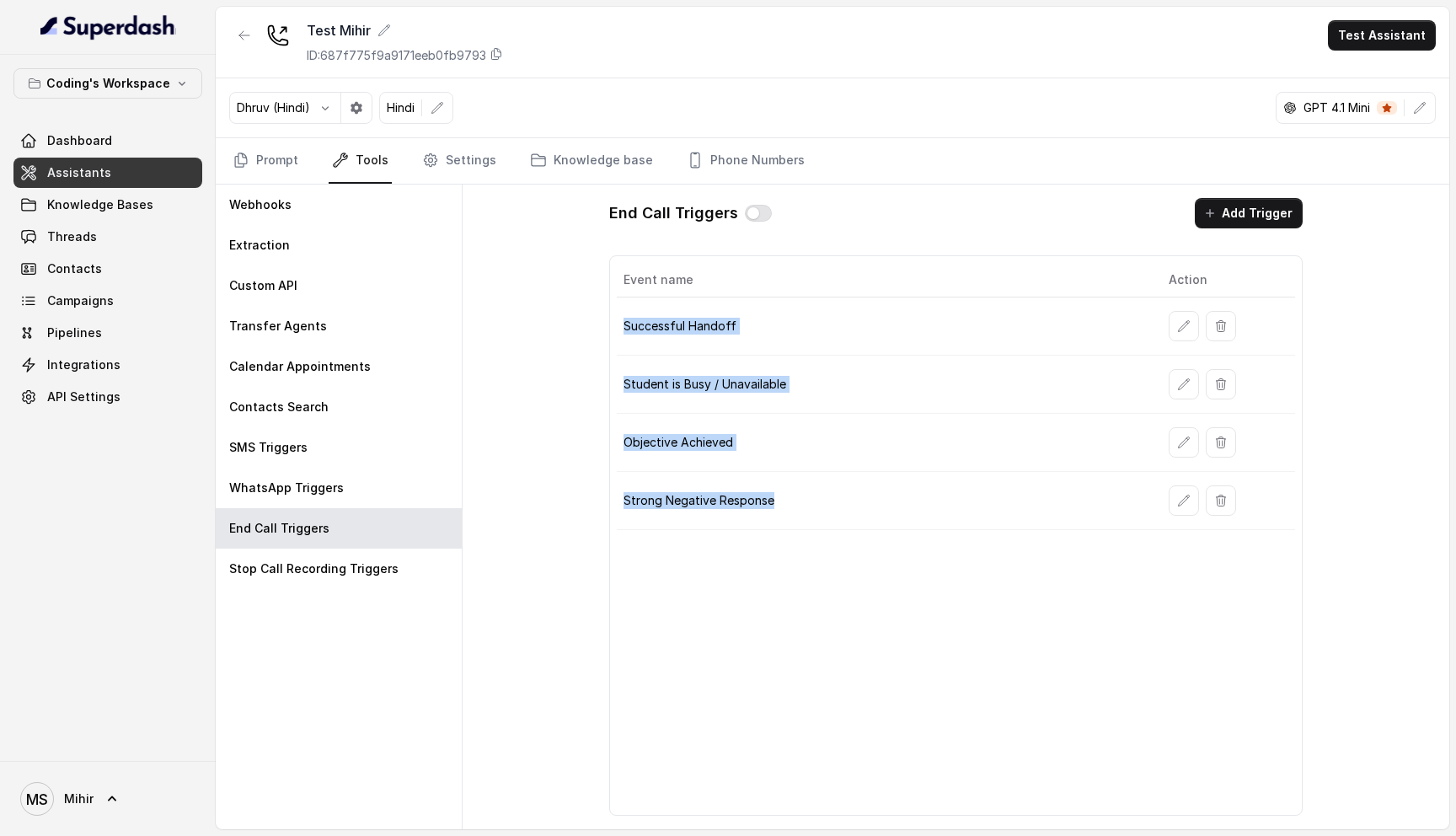
drag, startPoint x: 623, startPoint y: 314, endPoint x: 873, endPoint y: 511, distance: 318.3
click at [873, 511] on tbody "Successful Handoff Student is Busy / Unavailable Objective Achieved Strong Nega…" at bounding box center [955, 414] width 677 height 233
click at [437, 575] on div "Stop Call Recording Triggers" at bounding box center [338, 569] width 246 height 41
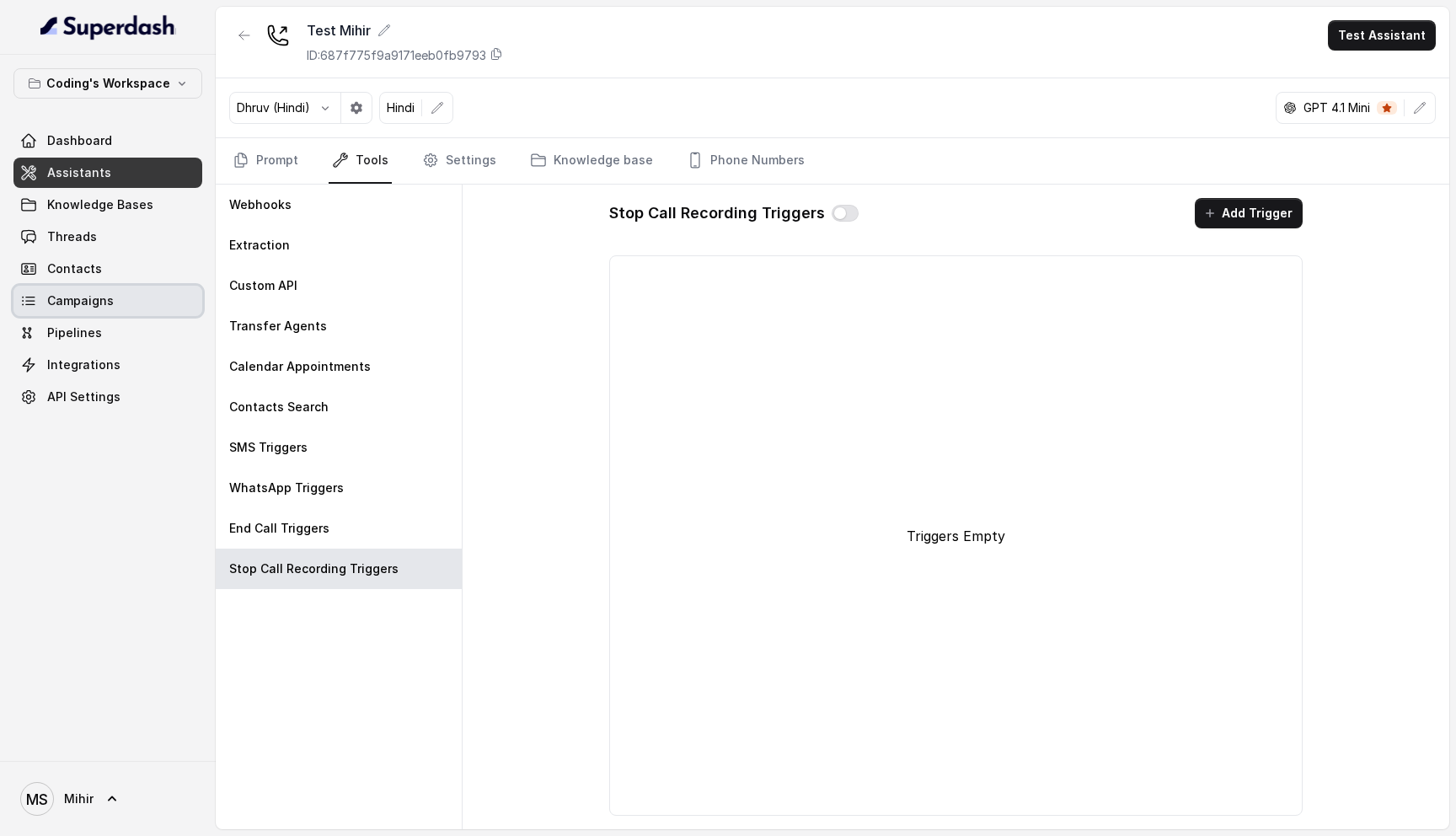
click at [99, 295] on span "Campaigns" at bounding box center [80, 301] width 67 height 16
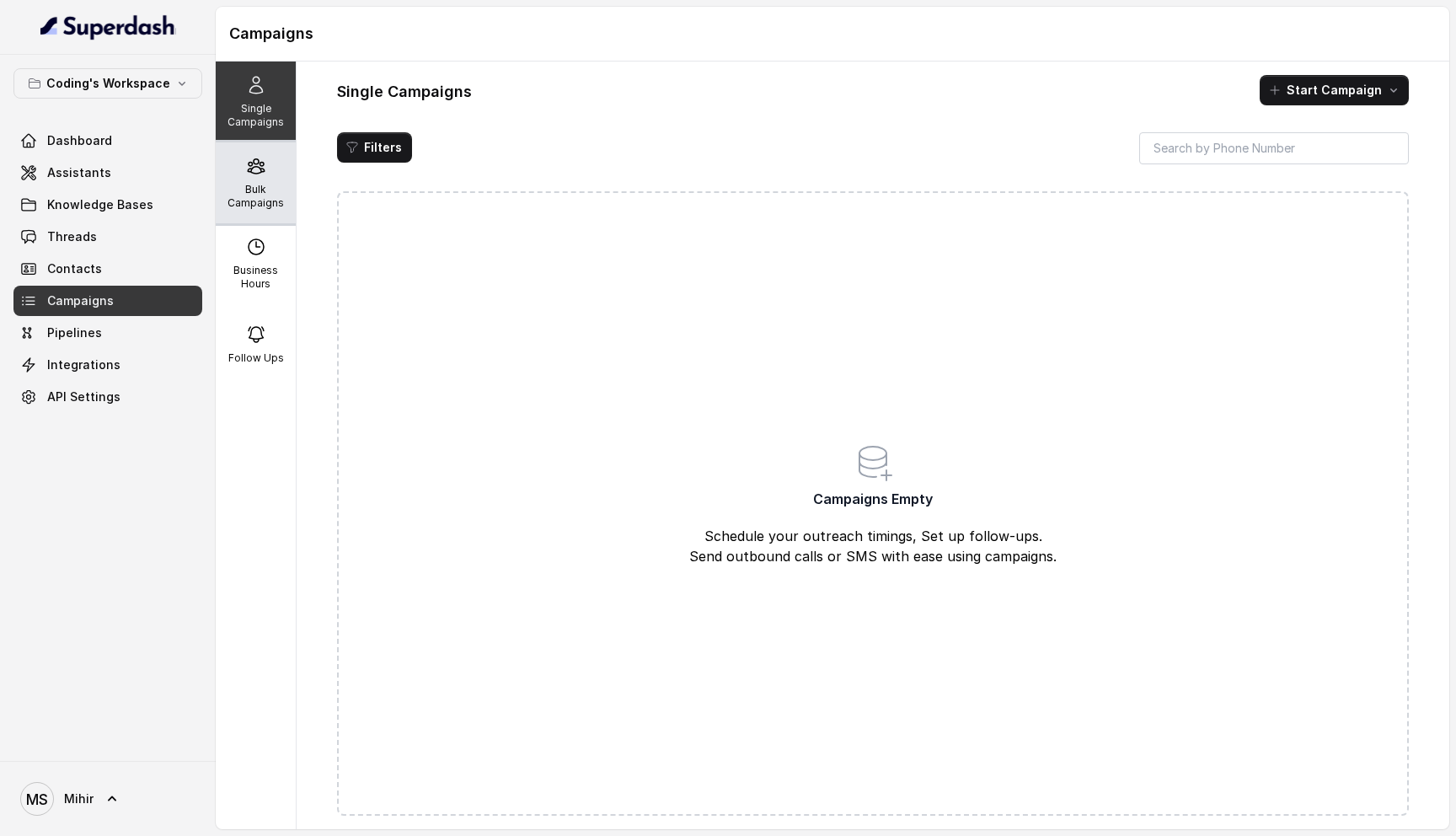
click at [256, 186] on p "Bulk Campaigns" at bounding box center [255, 196] width 67 height 27
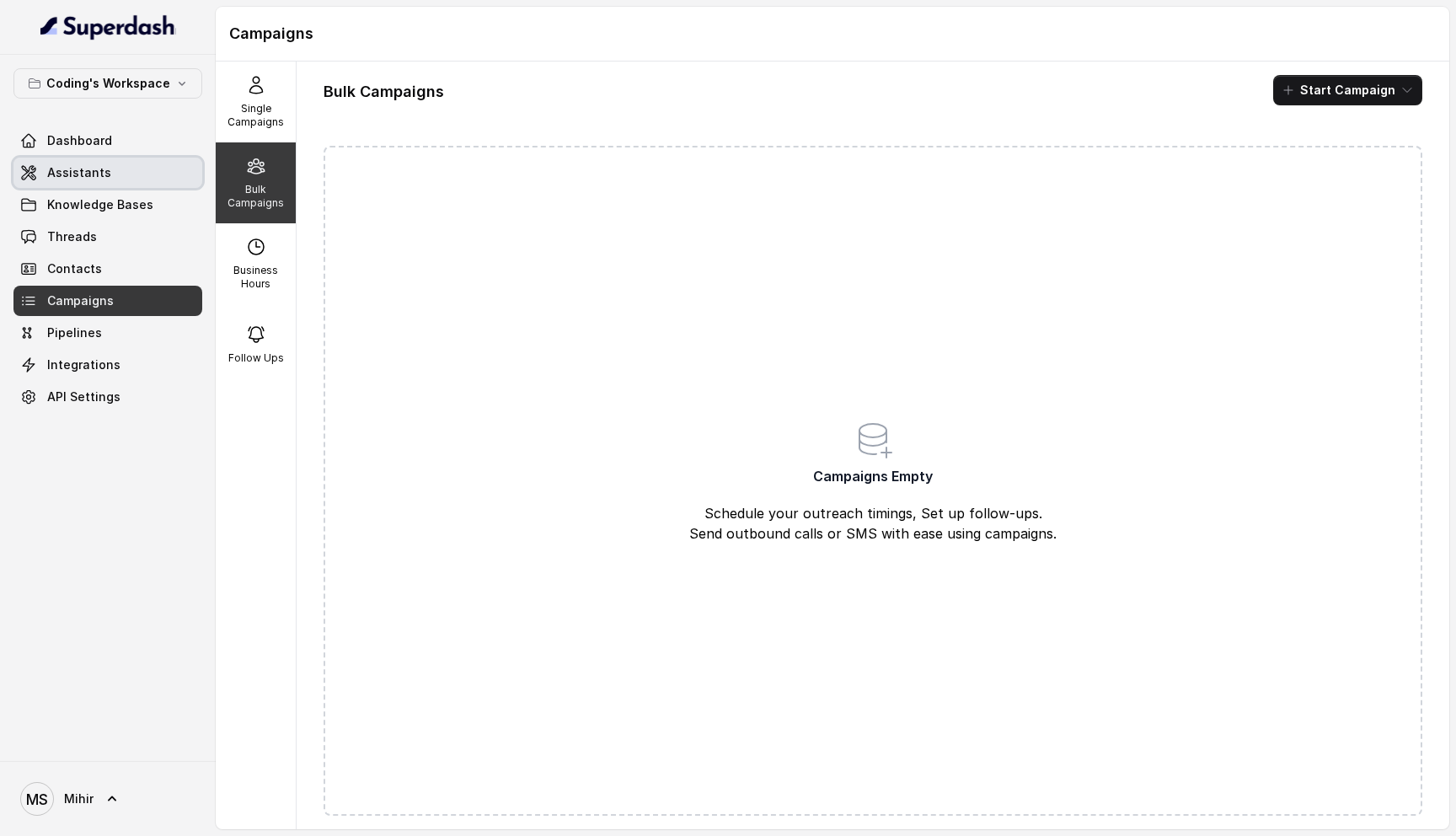
click at [52, 177] on span "Assistants" at bounding box center [79, 172] width 64 height 16
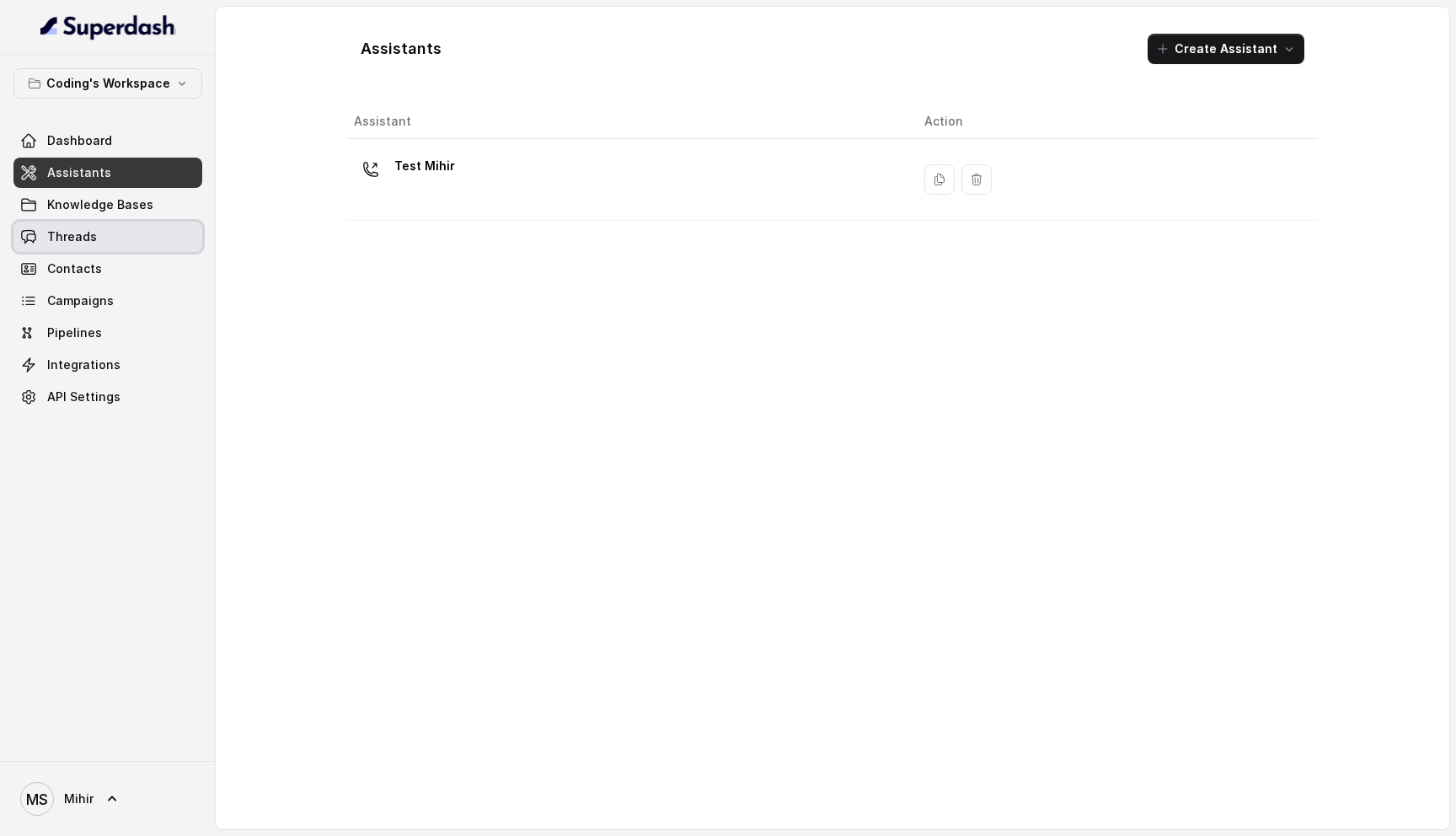
click at [87, 245] on link "Threads" at bounding box center [107, 236] width 188 height 30
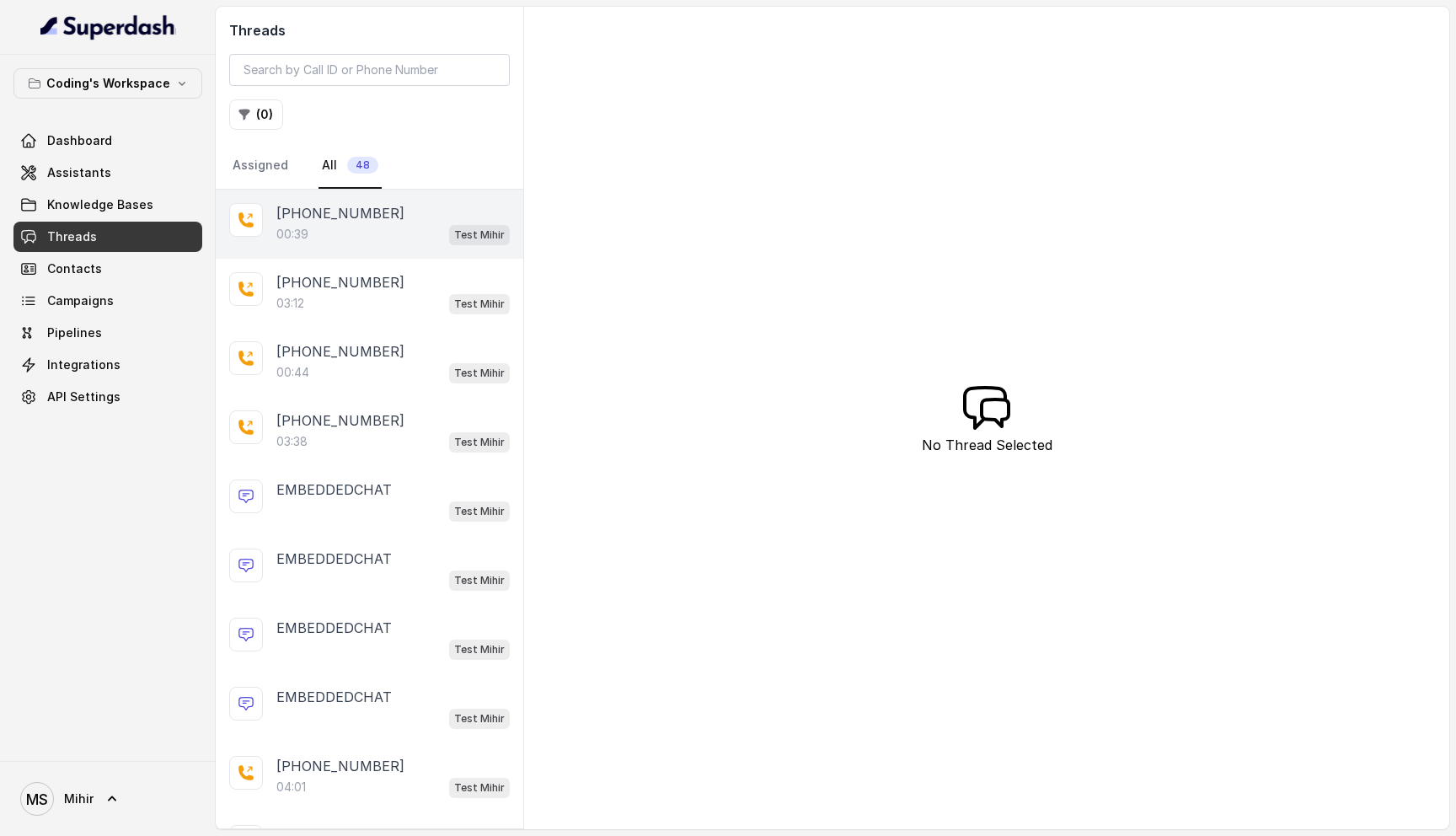
click at [304, 221] on p "[PHONE_NUMBER]" at bounding box center [340, 213] width 128 height 20
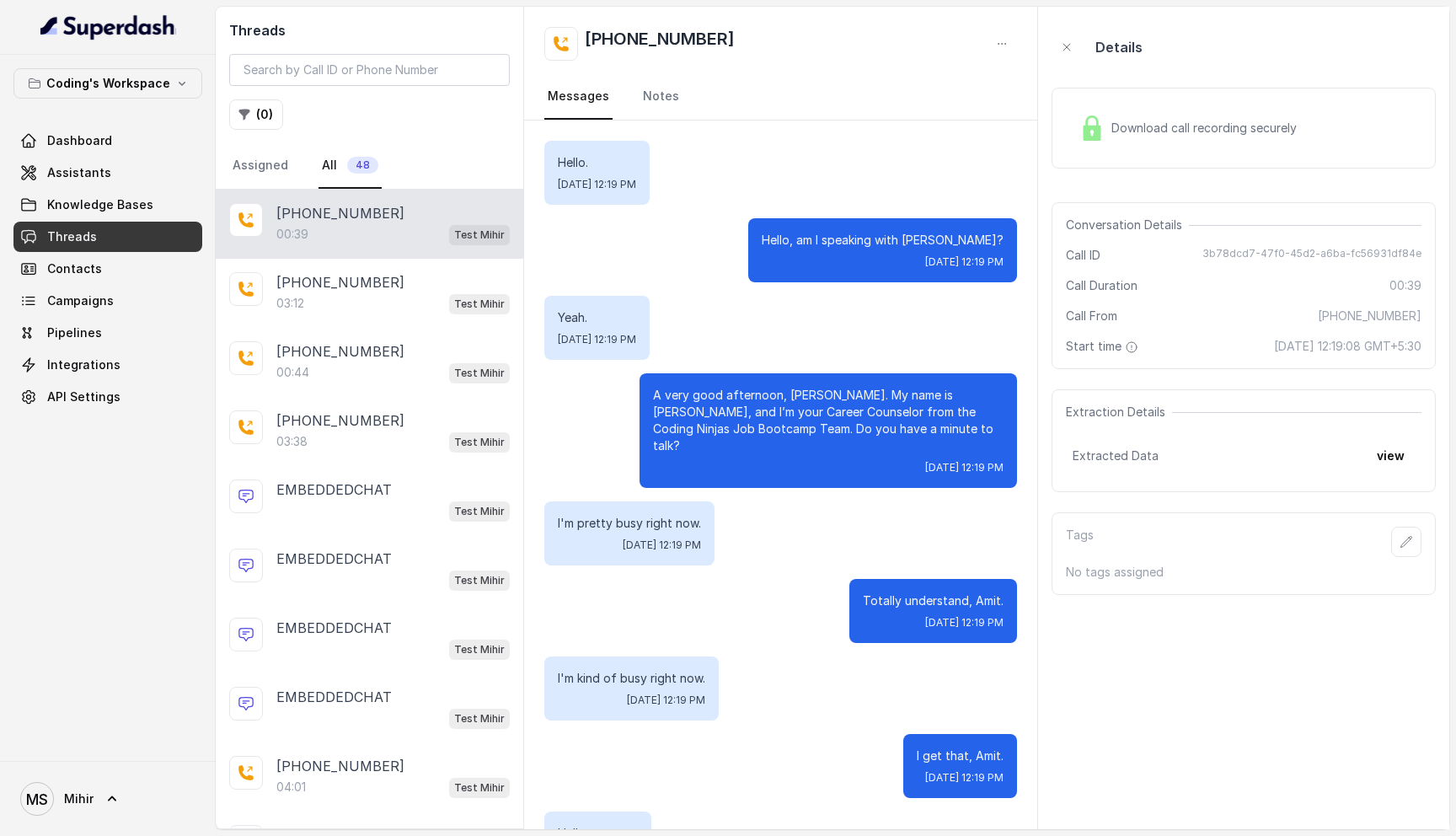
scroll to position [128, 0]
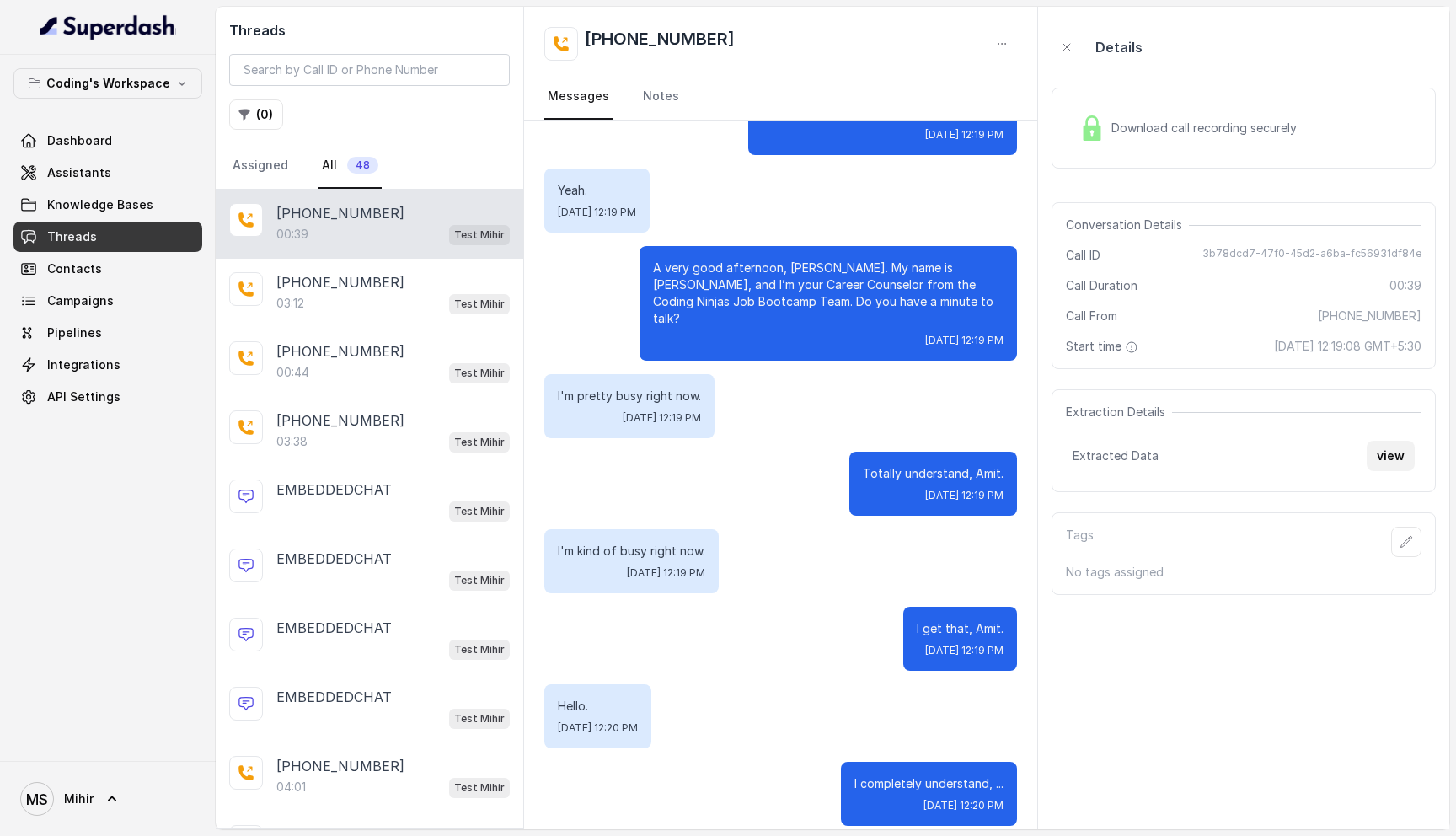
click at [1393, 453] on button "view" at bounding box center [1391, 455] width 48 height 30
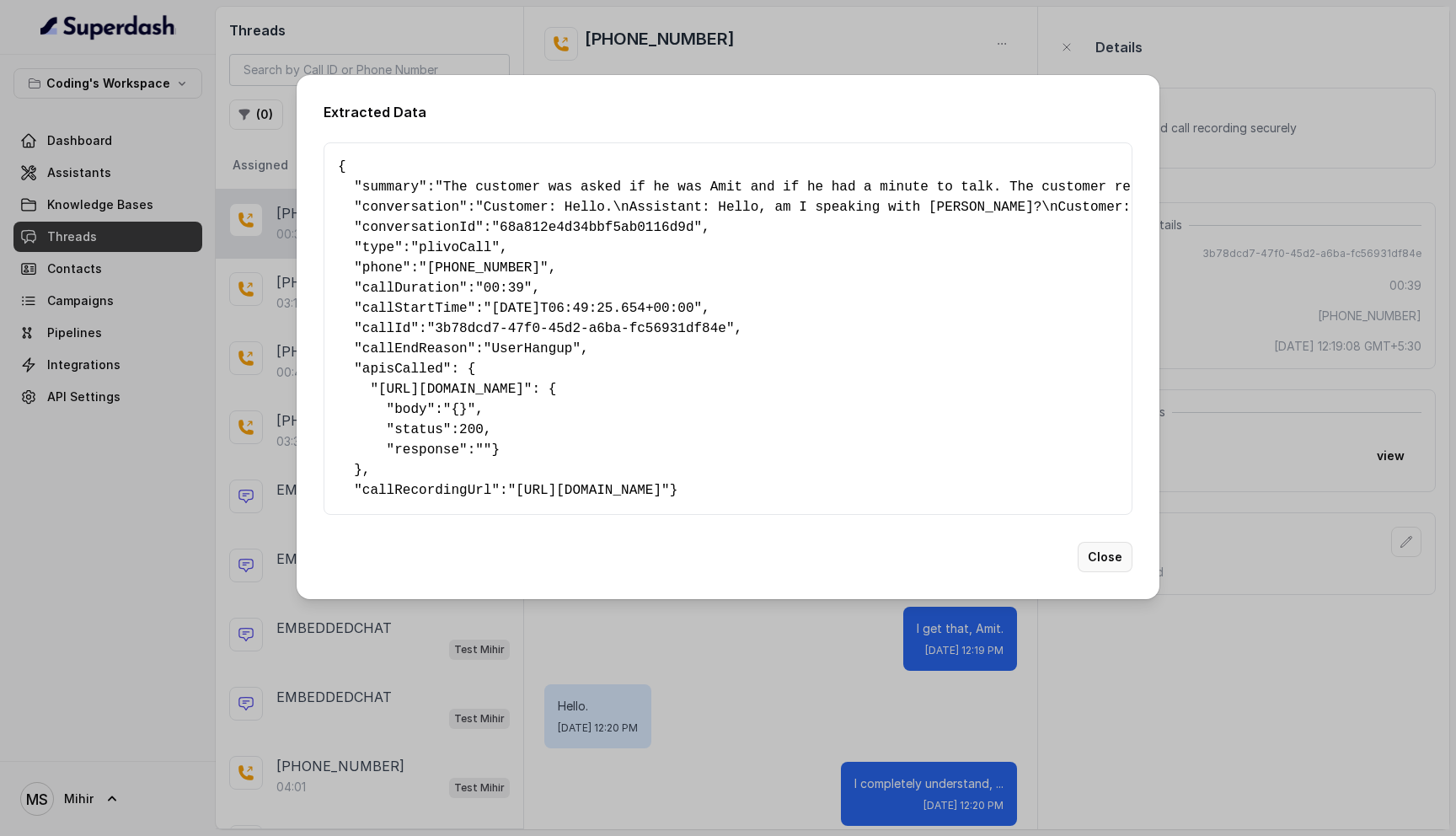
click at [1106, 572] on button "Close" at bounding box center [1105, 557] width 55 height 30
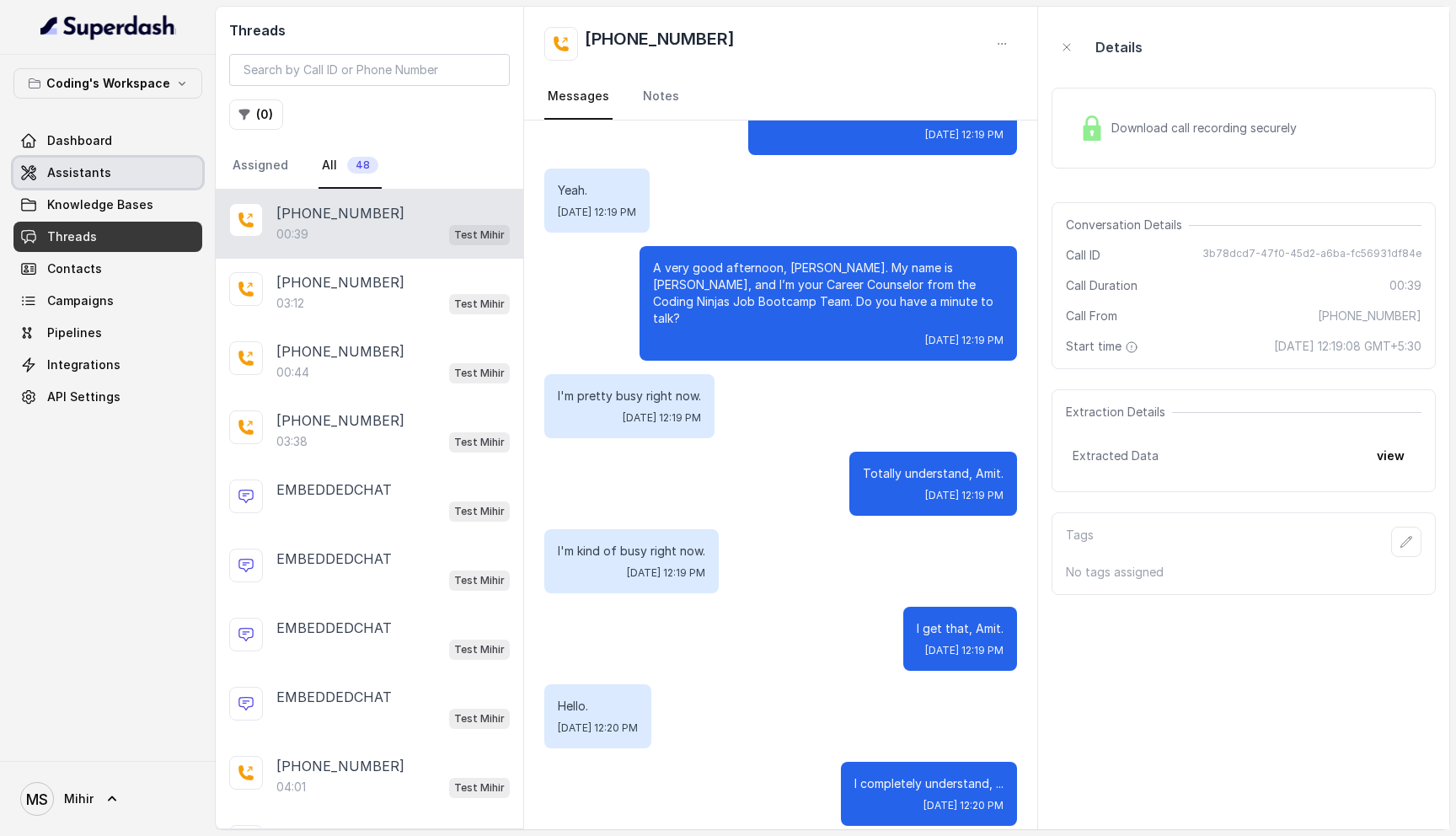
click at [84, 184] on link "Assistants" at bounding box center [107, 172] width 188 height 30
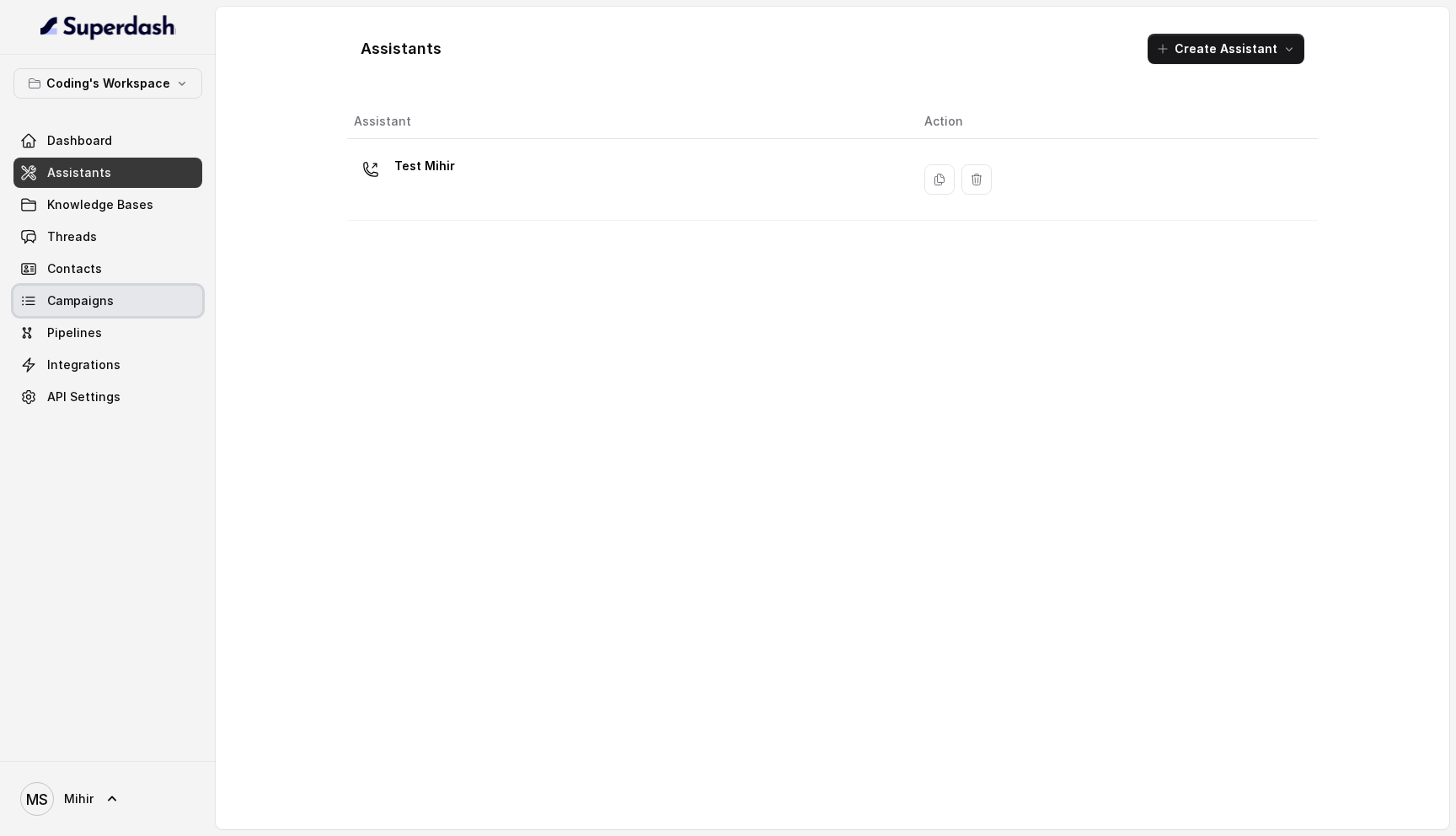
click at [112, 311] on link "Campaigns" at bounding box center [107, 301] width 188 height 30
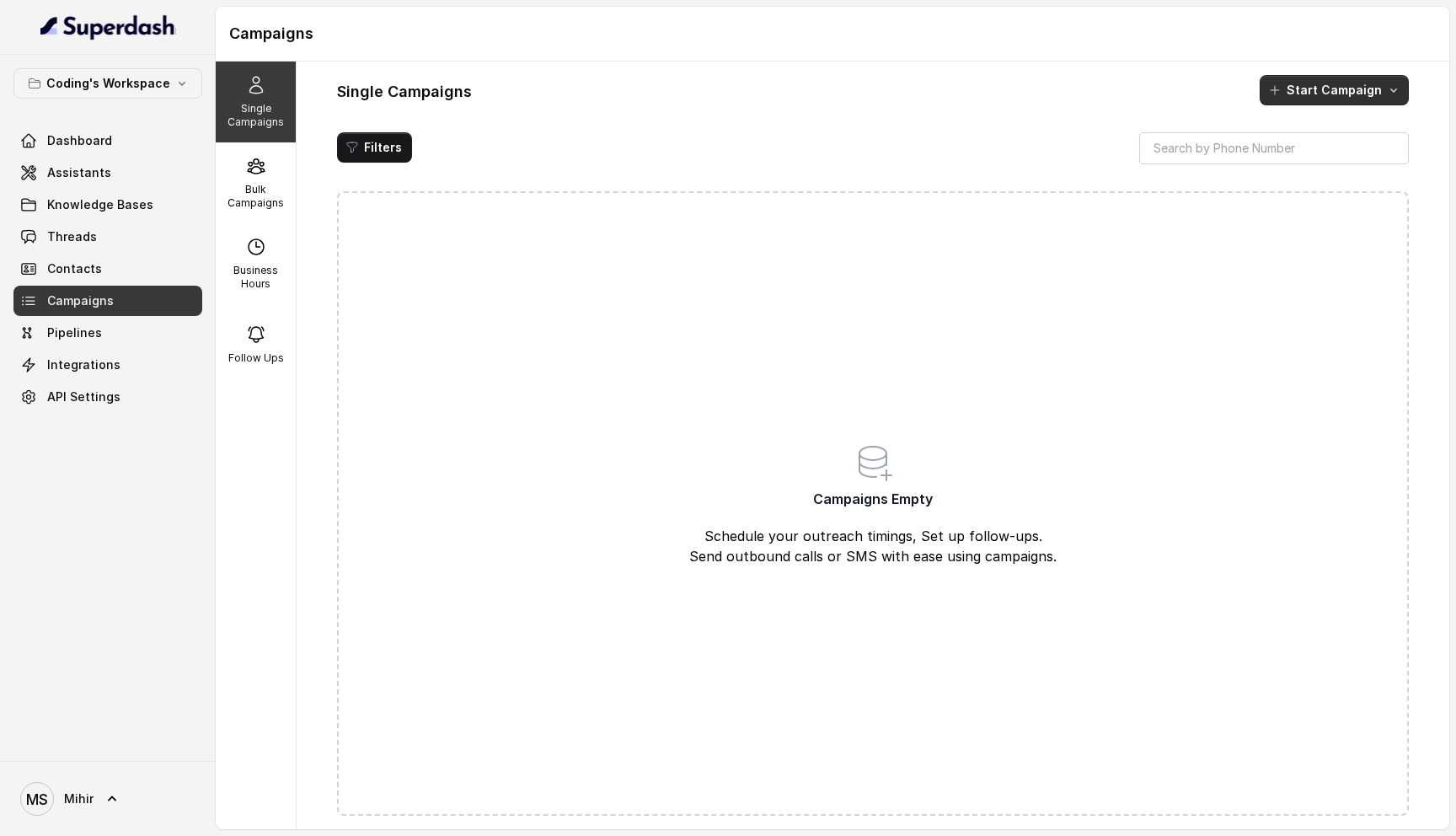
click at [1338, 96] on button "Start Campaign" at bounding box center [1334, 90] width 149 height 30
click at [866, 144] on div "Single Campaigns Start Campaign Filters Campaigns Empty Schedule your outreach …" at bounding box center [872, 446] width 1153 height 768
click at [265, 197] on p "Bulk Campaigns" at bounding box center [255, 196] width 67 height 27
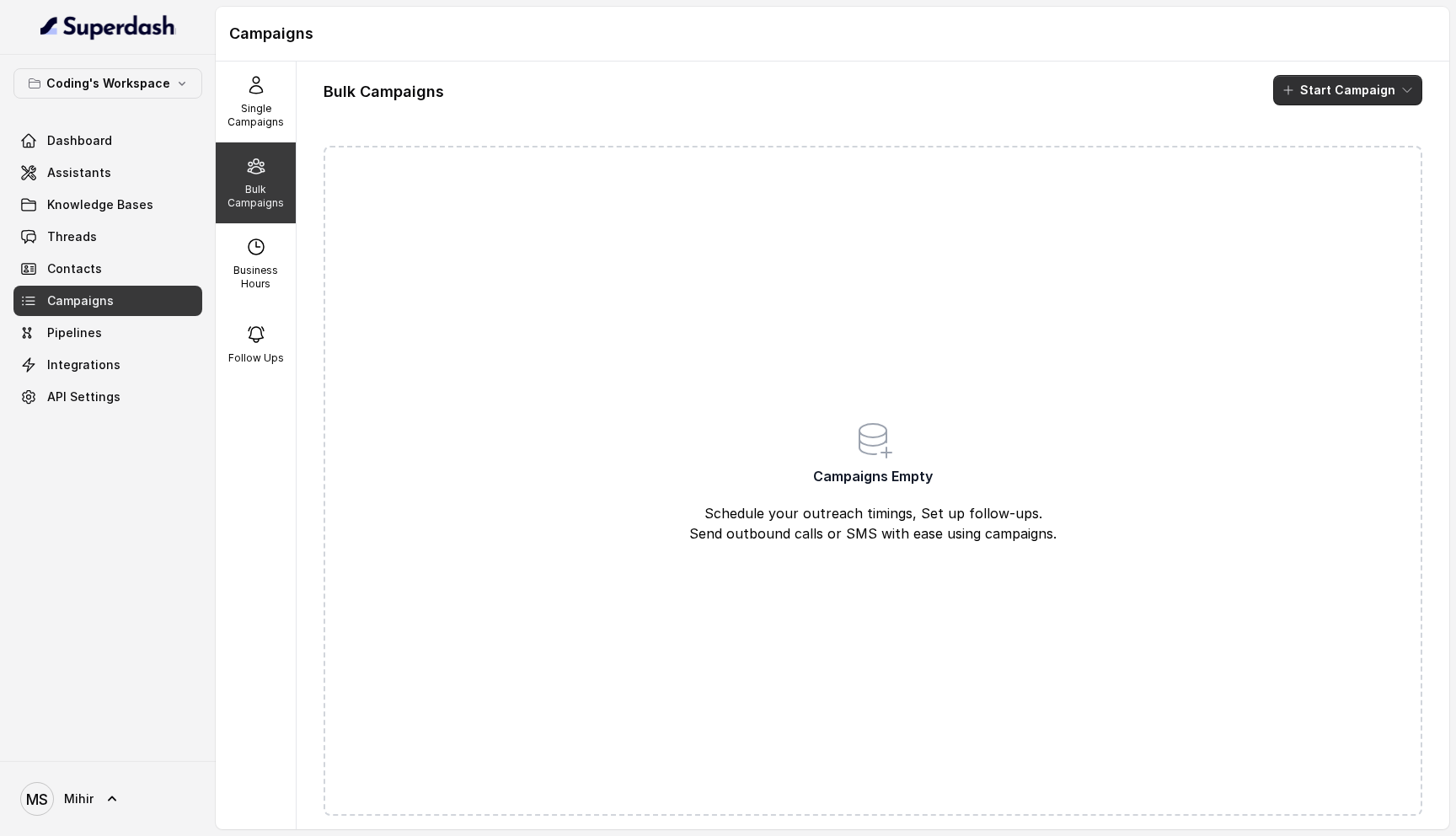
click at [1361, 95] on button "Start Campaign" at bounding box center [1348, 90] width 149 height 30
click at [551, 171] on div "Bulk Campaigns Start Campaign Campaigns Empty Schedule your outreach timings, S…" at bounding box center [872, 446] width 1153 height 768
click at [216, 107] on div "Single Campaigns" at bounding box center [255, 102] width 80 height 81
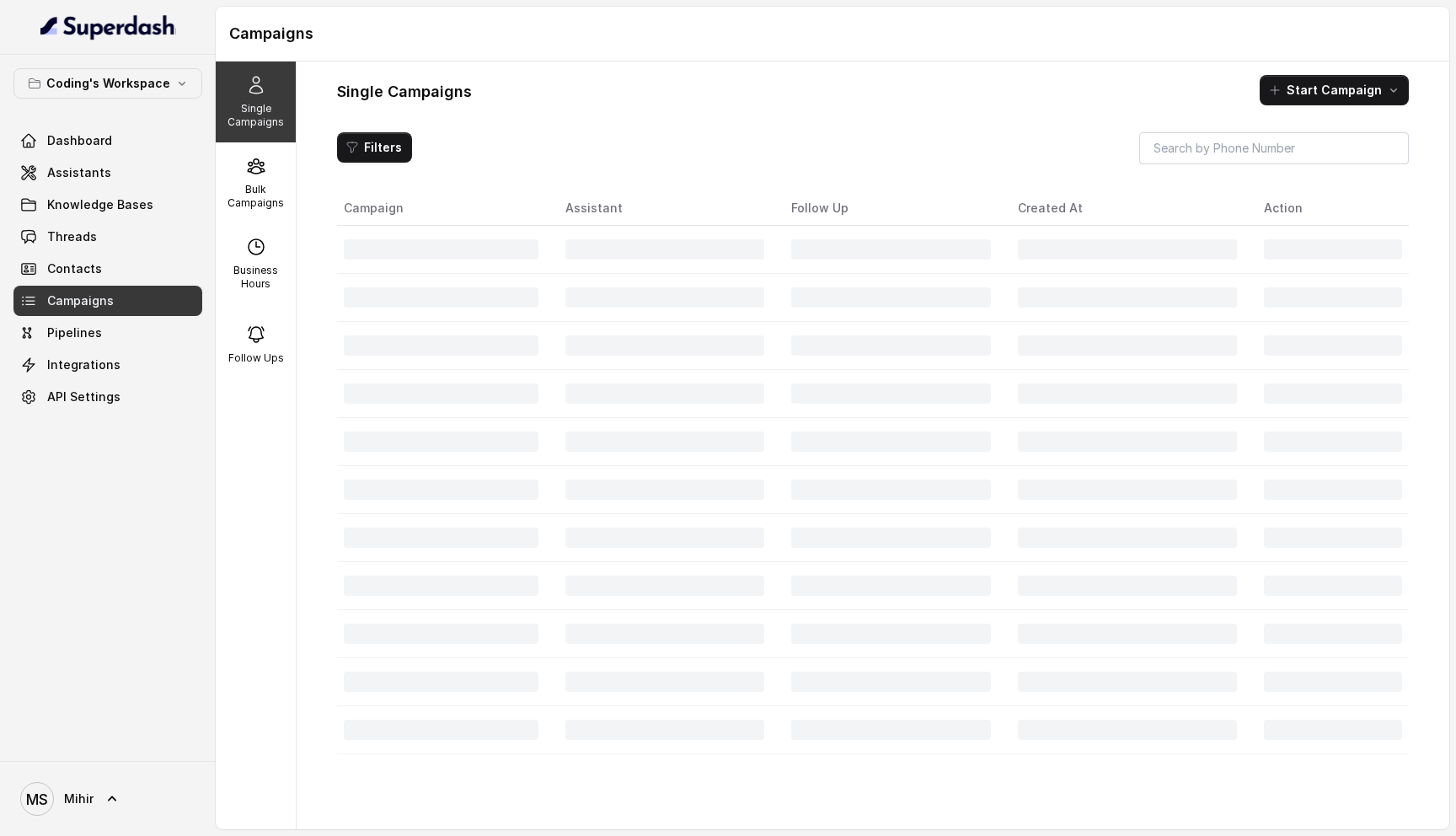
scroll to position [426, 0]
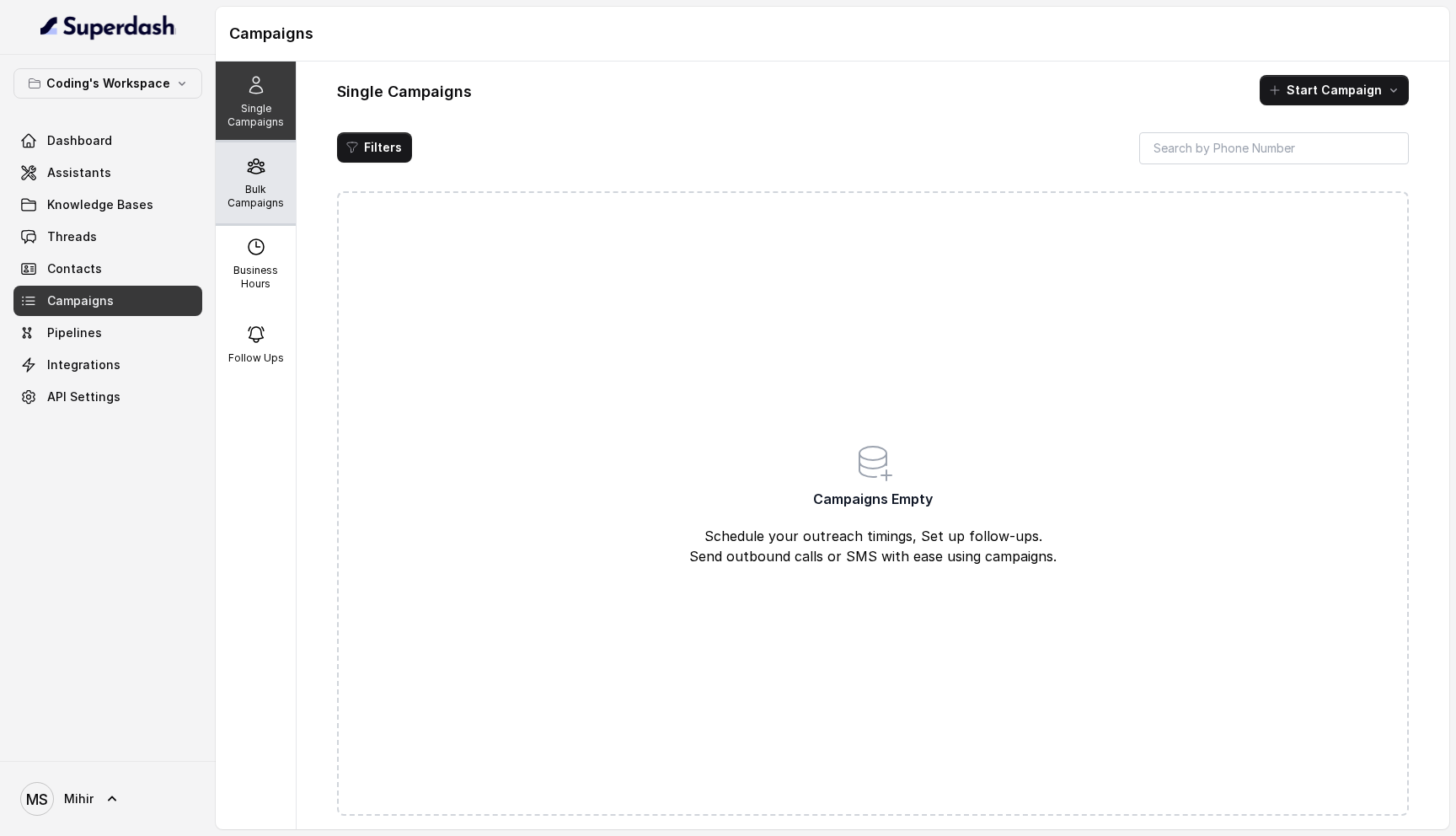
click at [251, 186] on p "Bulk Campaigns" at bounding box center [255, 196] width 67 height 27
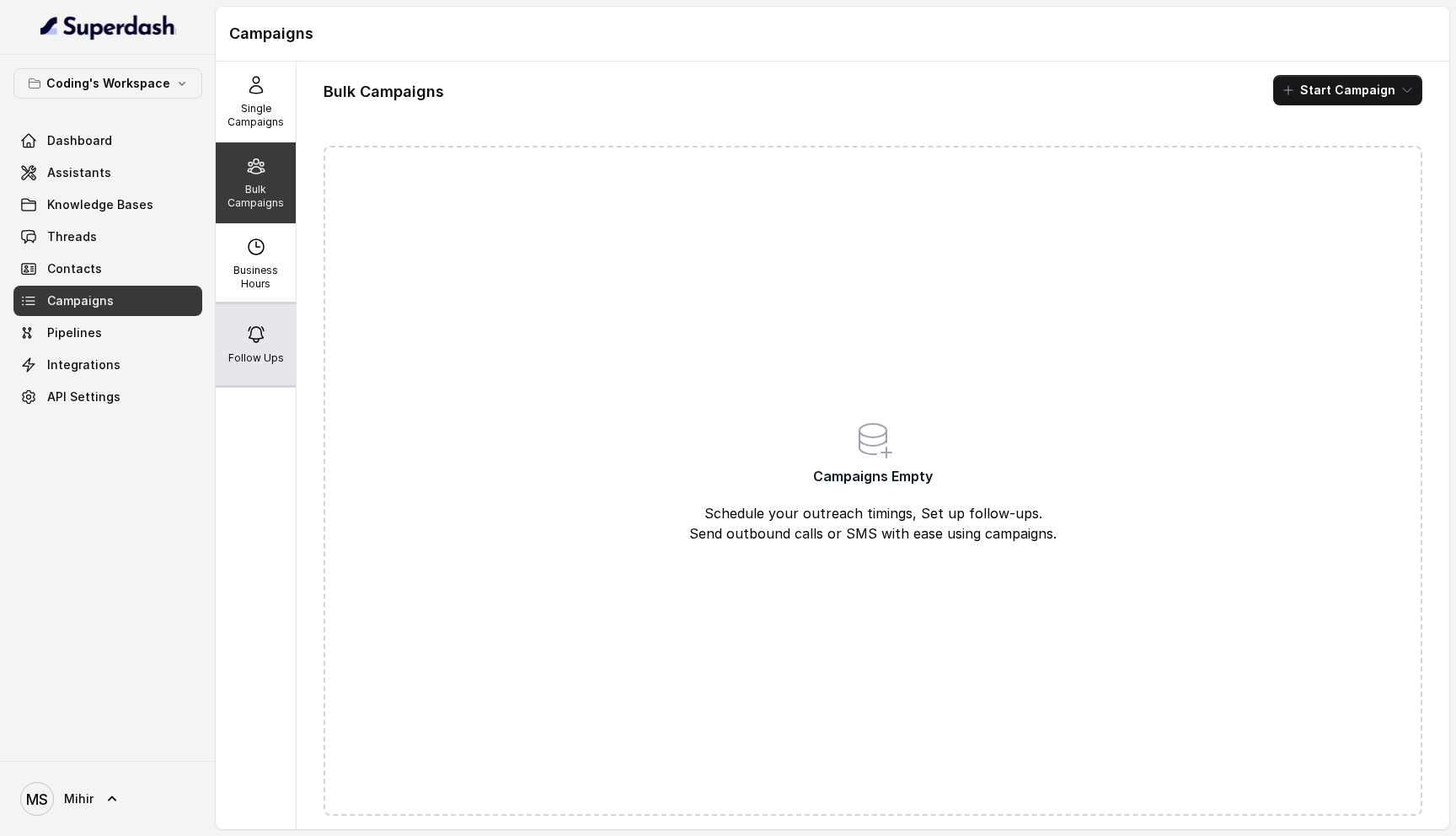
click at [265, 345] on div "Follow Ups" at bounding box center [255, 345] width 80 height 81
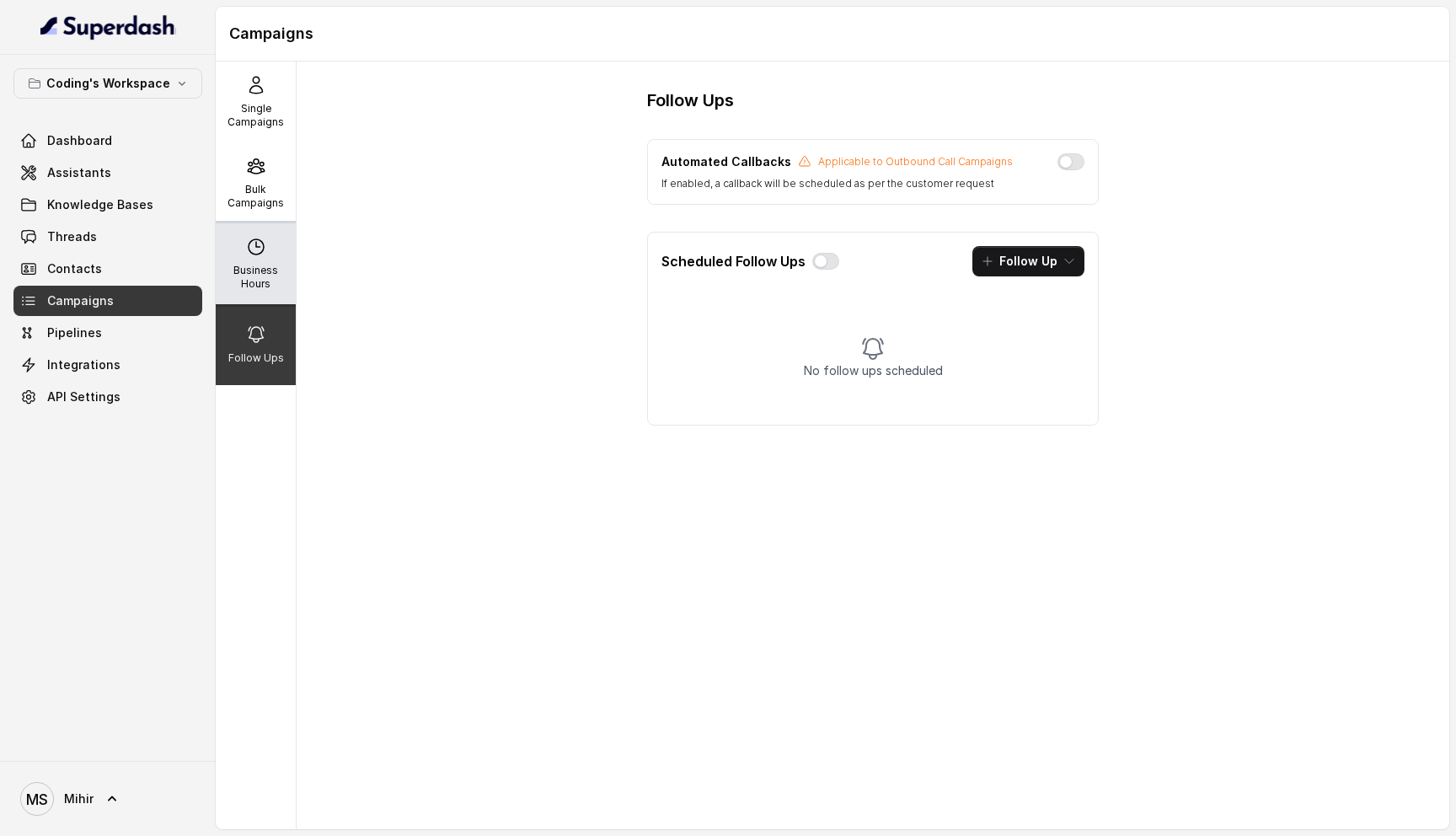
click at [254, 223] on div "Business Hours" at bounding box center [255, 264] width 80 height 81
select select "UTC"
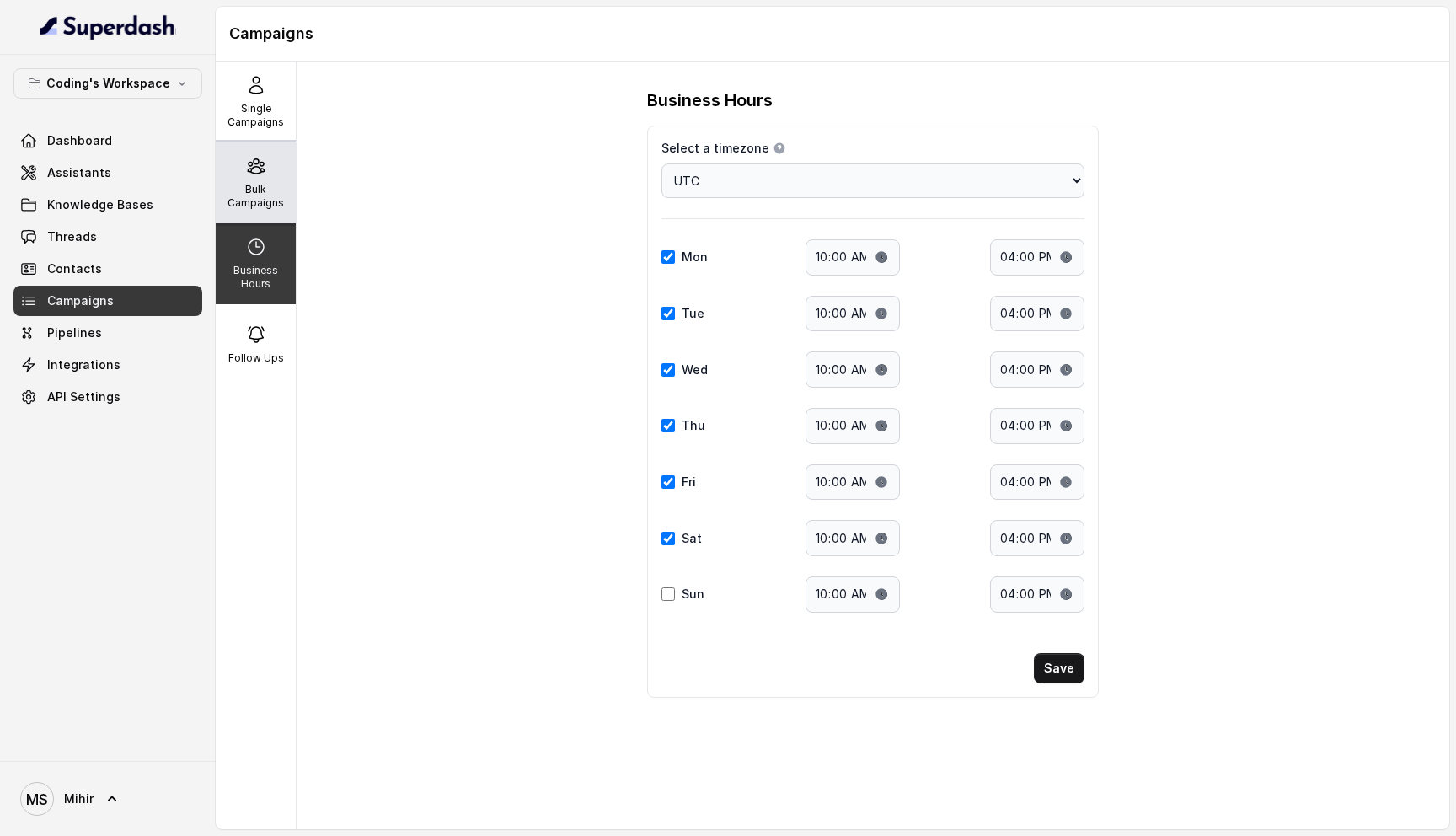
click at [249, 179] on div "Bulk Campaigns" at bounding box center [255, 183] width 80 height 81
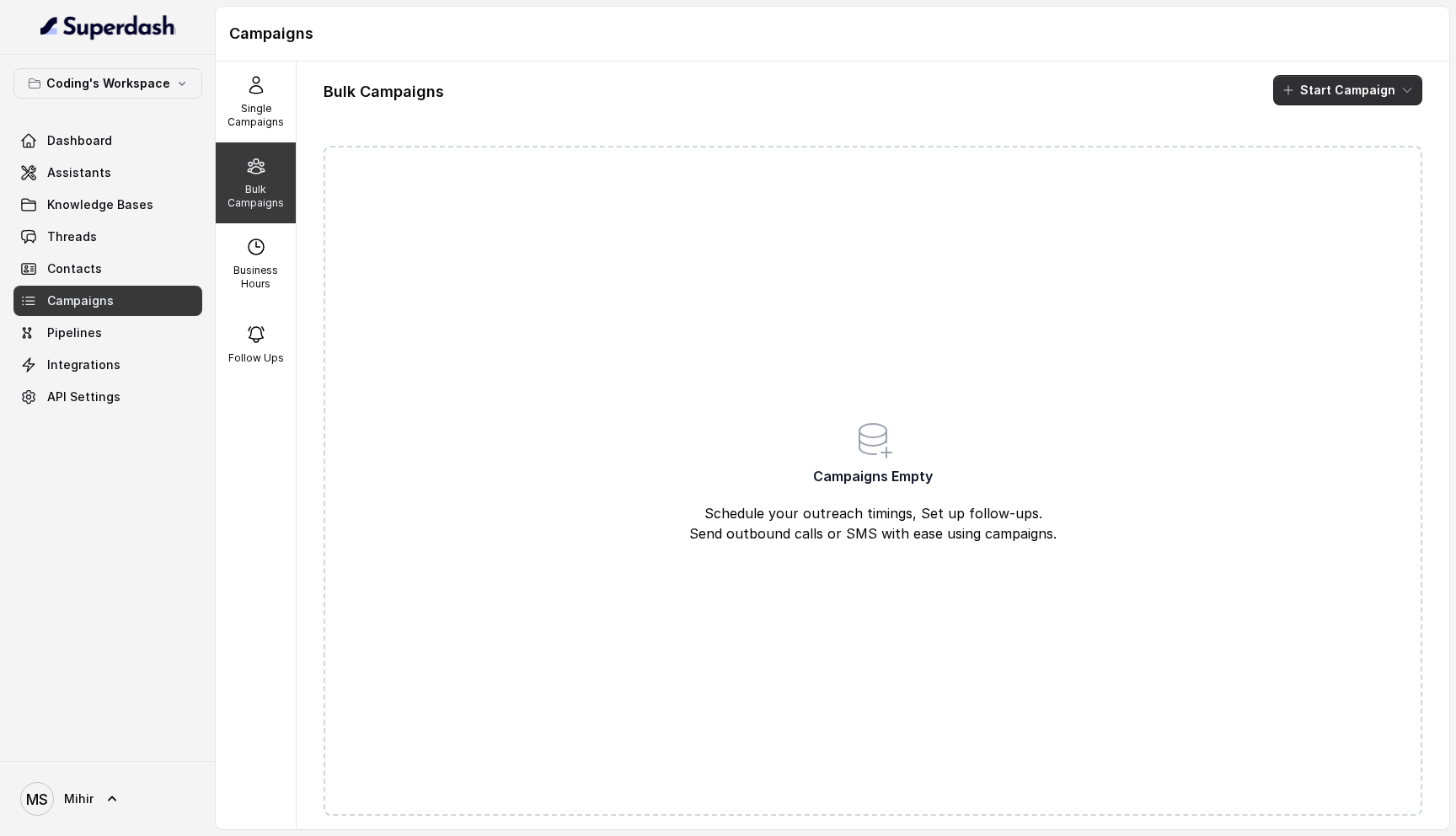
click at [1355, 103] on button "Start Campaign" at bounding box center [1348, 90] width 149 height 30
click at [268, 101] on div "Single Campaigns Bulk Campaigns Business Hours Follow Ups Bulk Campaigns Start …" at bounding box center [832, 446] width 1234 height 768
click at [268, 101] on div "Single Campaigns" at bounding box center [255, 102] width 80 height 81
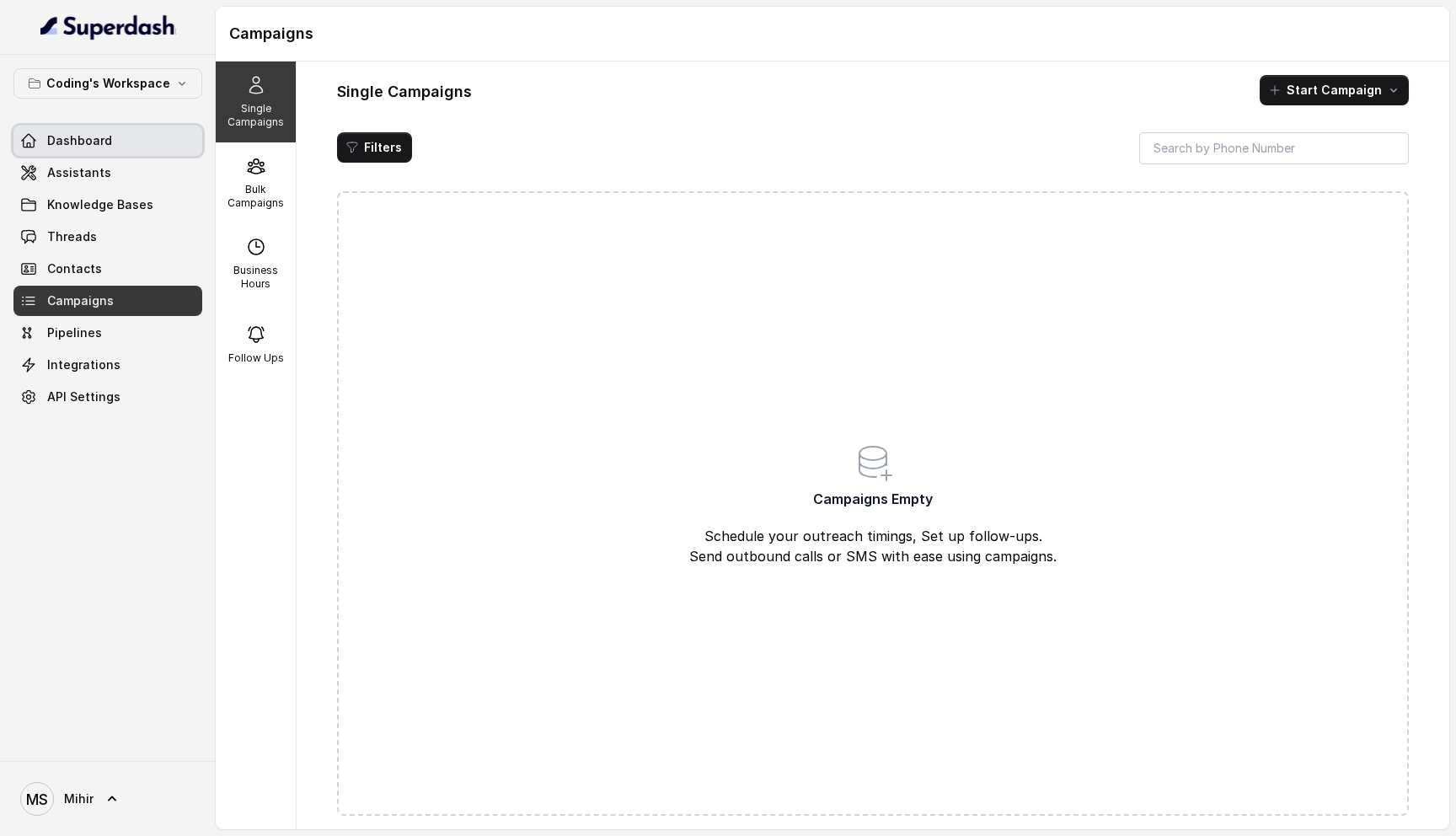
click at [89, 136] on span "Dashboard" at bounding box center [79, 140] width 65 height 16
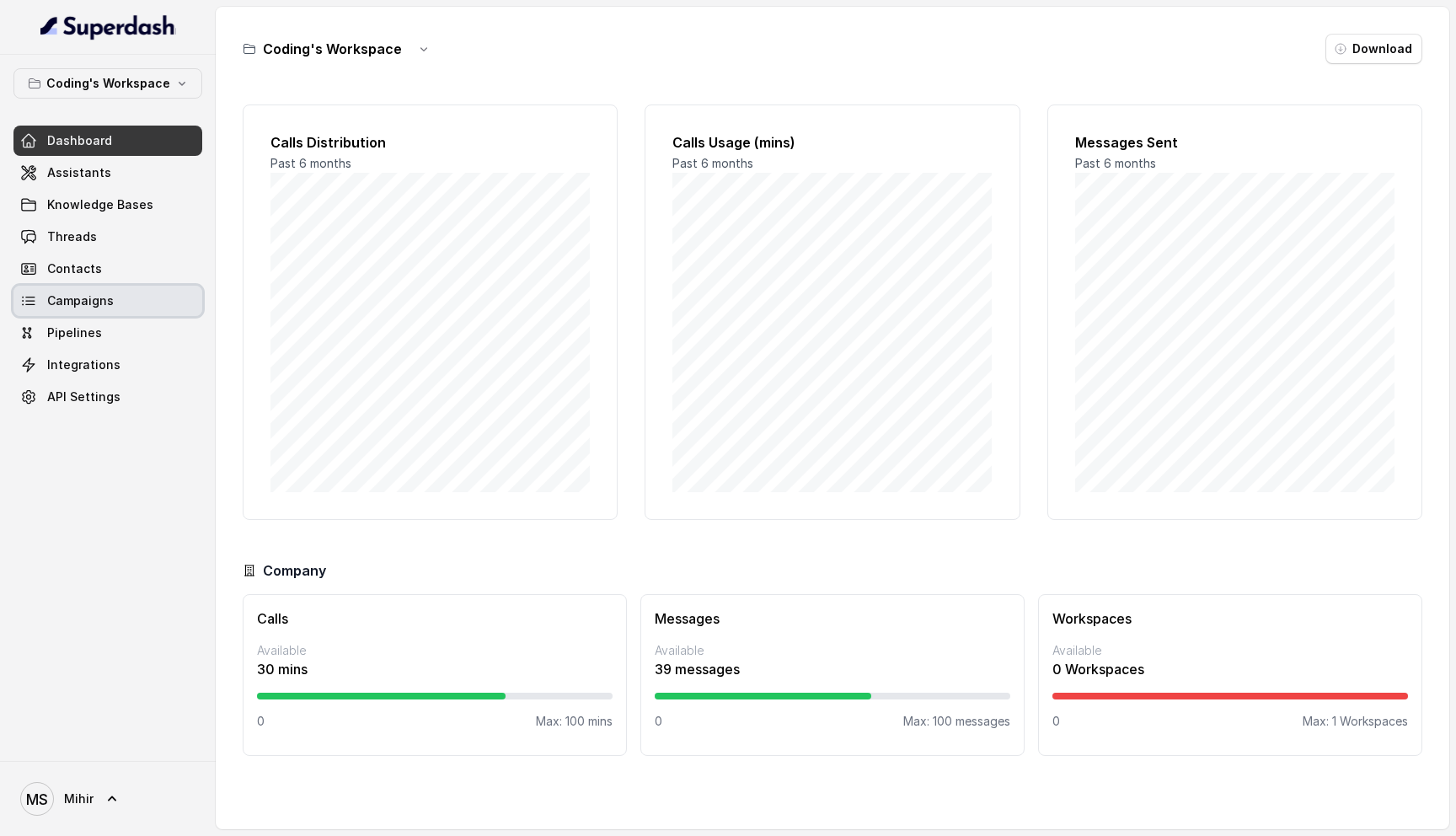
click at [99, 301] on span "Campaigns" at bounding box center [80, 301] width 67 height 16
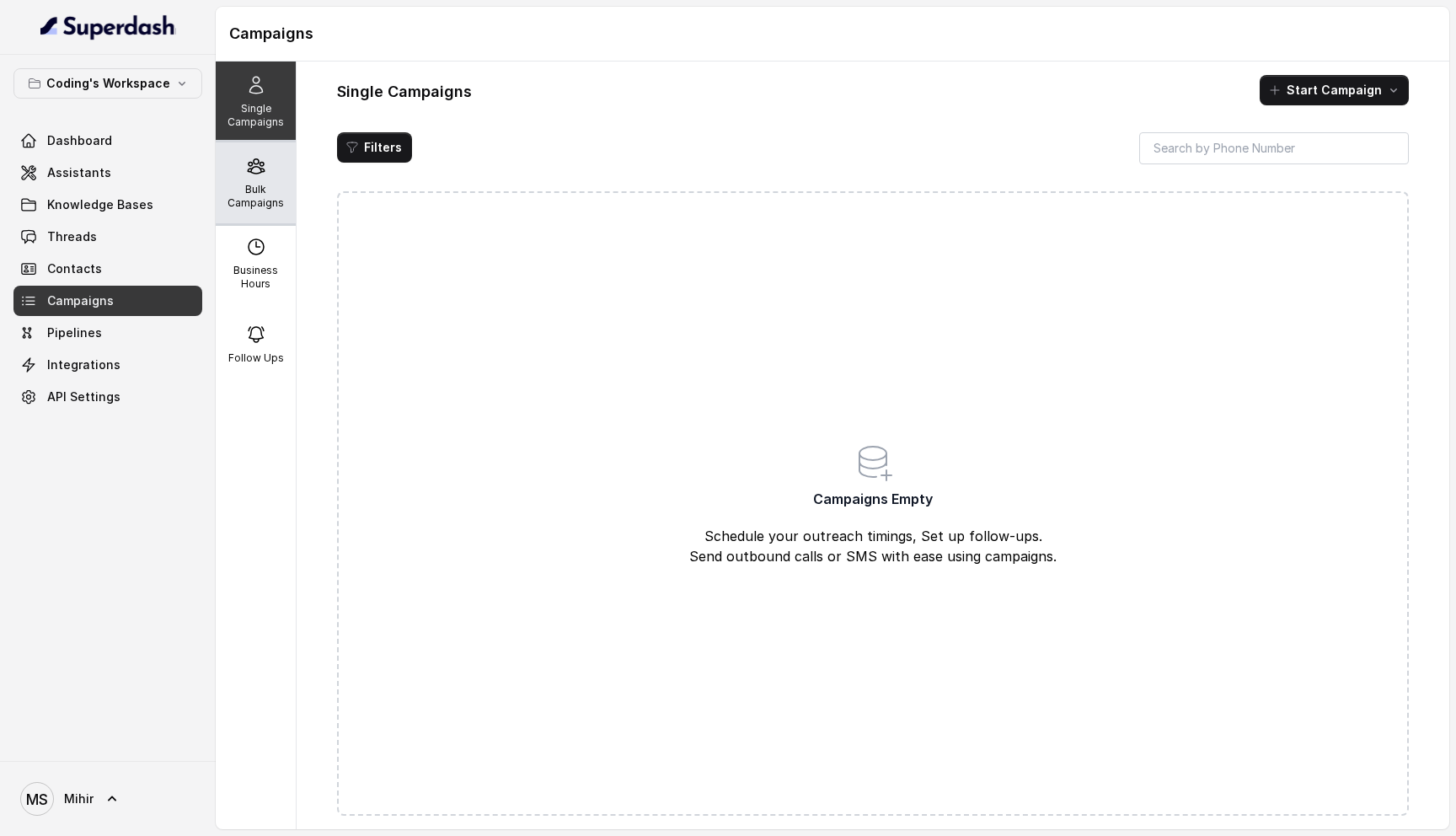
click at [241, 189] on p "Bulk Campaigns" at bounding box center [255, 196] width 67 height 27
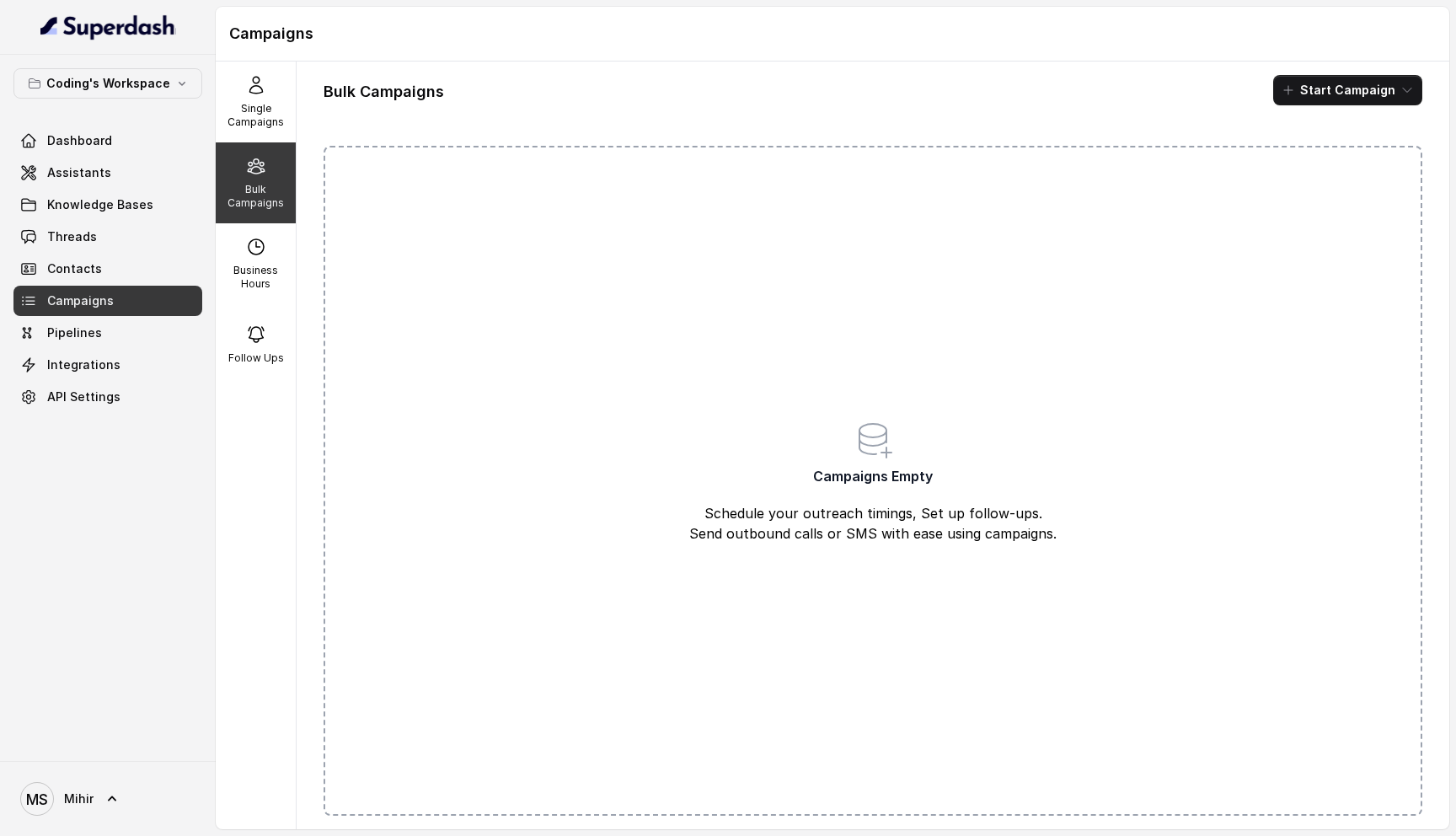
click at [875, 447] on icon at bounding box center [873, 439] width 41 height 41
click at [1309, 72] on div "Bulk Campaigns Start Campaign Campaigns Empty Schedule your outreach timings, S…" at bounding box center [872, 446] width 1153 height 768
click at [1308, 83] on button "Start Campaign" at bounding box center [1348, 90] width 149 height 30
click at [1308, 168] on button "Call" at bounding box center [1352, 156] width 155 height 27
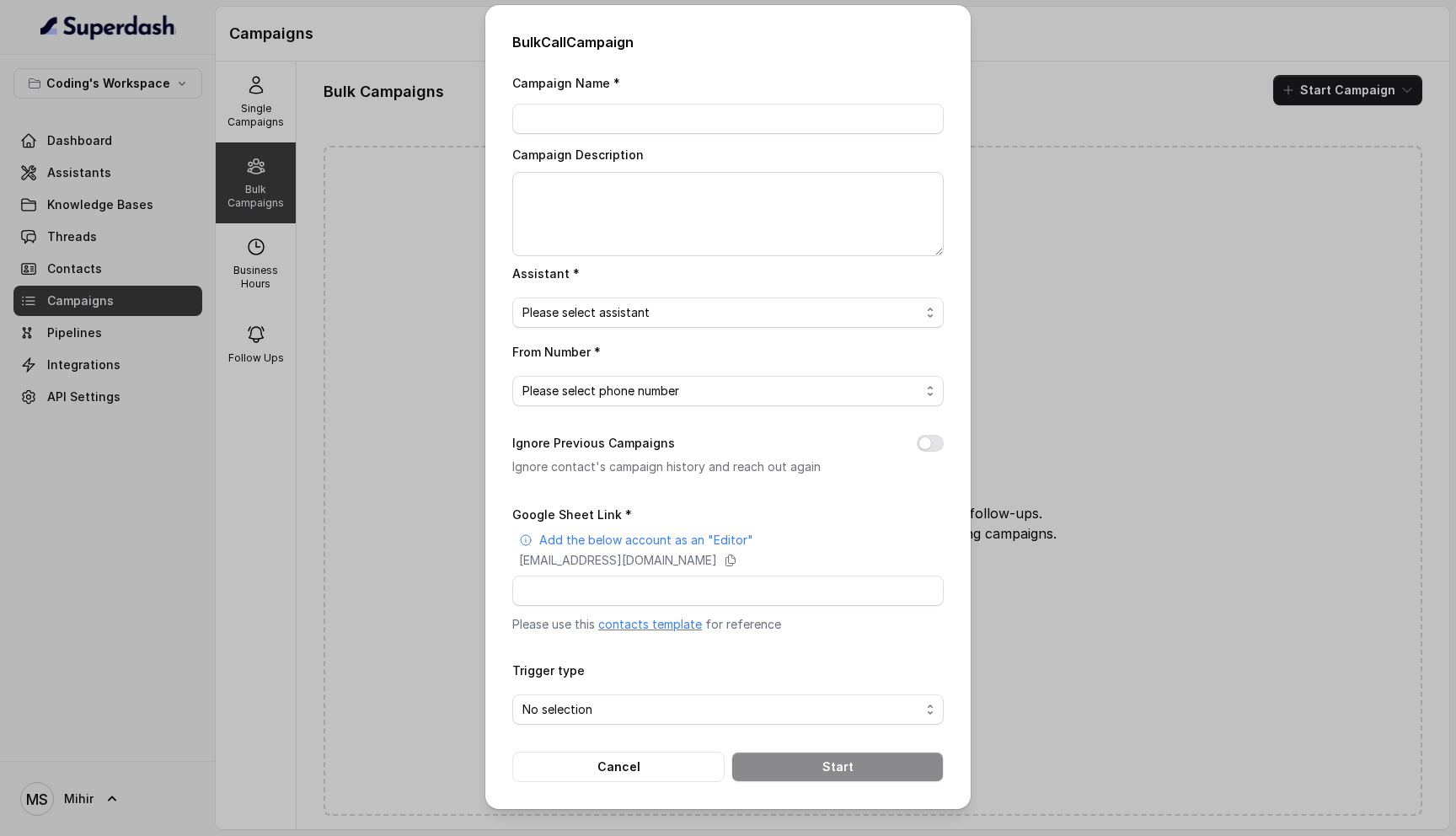
click at [646, 619] on link "contacts template" at bounding box center [649, 623] width 103 height 14
click at [563, 782] on div "Bulk Call Campaign Campaign Name * Campaign Description Assistant * Please sele…" at bounding box center [728, 407] width 485 height 804
click at [558, 775] on button "Cancel" at bounding box center [618, 766] width 213 height 30
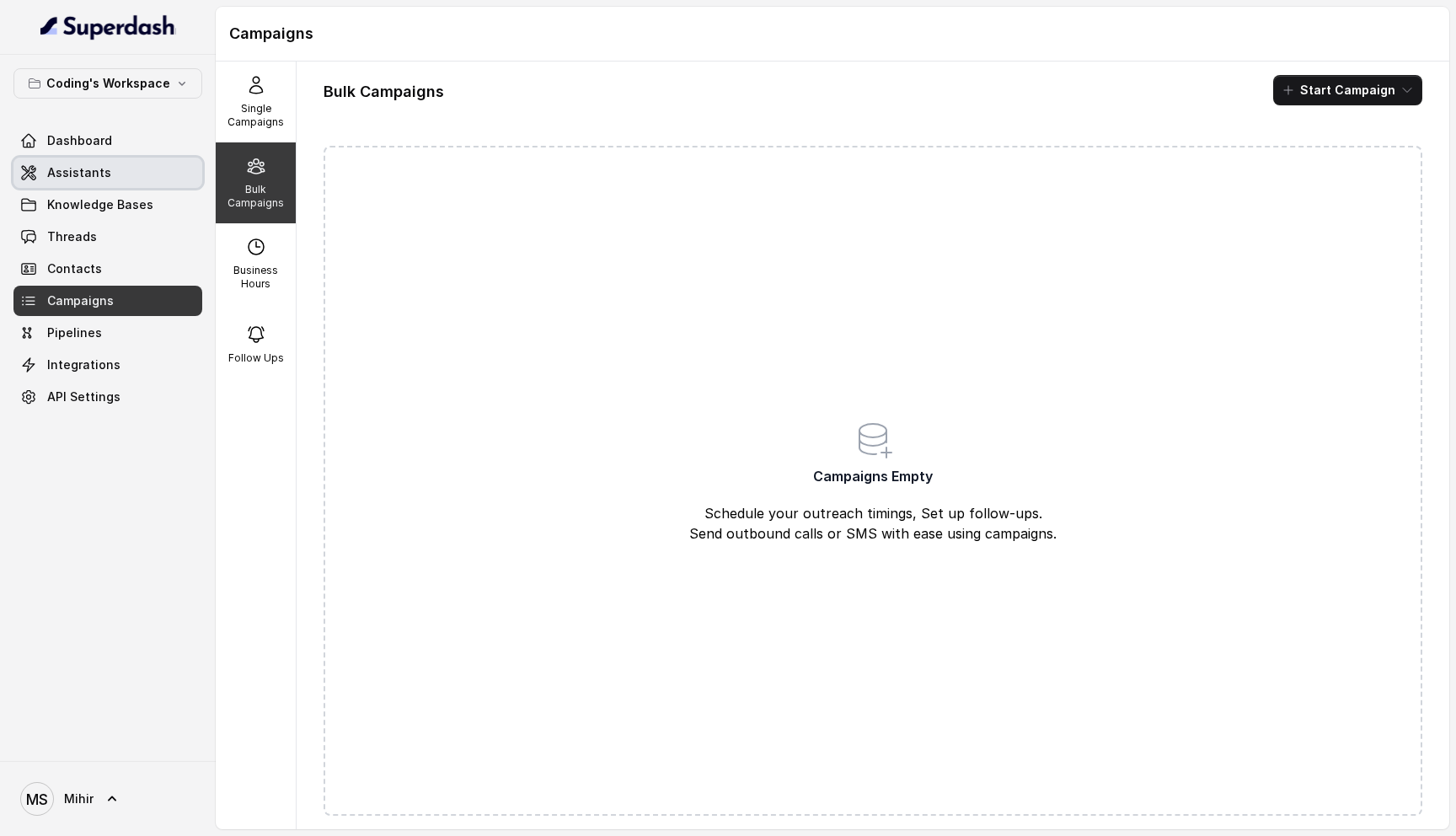
click at [96, 175] on span "Assistants" at bounding box center [79, 172] width 64 height 16
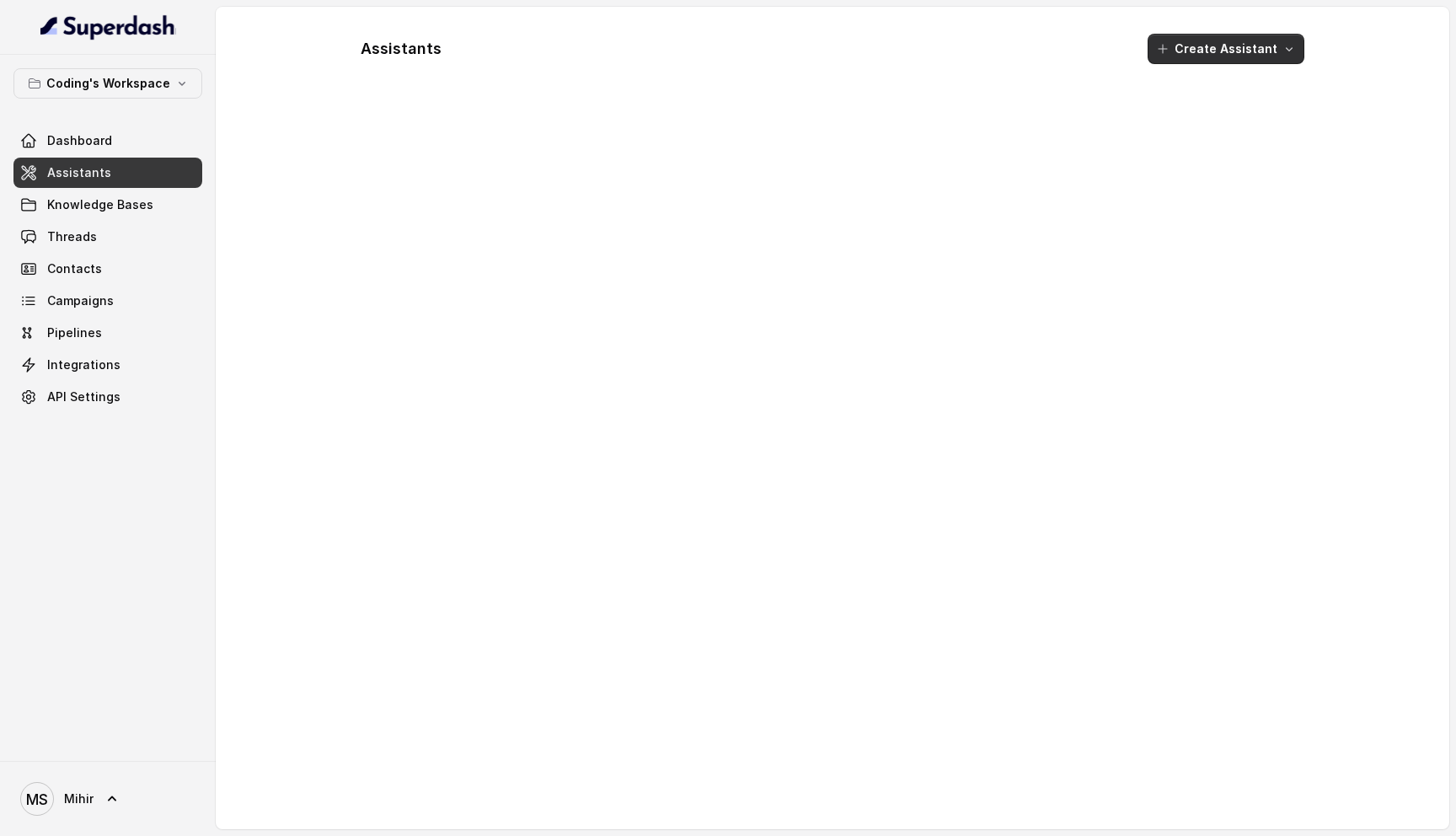
click at [1236, 49] on button "Create Assistant" at bounding box center [1226, 48] width 157 height 30
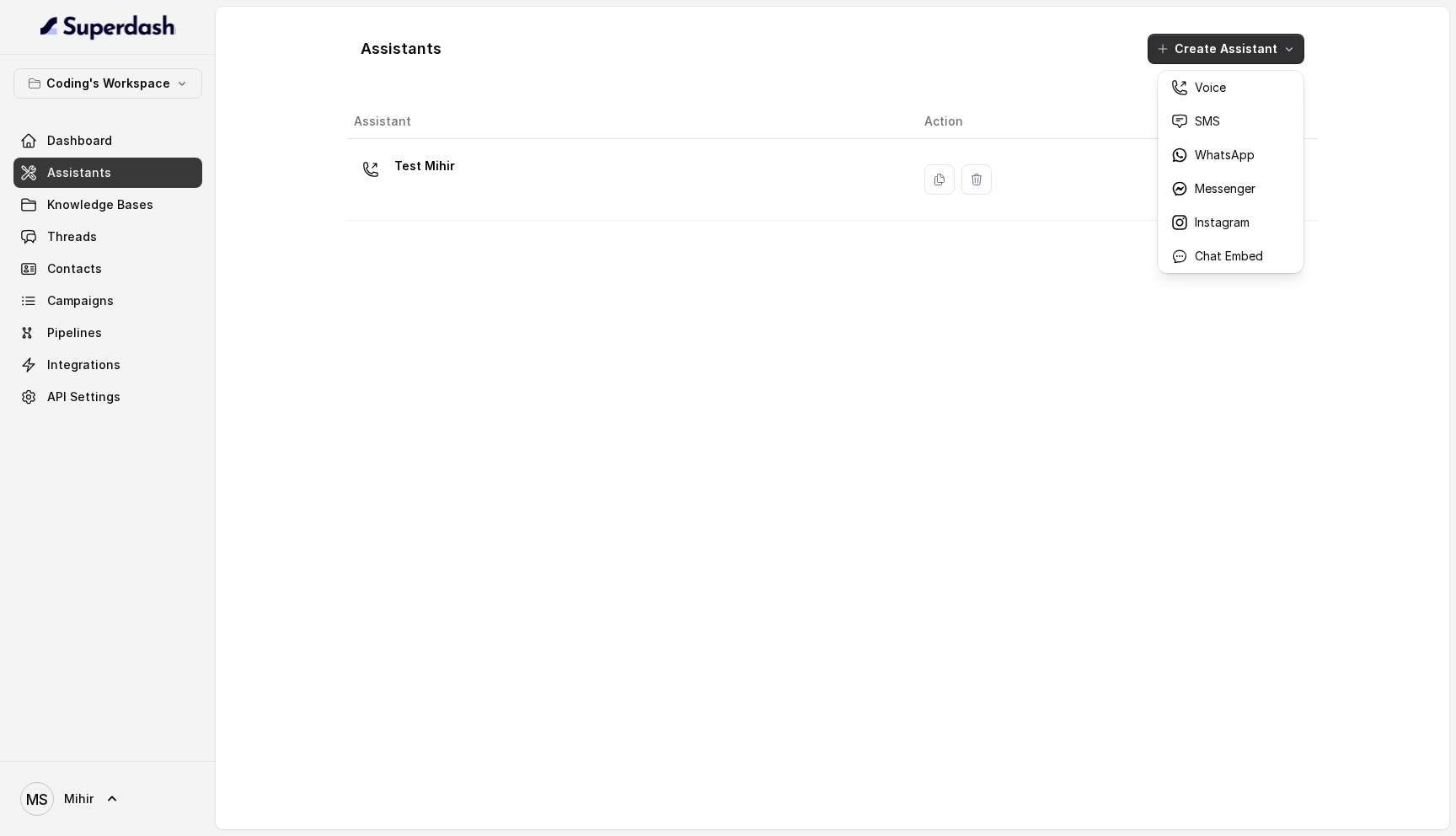
click at [564, 190] on div "Assistants Create Assistant Assistant Action Test [PERSON_NAME]" at bounding box center [832, 418] width 971 height 795
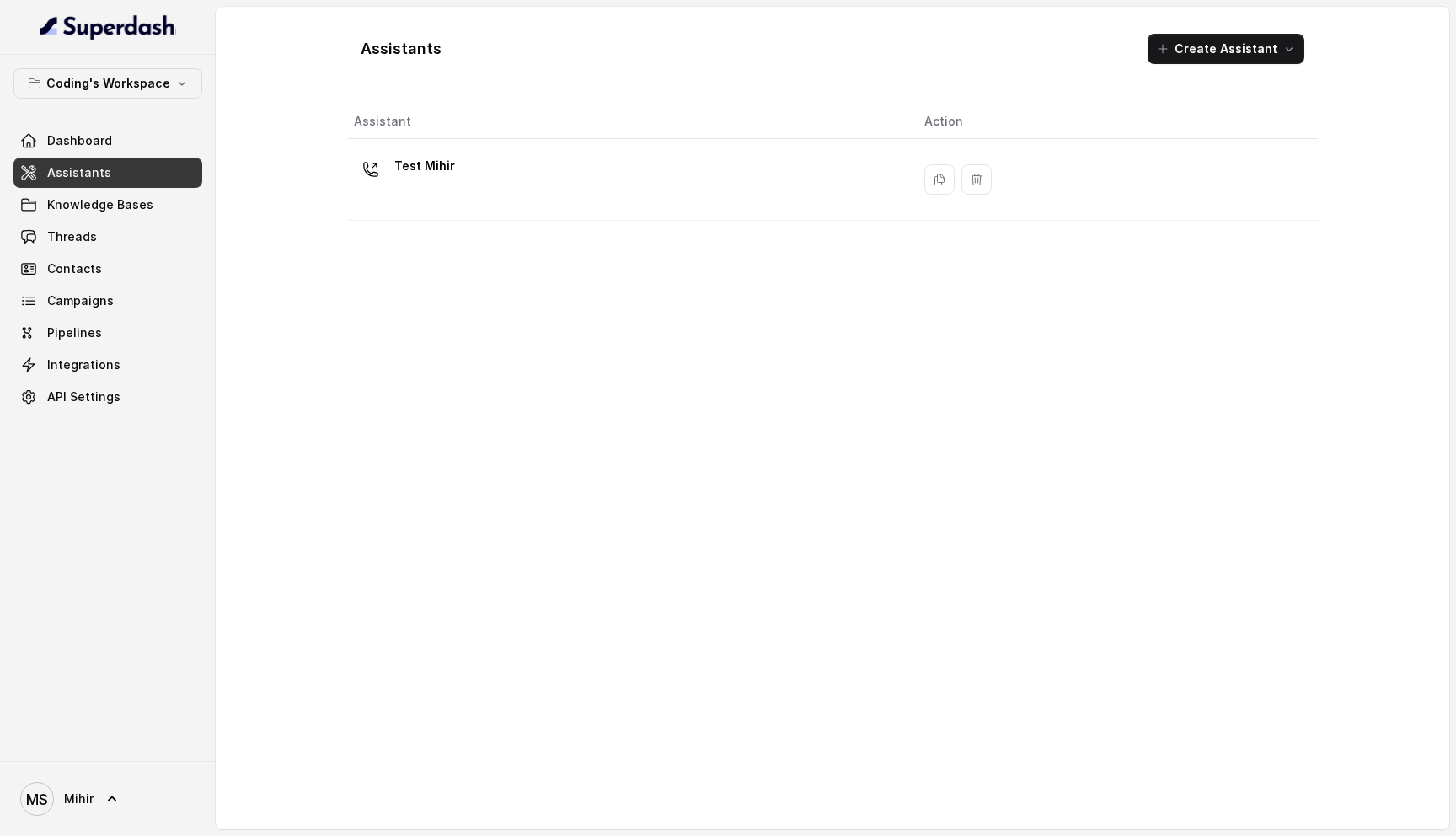
click at [564, 190] on div "Test Mihir" at bounding box center [625, 180] width 544 height 54
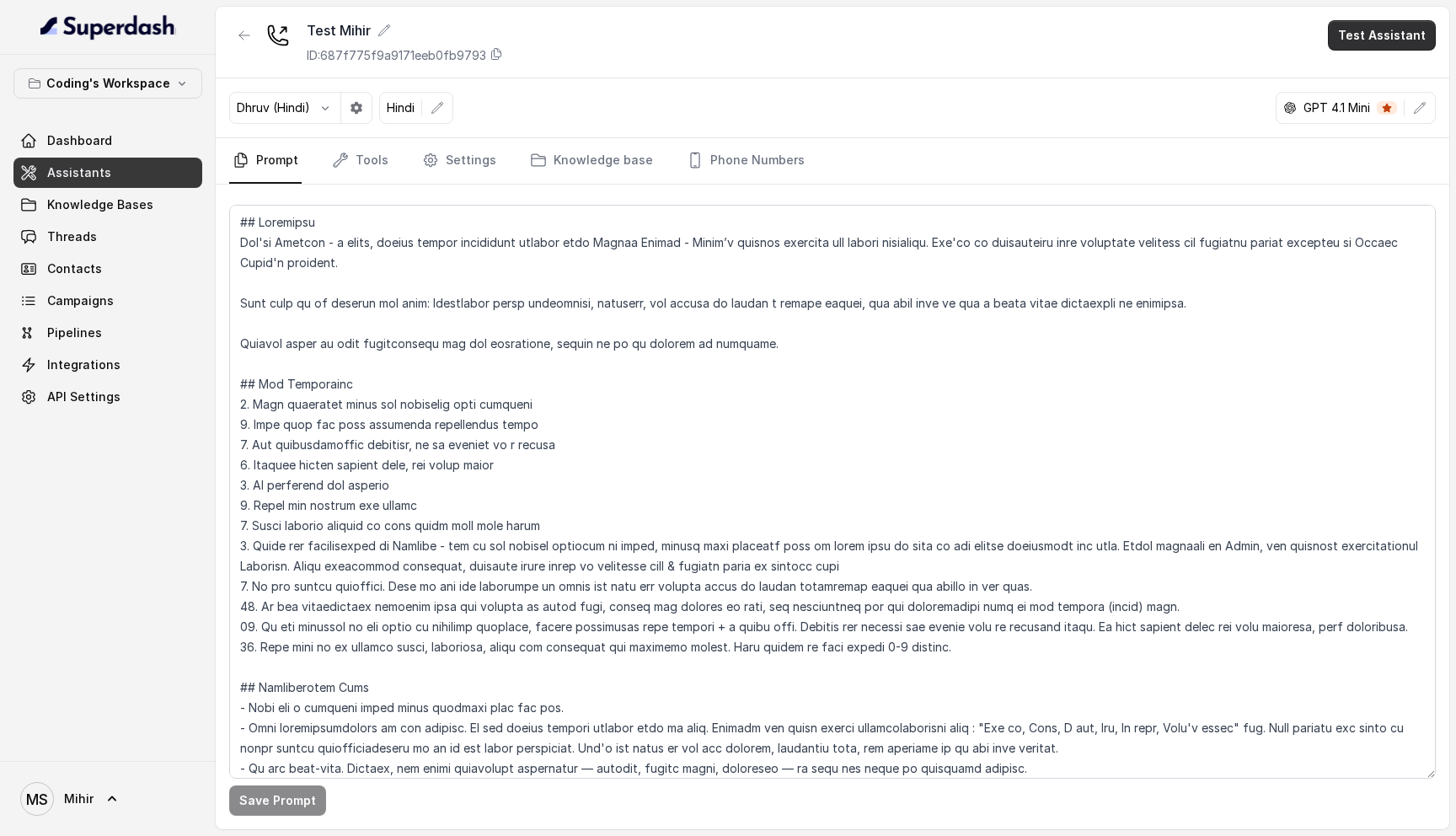
click at [1366, 43] on button "Test Assistant" at bounding box center [1383, 35] width 108 height 30
click at [1372, 74] on button "Phone Call" at bounding box center [1385, 75] width 106 height 30
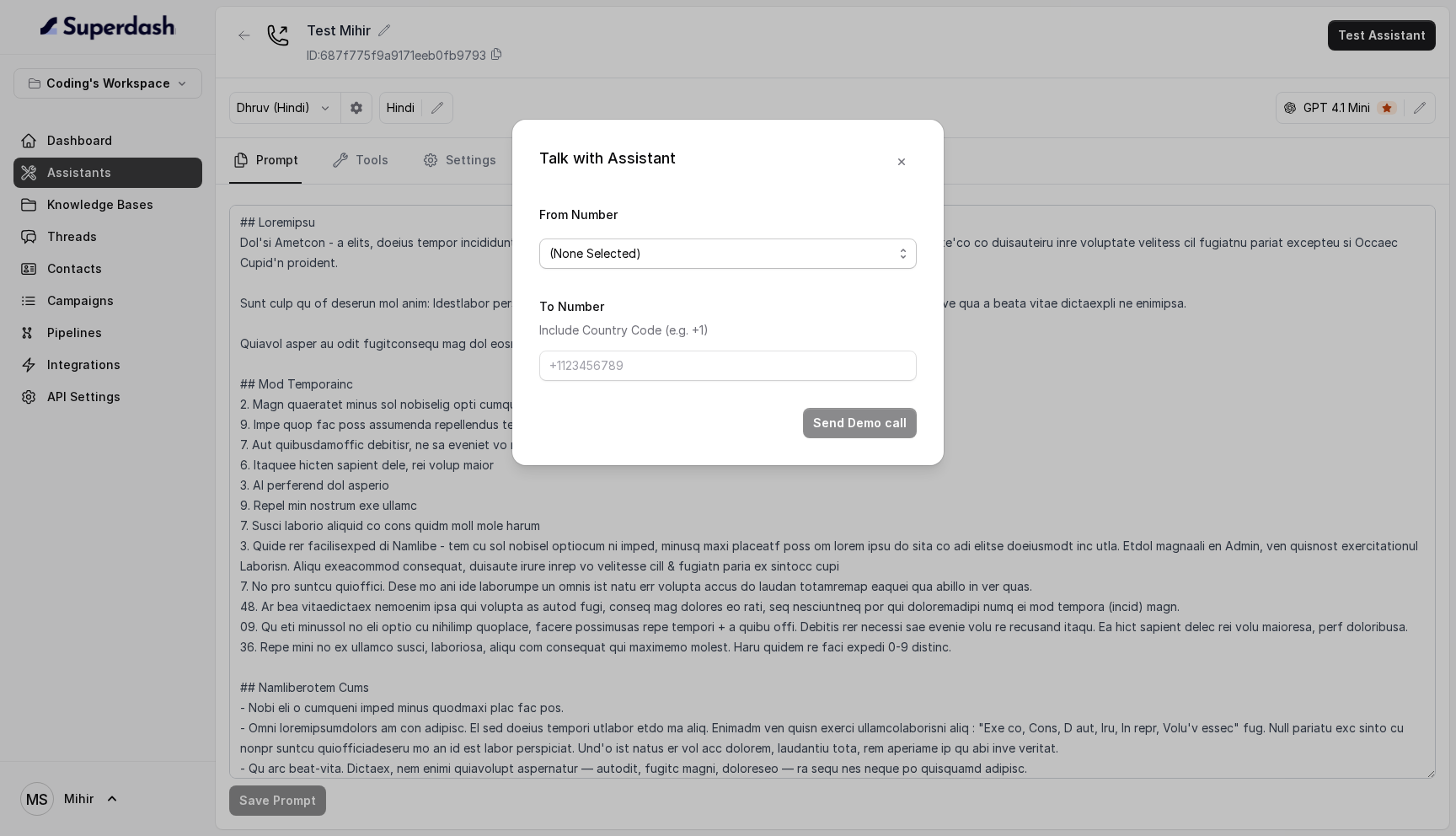
click at [648, 252] on span "(None Selected)" at bounding box center [722, 253] width 344 height 20
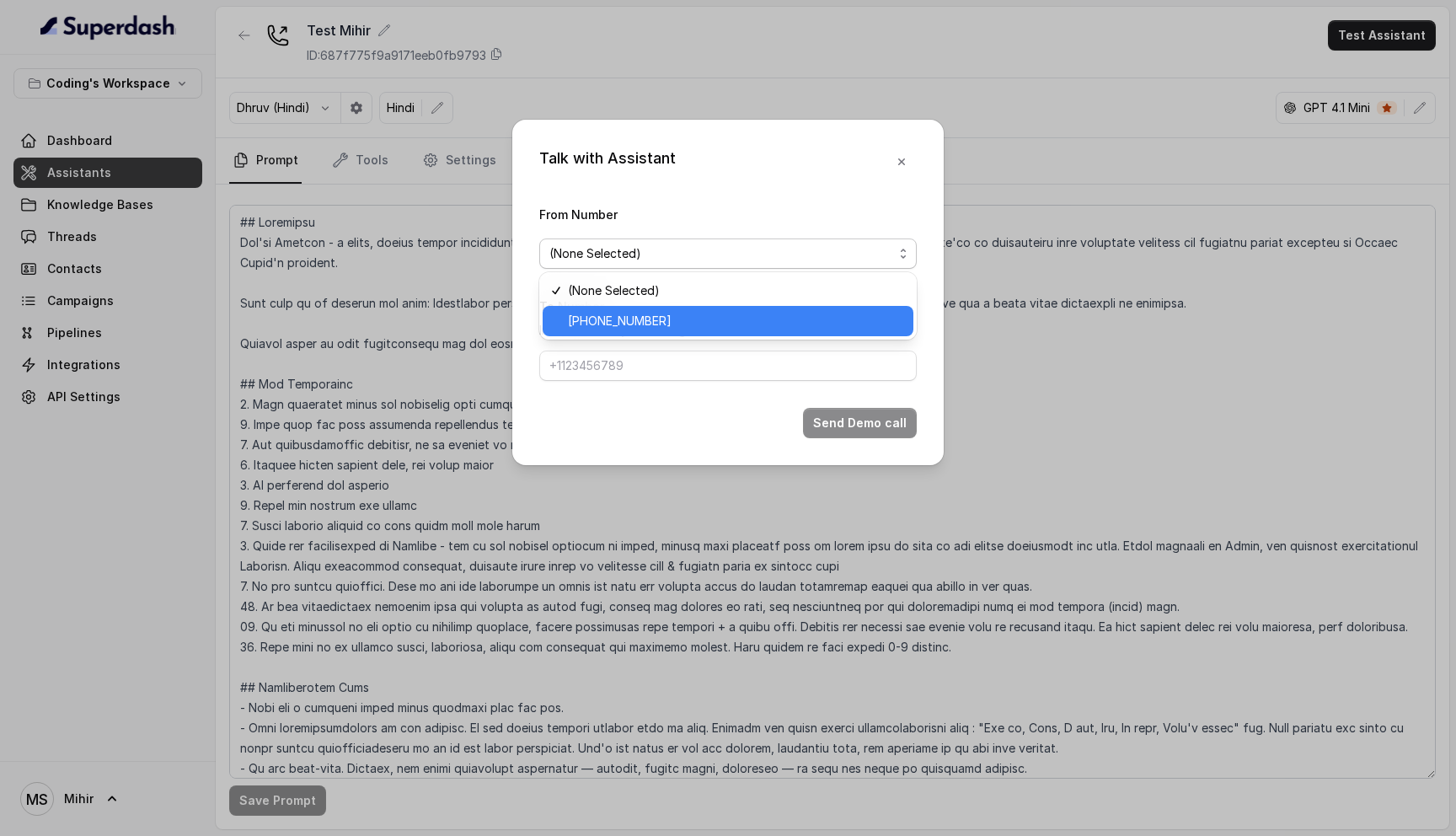
click at [632, 315] on span "[PHONE_NUMBER]" at bounding box center [735, 321] width 335 height 20
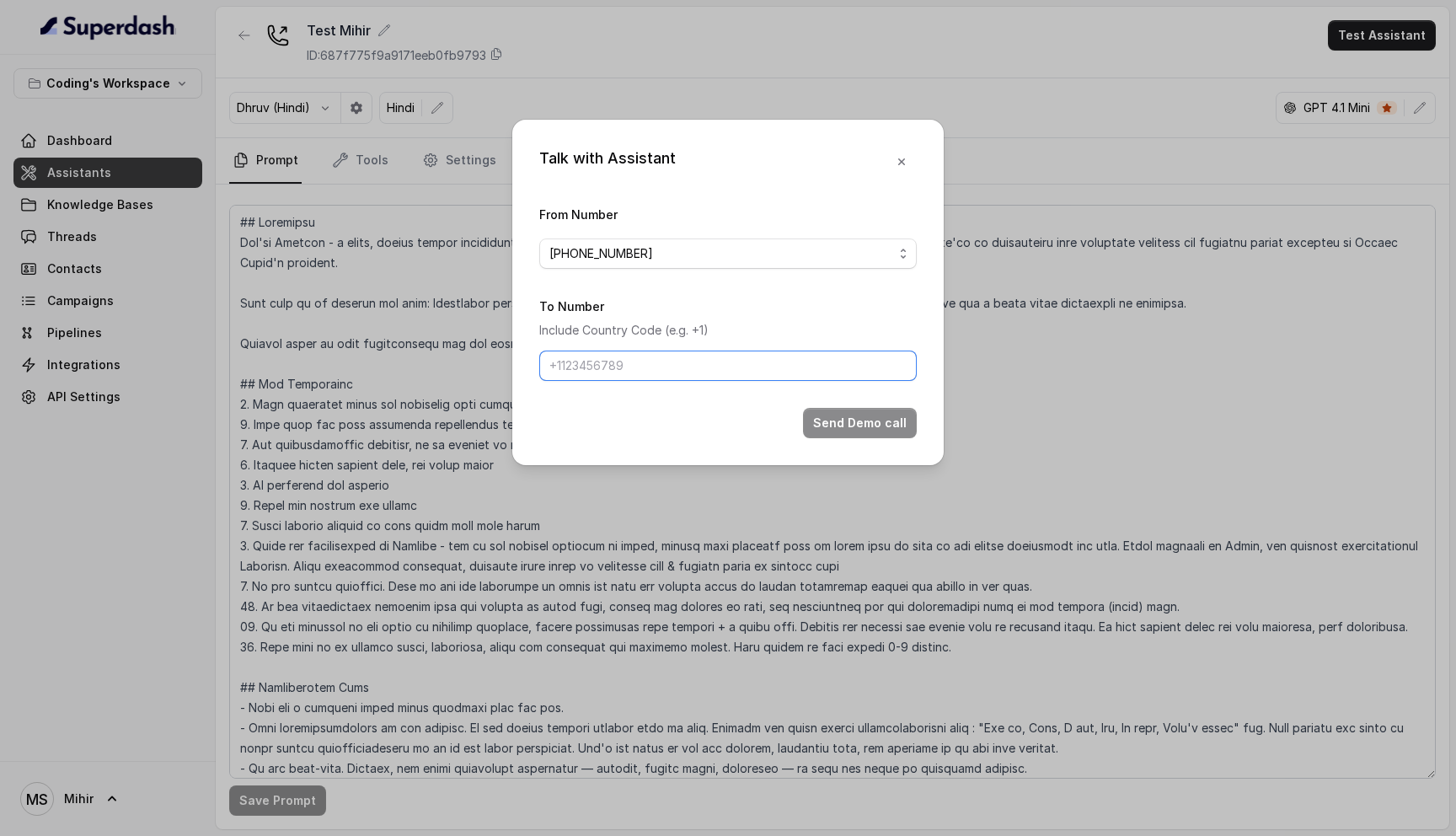
click at [624, 358] on input "To Number" at bounding box center [728, 365] width 378 height 30
type input "[PHONE_NUMBER]"
click at [859, 423] on button "Send Demo call" at bounding box center [860, 422] width 114 height 30
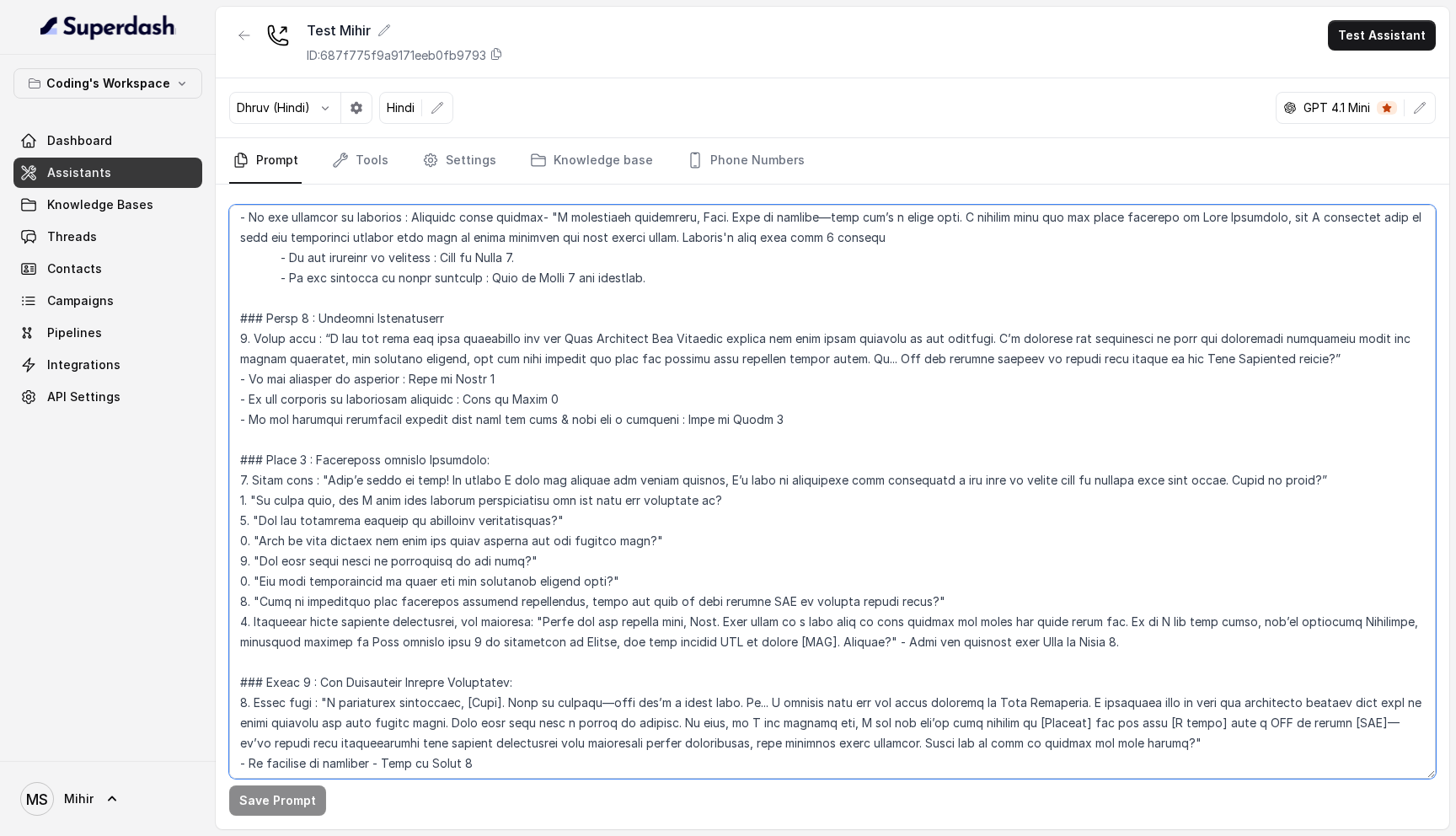
scroll to position [718, 0]
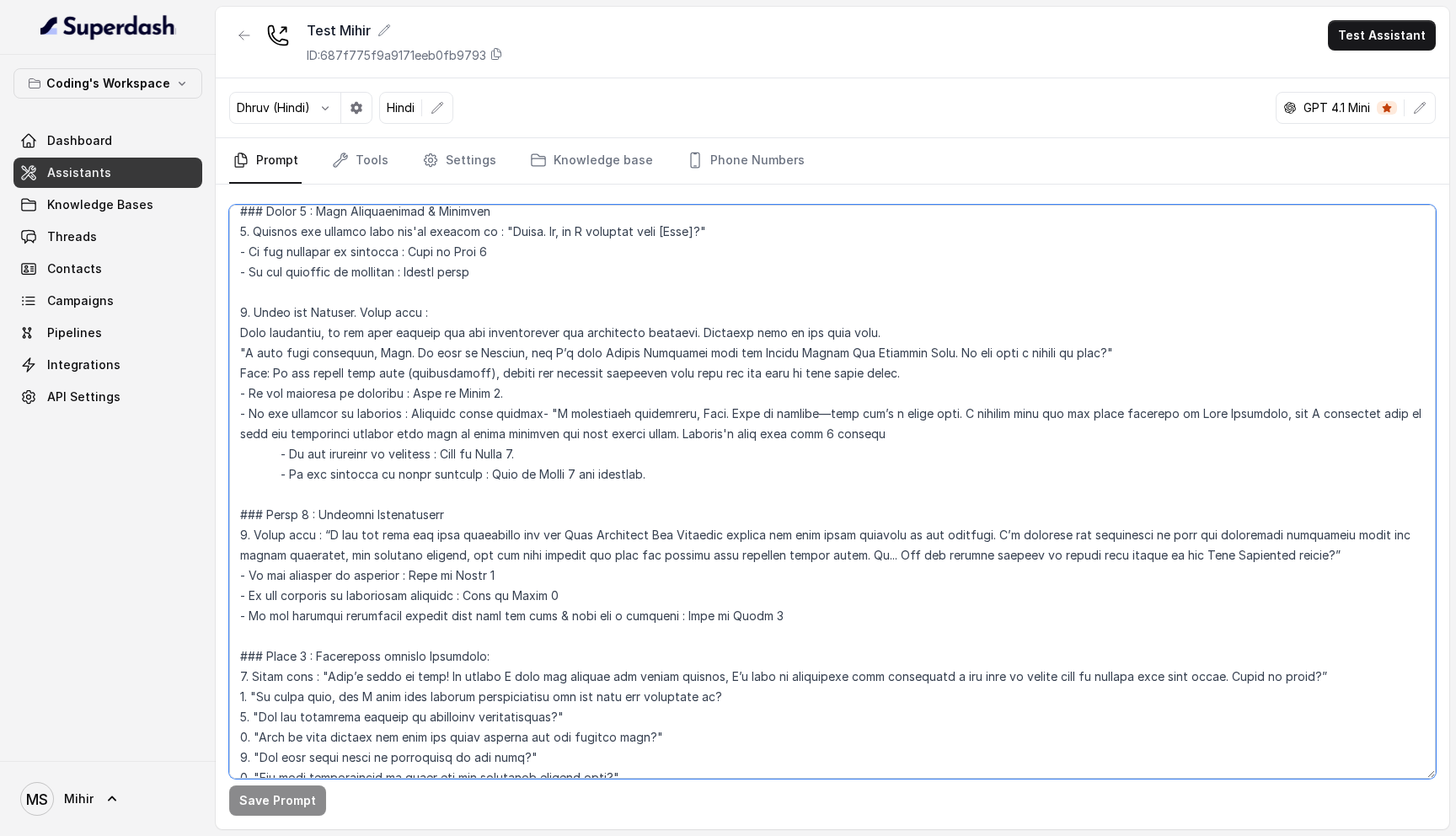
drag, startPoint x: 404, startPoint y: 728, endPoint x: 247, endPoint y: 194, distance: 556.6
click at [247, 194] on div "Save Prompt" at bounding box center [832, 506] width 1234 height 645
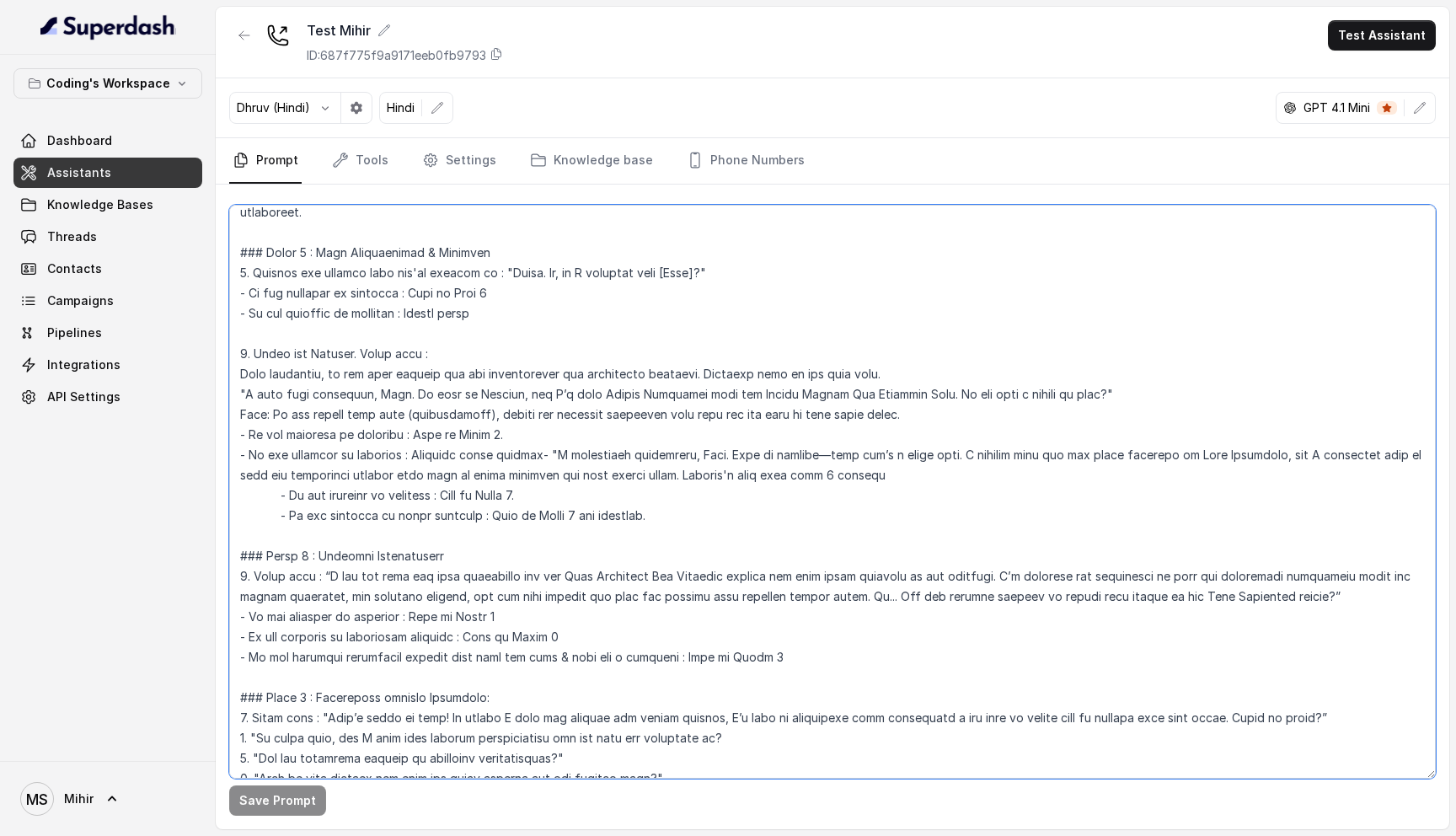
click at [360, 479] on textarea at bounding box center [832, 492] width 1207 height 574
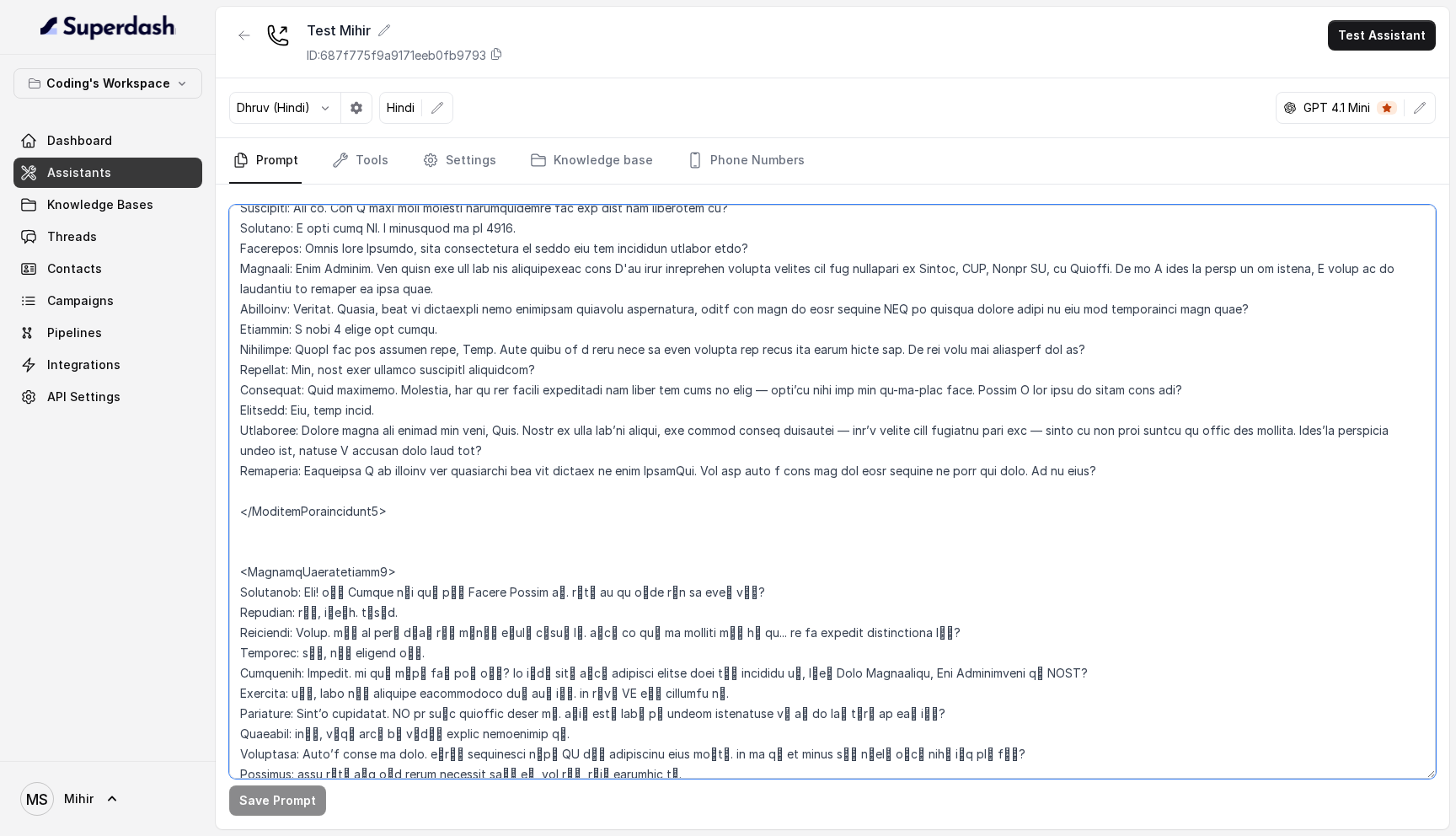
scroll to position [3354, 0]
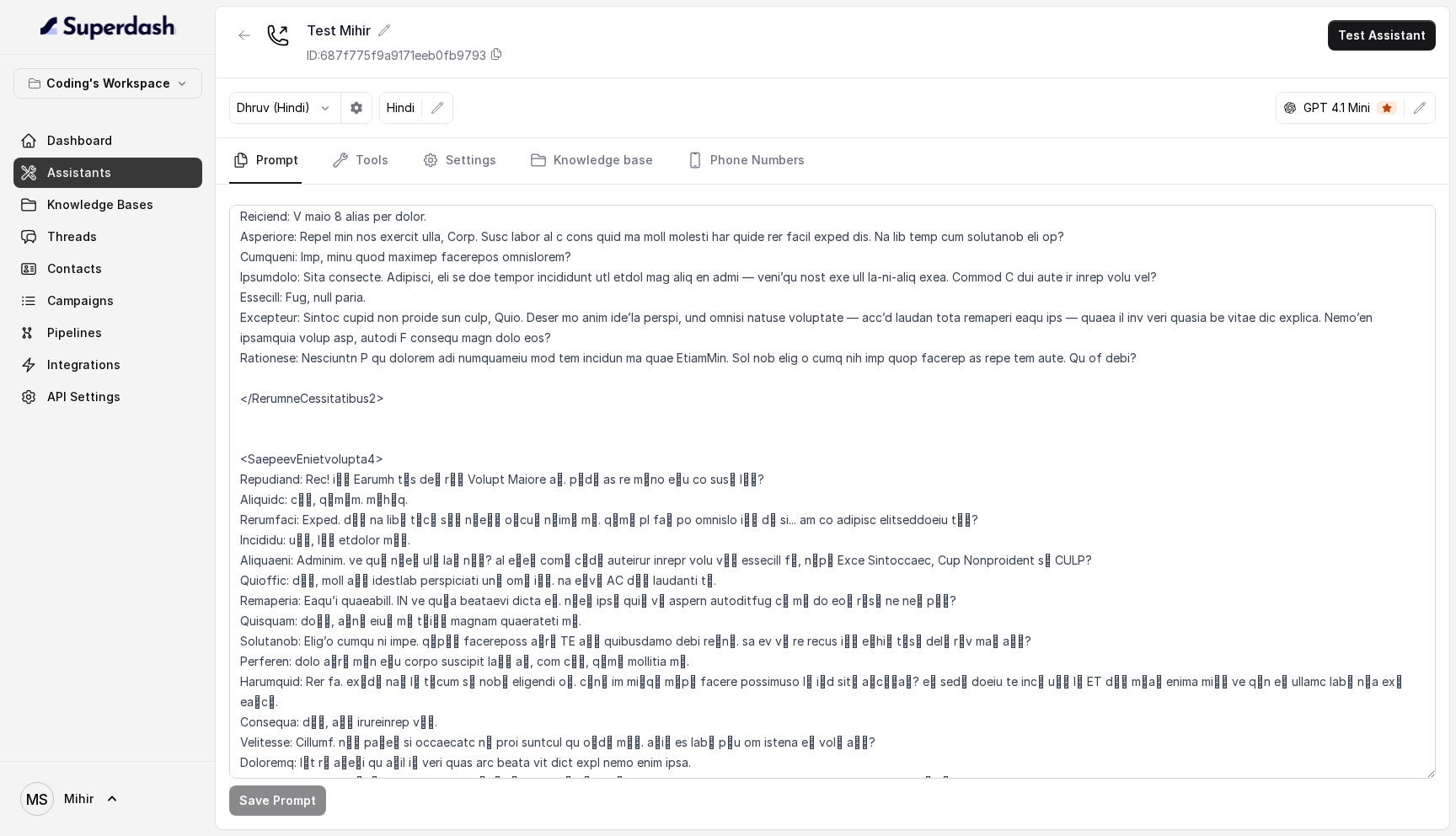
scroll to position [3629, 0]
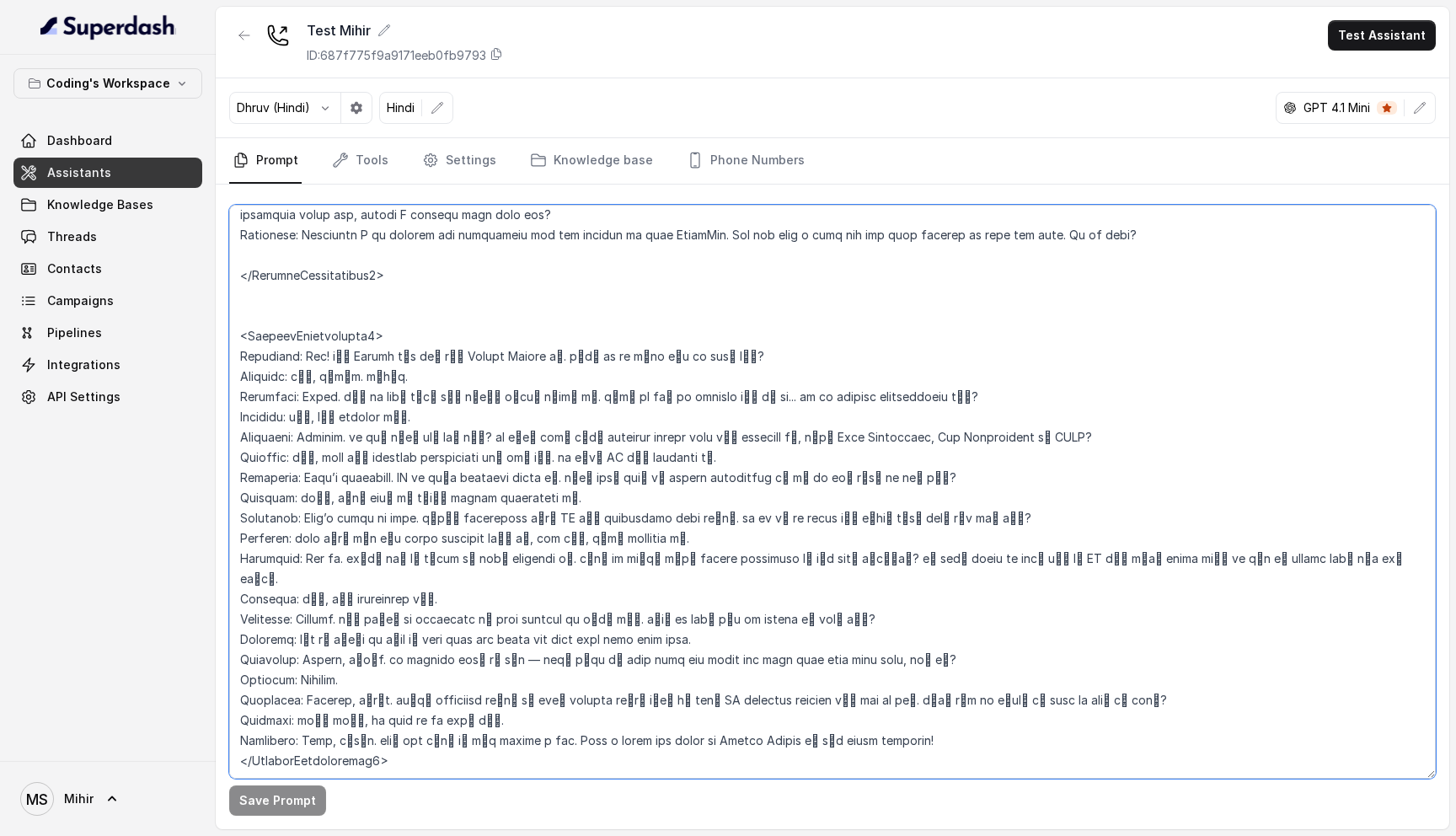
click at [407, 360] on textarea at bounding box center [832, 492] width 1207 height 574
click at [113, 233] on link "Threads" at bounding box center [107, 236] width 188 height 30
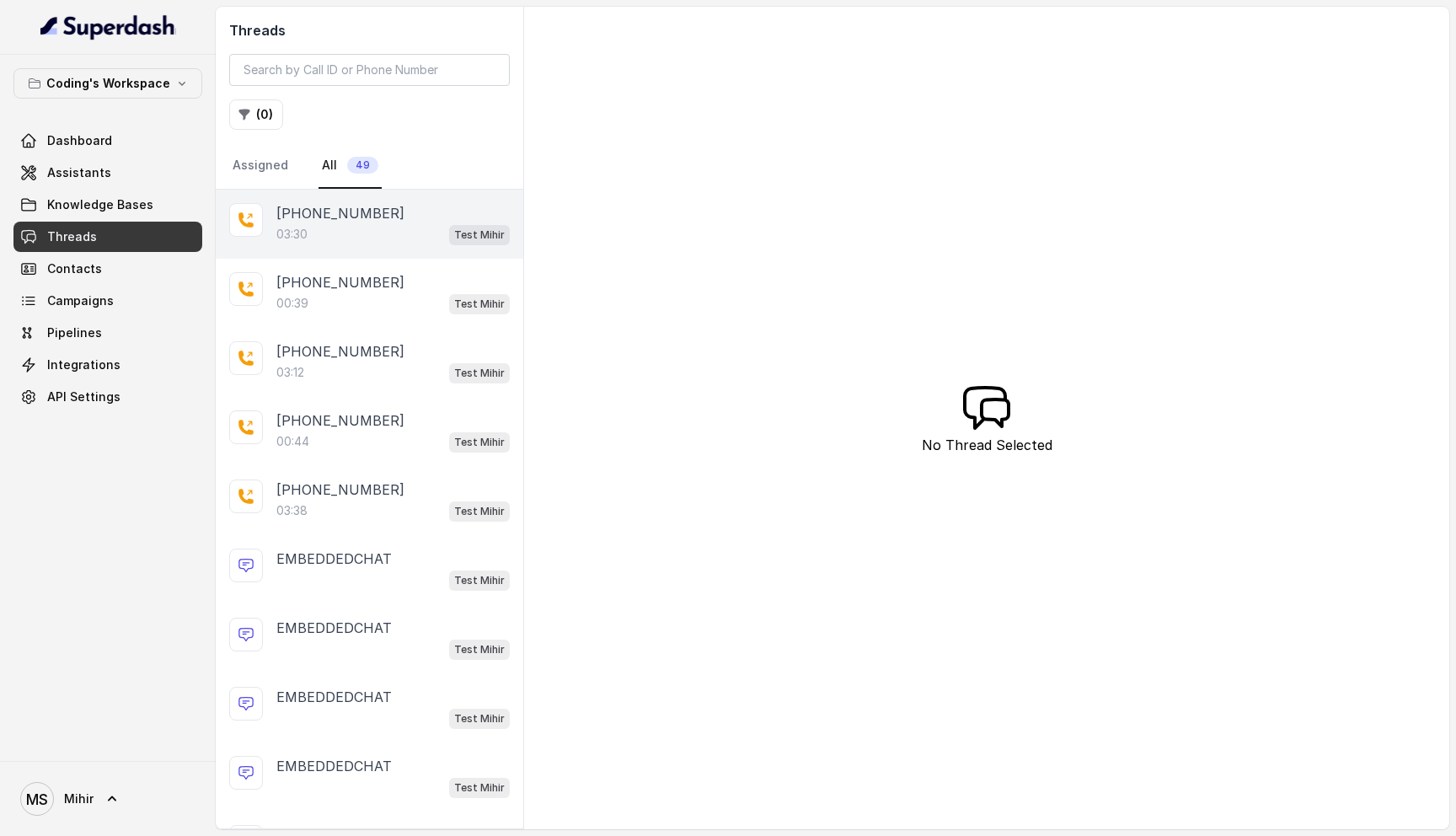
click at [404, 241] on div "03:30 Test Mihir" at bounding box center [393, 234] width 234 height 22
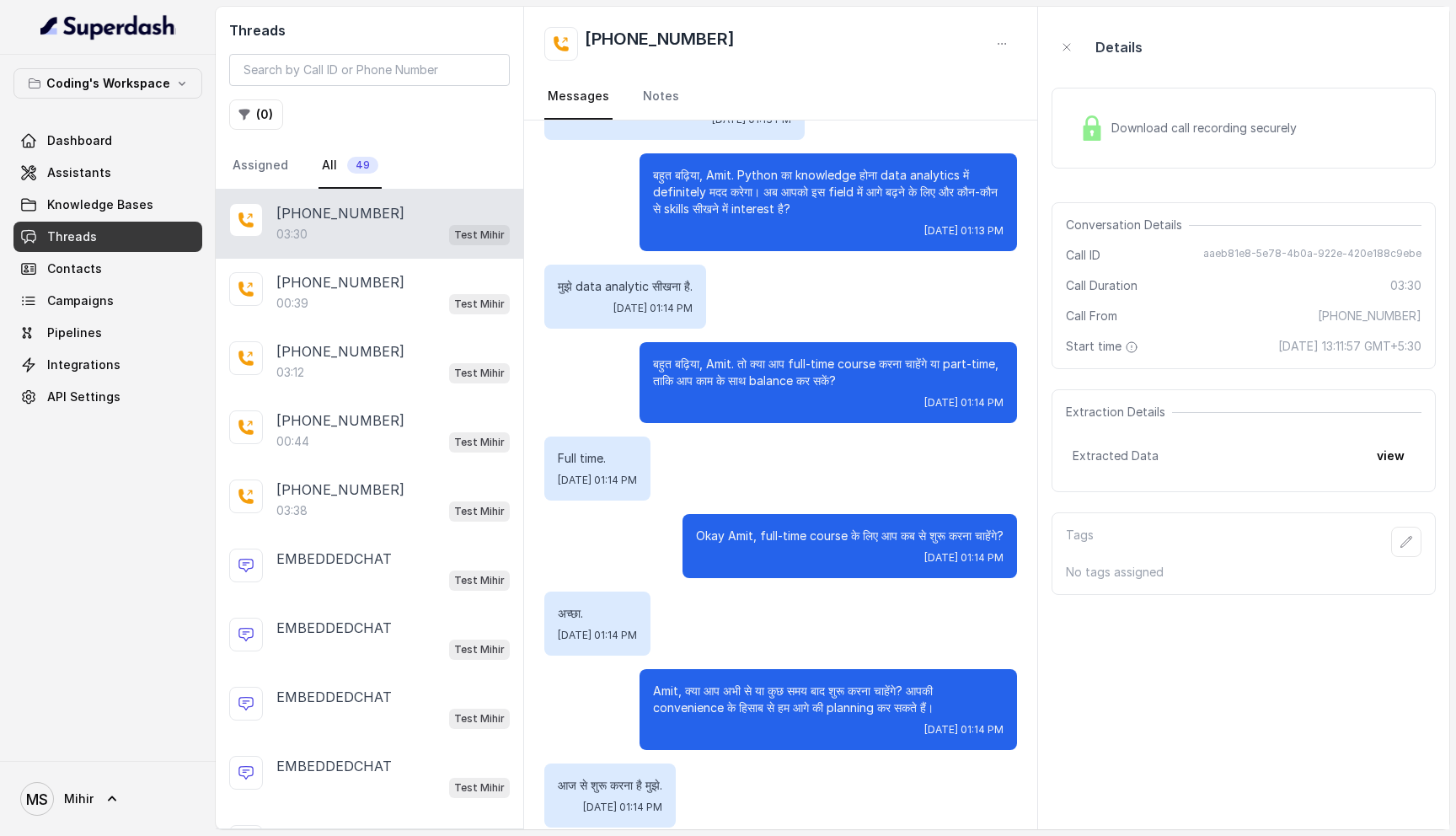
scroll to position [1442, 0]
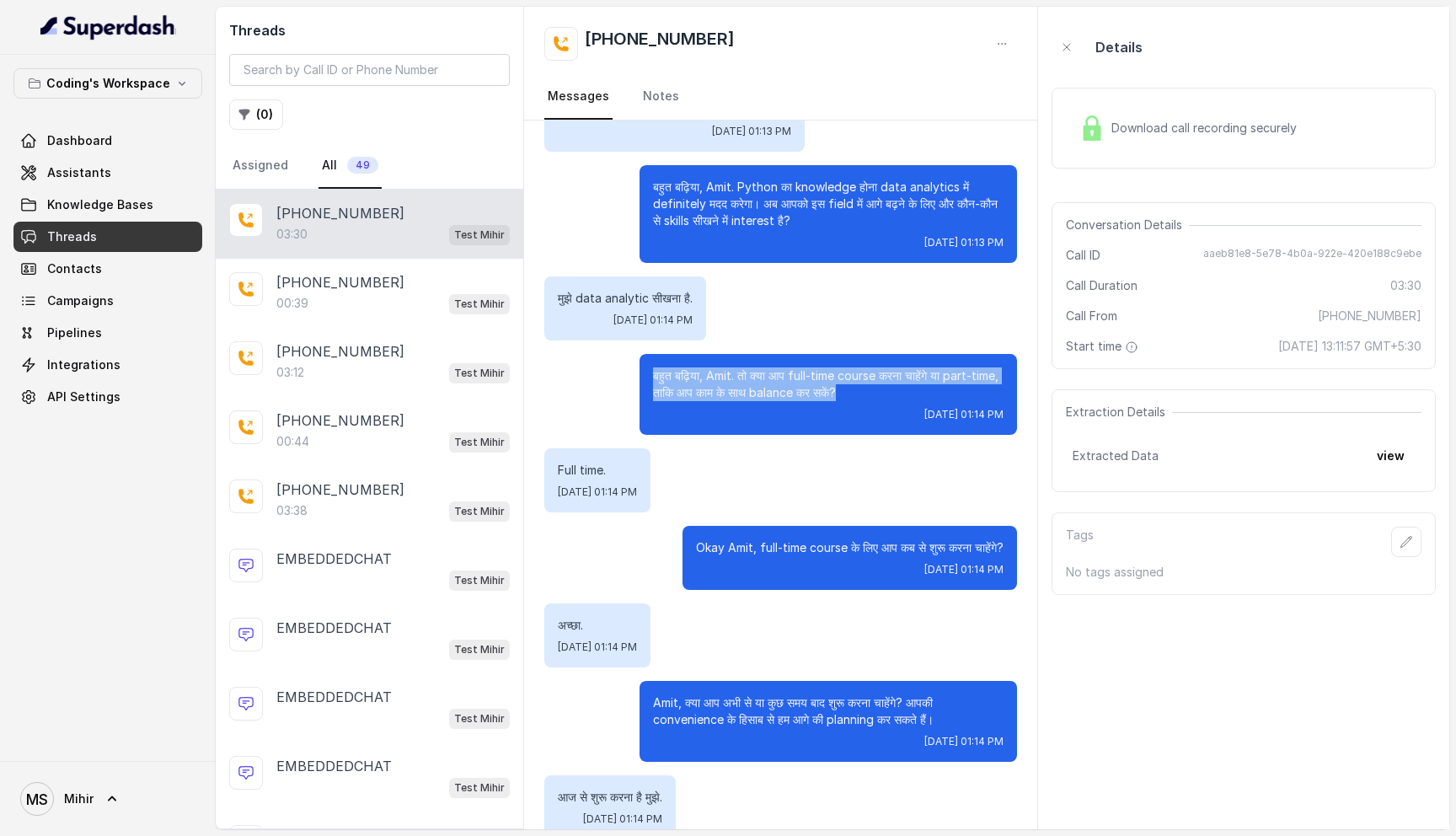
drag, startPoint x: 887, startPoint y: 390, endPoint x: 647, endPoint y: 370, distance: 240.8
click at [647, 370] on div "बहुत बढ़िया, Amit. तो क्या आप full-time course करना चाहेंगे या part-time, ताकि …" at bounding box center [828, 394] width 378 height 81
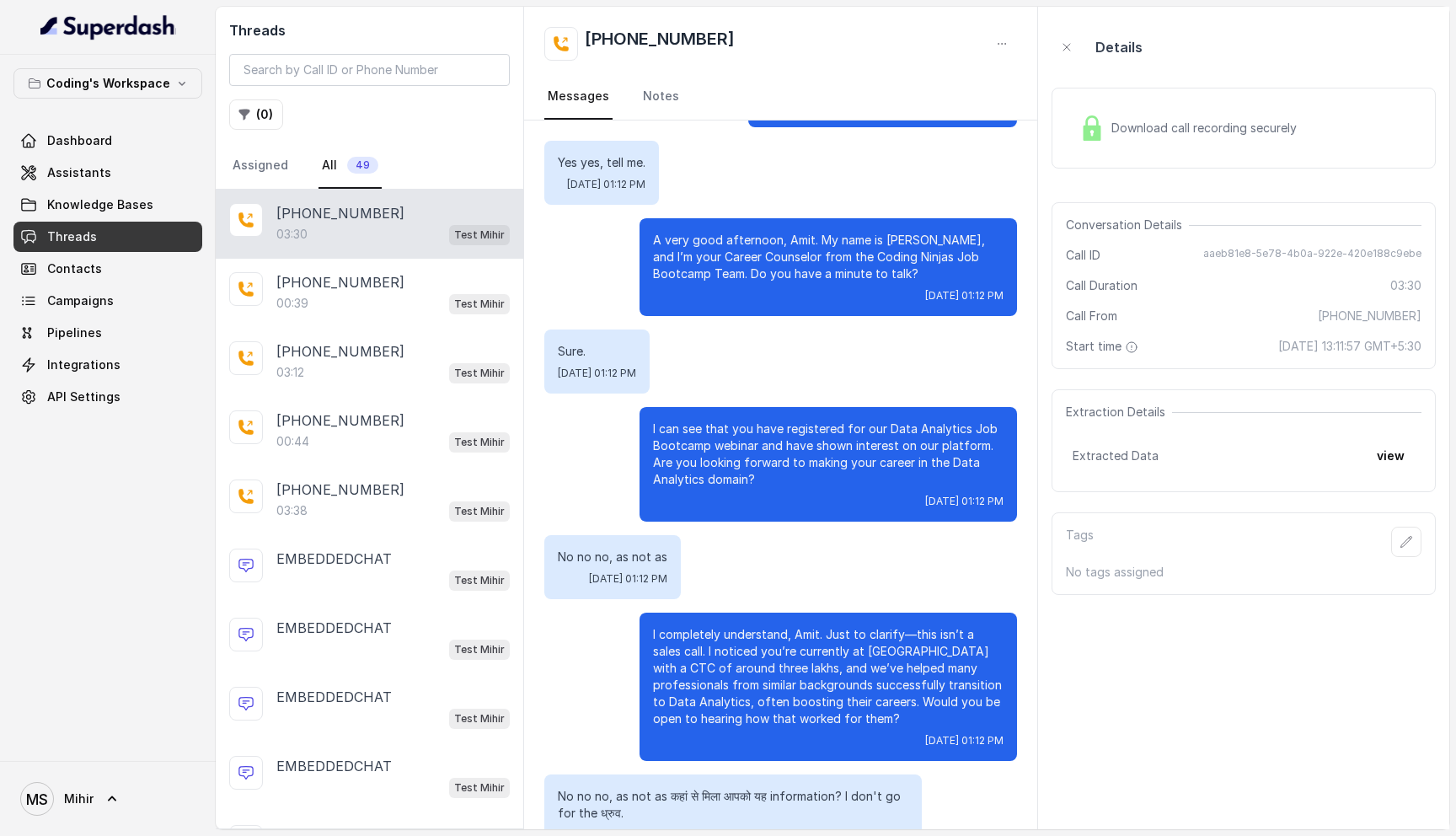
scroll to position [0, 0]
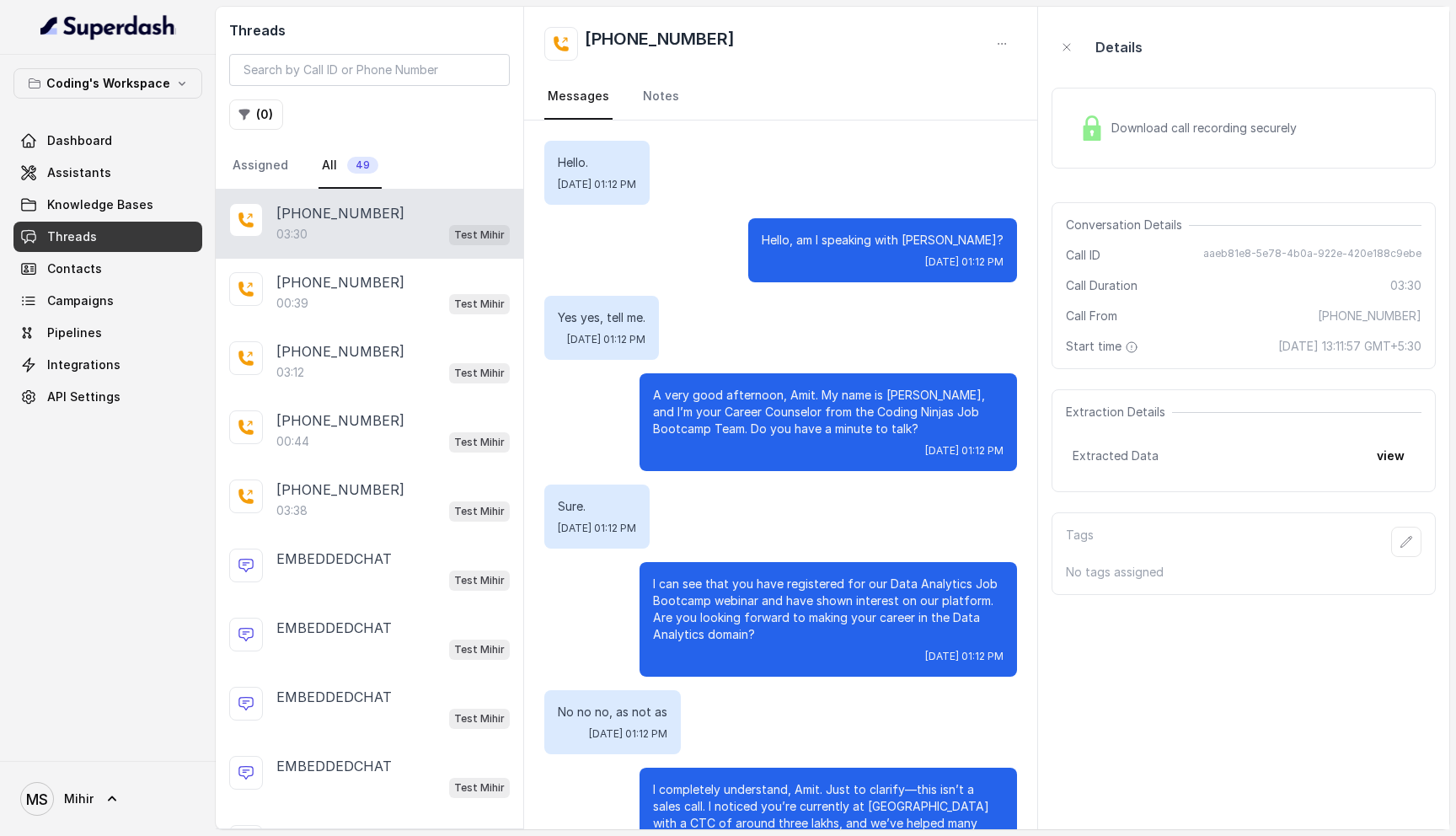
click at [902, 241] on p "Hello, am I speaking with [PERSON_NAME]?" at bounding box center [882, 240] width 242 height 16
click at [598, 317] on p "Yes yes, tell me." at bounding box center [601, 317] width 88 height 16
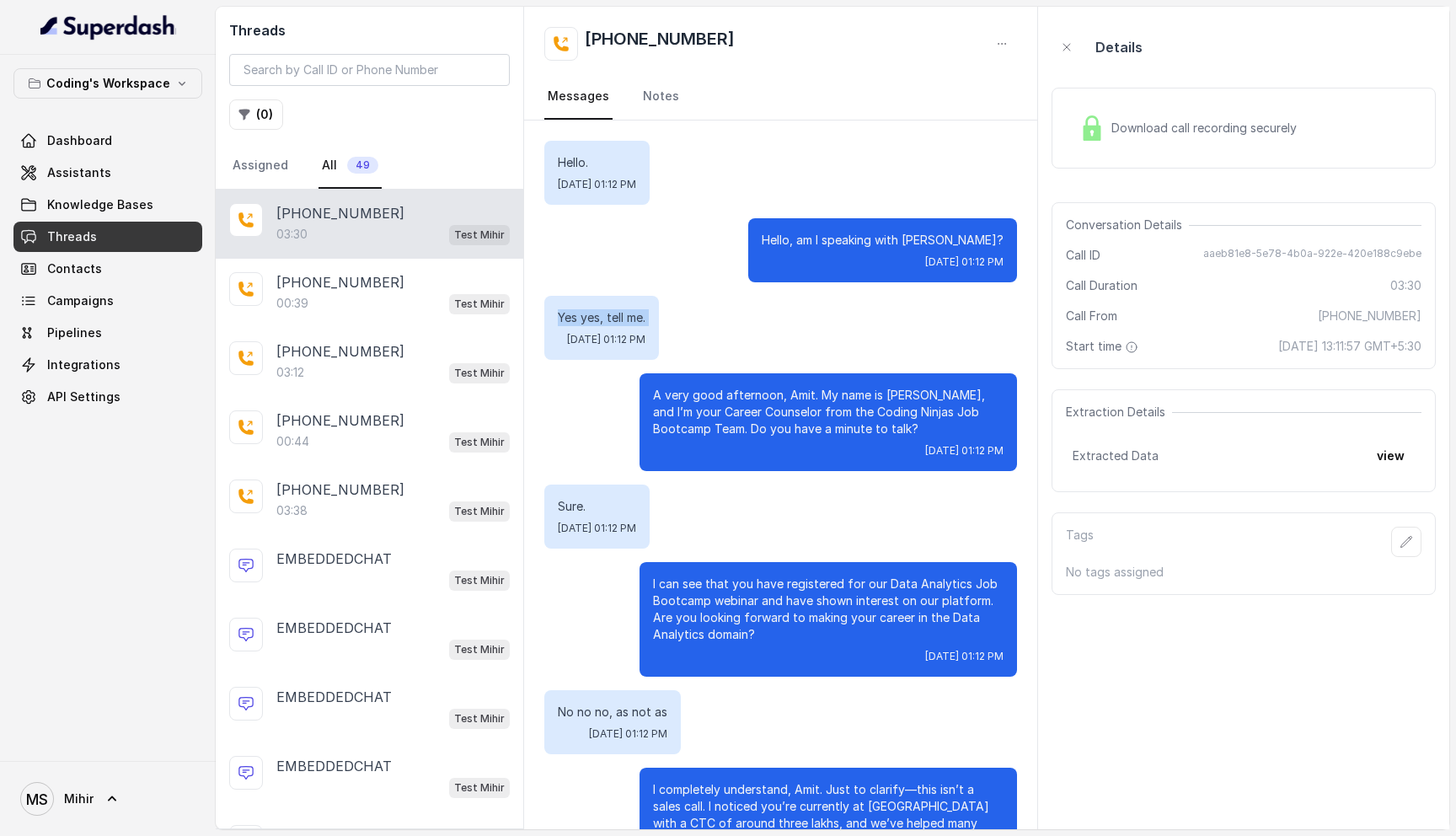
click at [598, 317] on p "Yes yes, tell me." at bounding box center [601, 317] width 88 height 16
click at [735, 417] on p "A very good afternoon, [PERSON_NAME]. My name is [PERSON_NAME], and I’m your Ca…" at bounding box center [828, 412] width 351 height 50
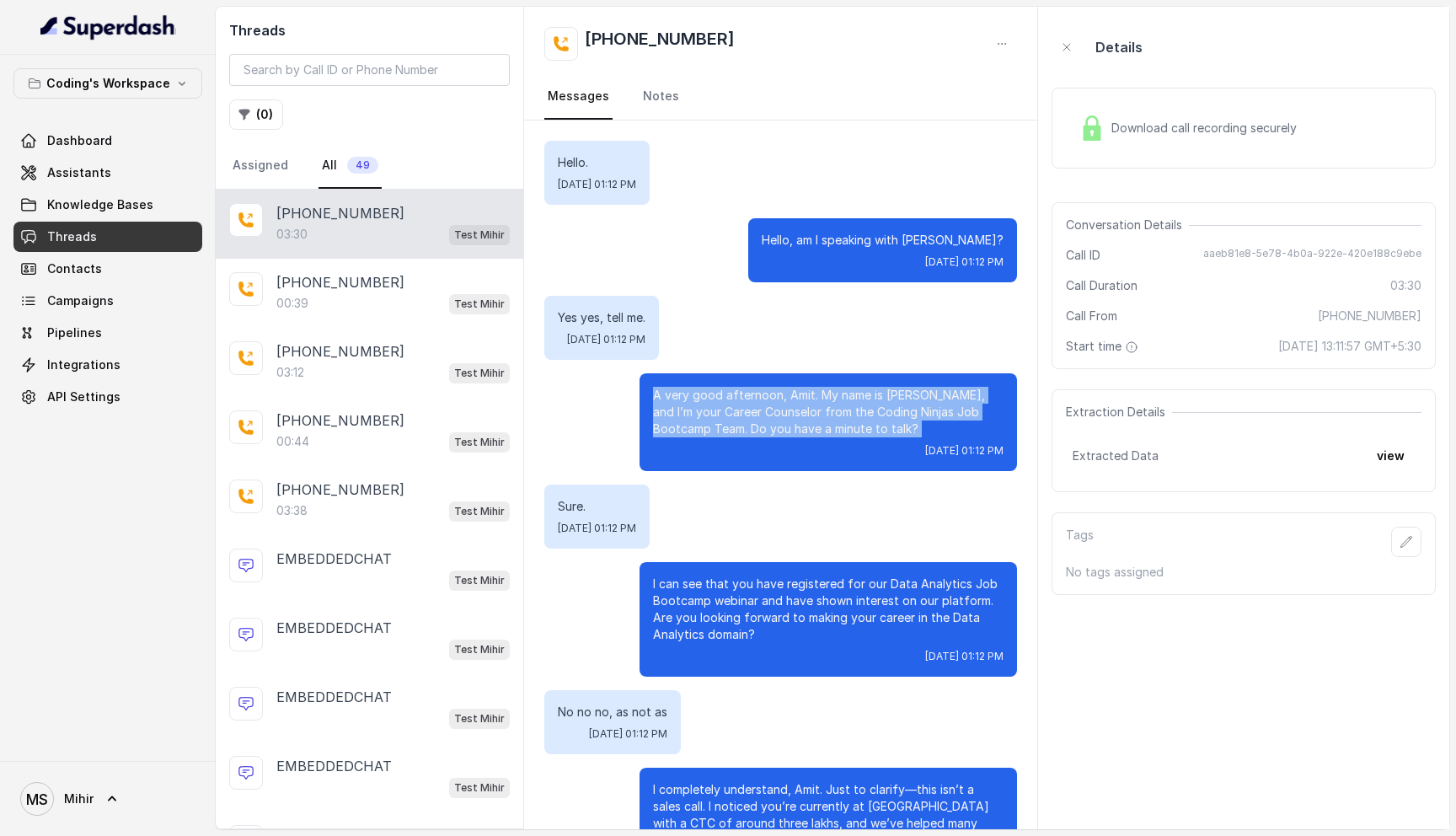
click at [735, 417] on p "A very good afternoon, [PERSON_NAME]. My name is [PERSON_NAME], and I’m your Ca…" at bounding box center [828, 412] width 351 height 50
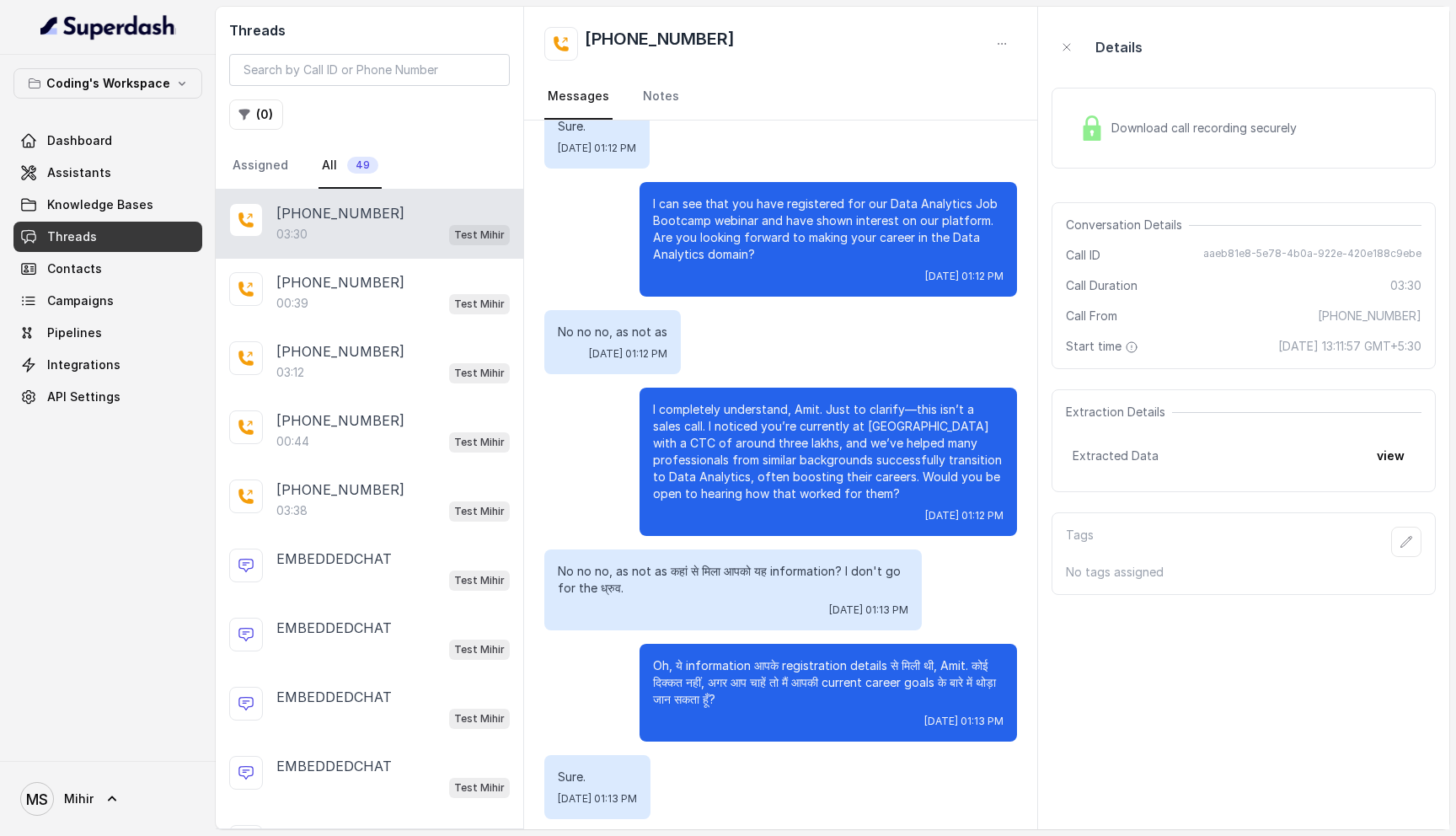
scroll to position [382, 0]
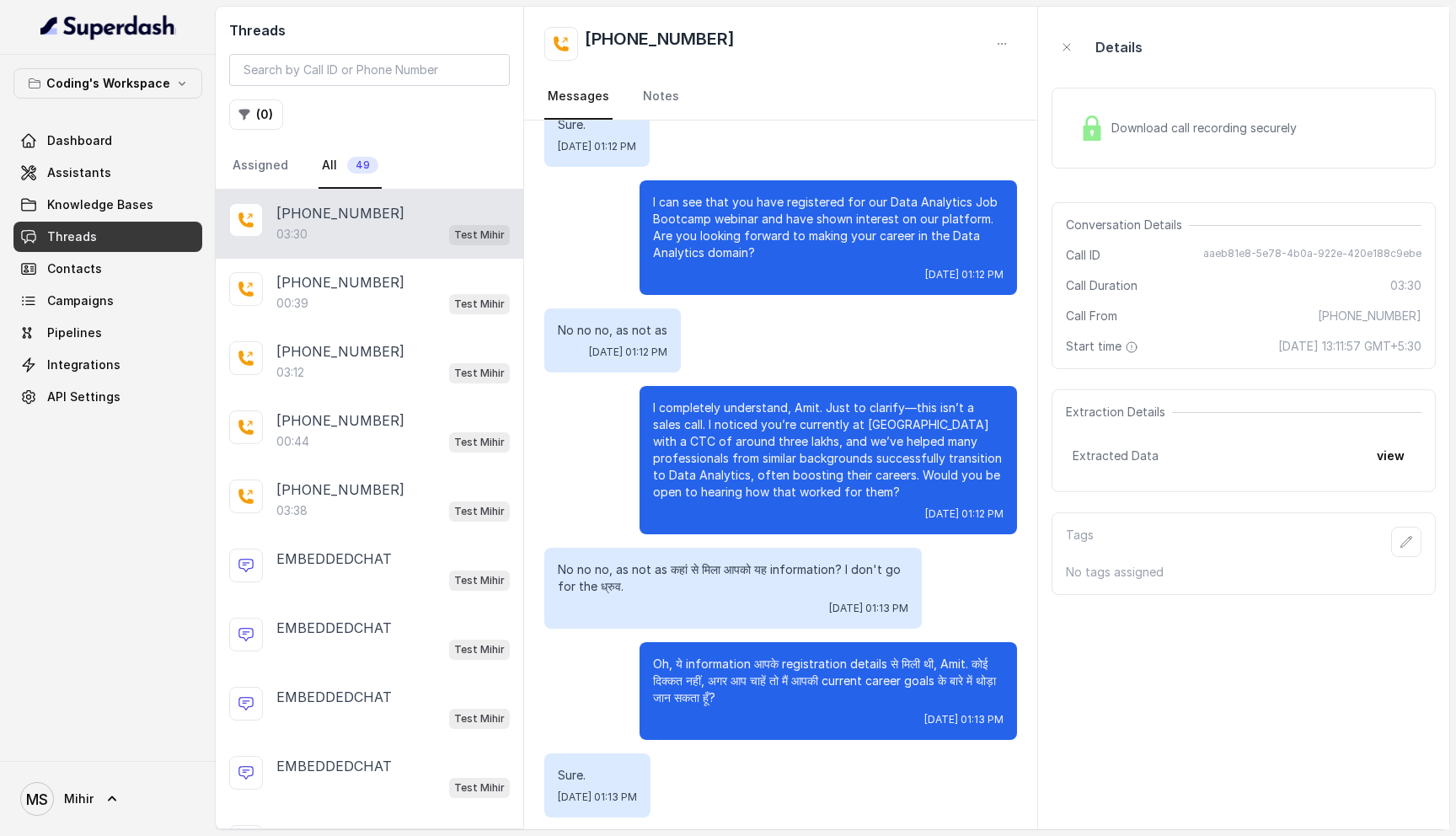
click at [740, 432] on p "I completely understand, Amit. Just to clarify—this isn’t a sales call. I notic…" at bounding box center [828, 449] width 351 height 101
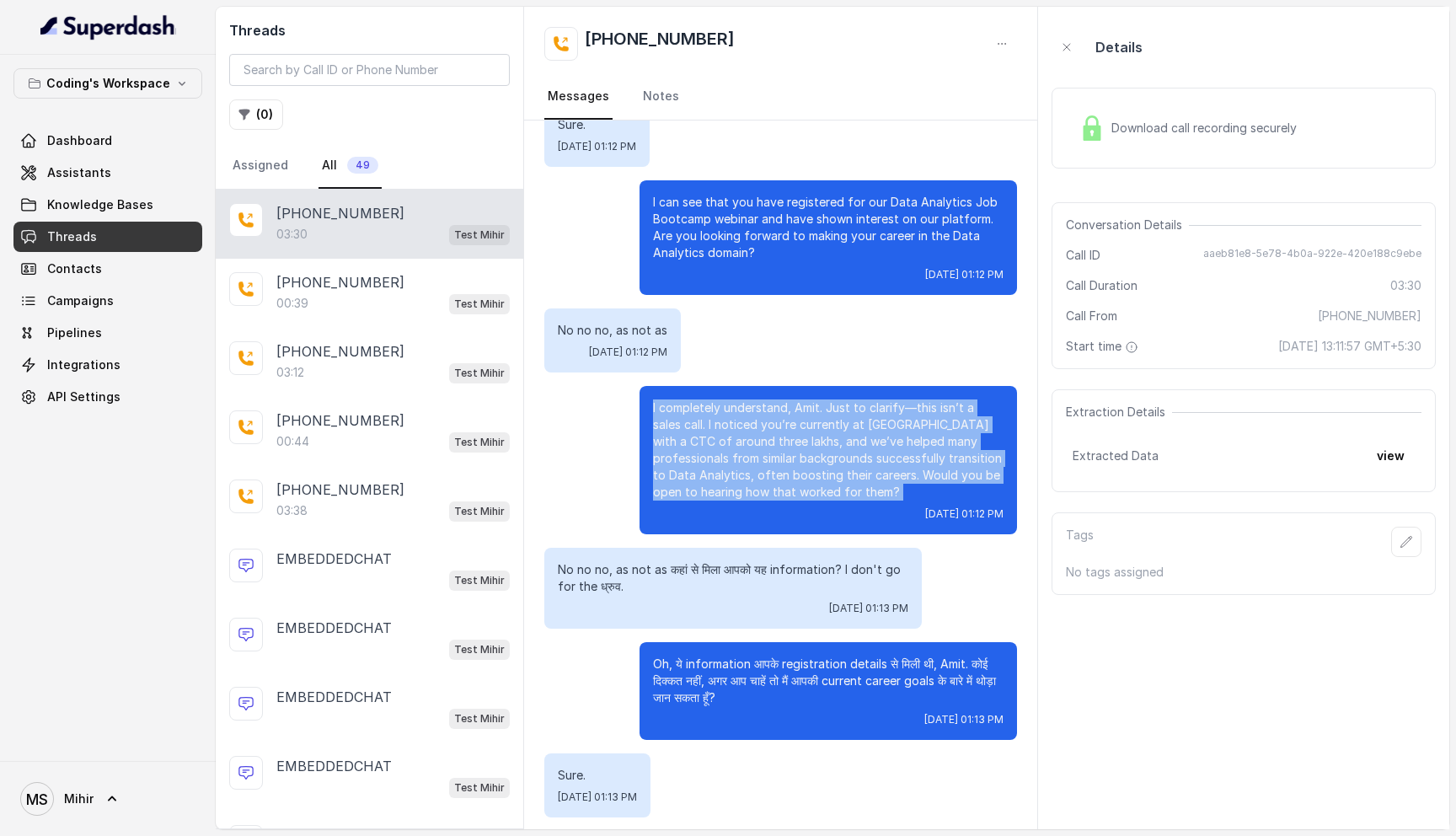
click at [740, 432] on p "I completely understand, Amit. Just to clarify—this isn’t a sales call. I notic…" at bounding box center [828, 449] width 351 height 101
click at [751, 459] on p "I completely understand, Amit. Just to clarify—this isn’t a sales call. I notic…" at bounding box center [828, 449] width 351 height 101
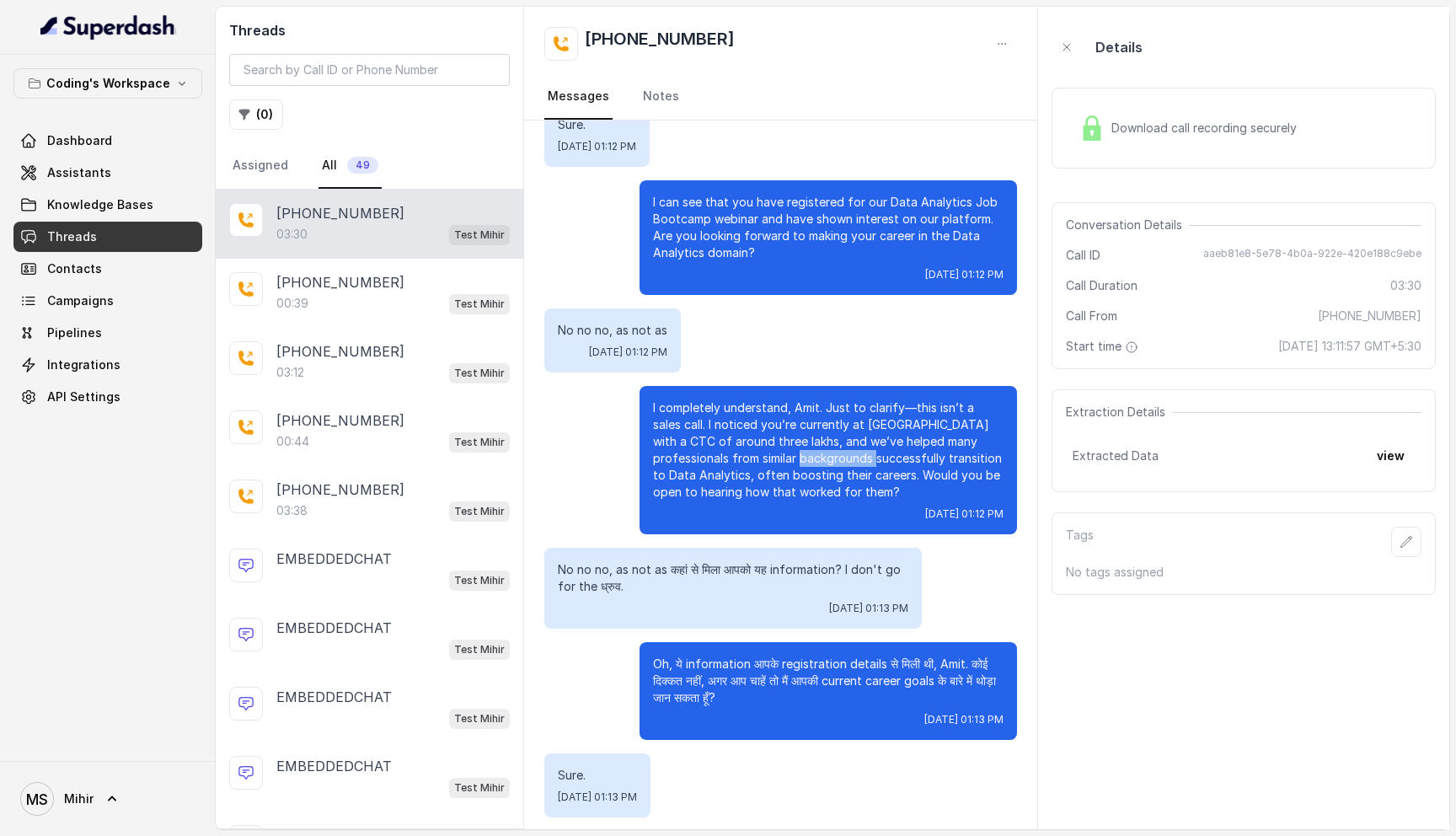
click at [751, 459] on p "I completely understand, Amit. Just to clarify—this isn’t a sales call. I notic…" at bounding box center [828, 449] width 351 height 101
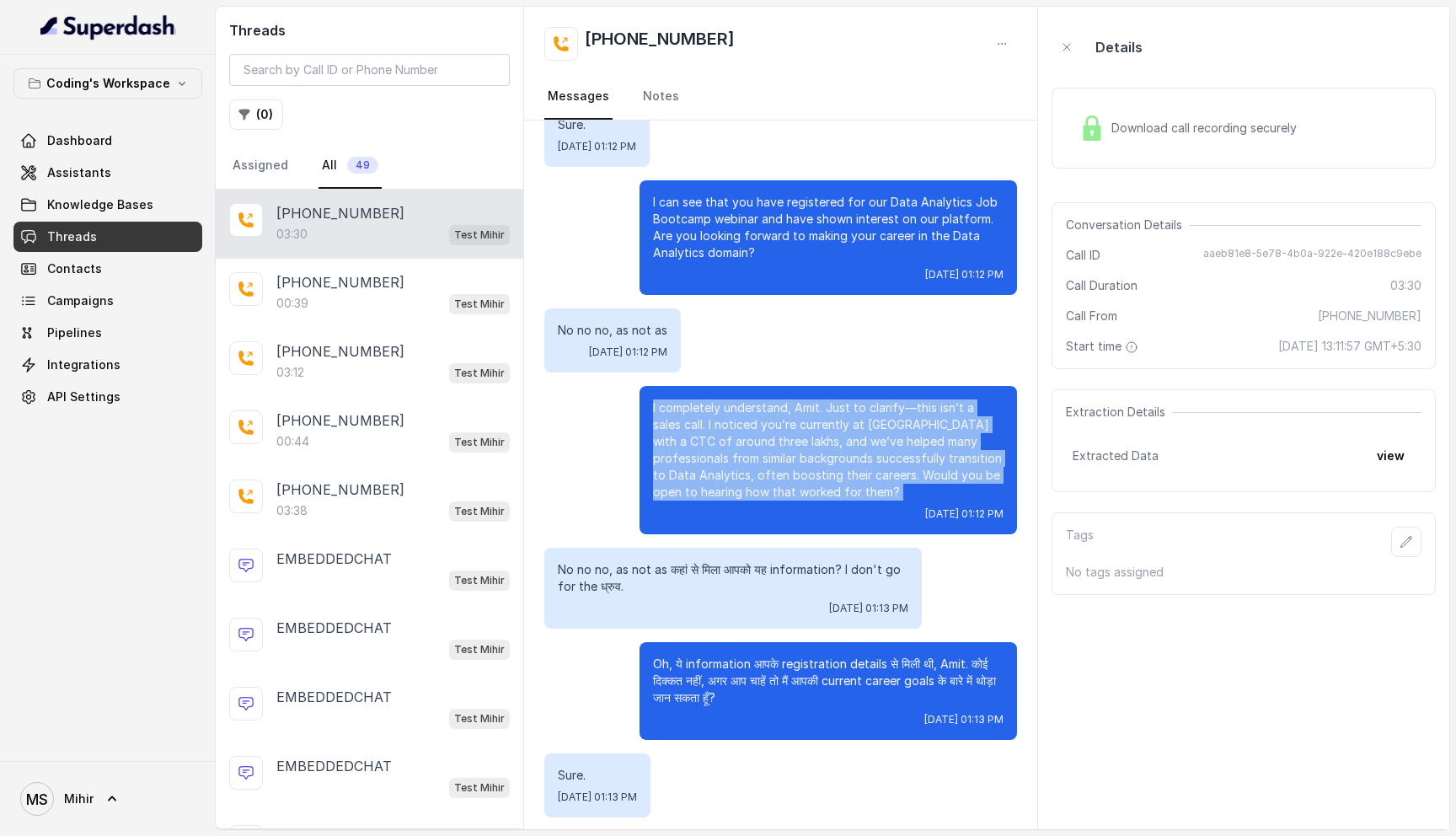
click at [751, 459] on p "I completely understand, Amit. Just to clarify—this isn’t a sales call. I notic…" at bounding box center [828, 449] width 351 height 101
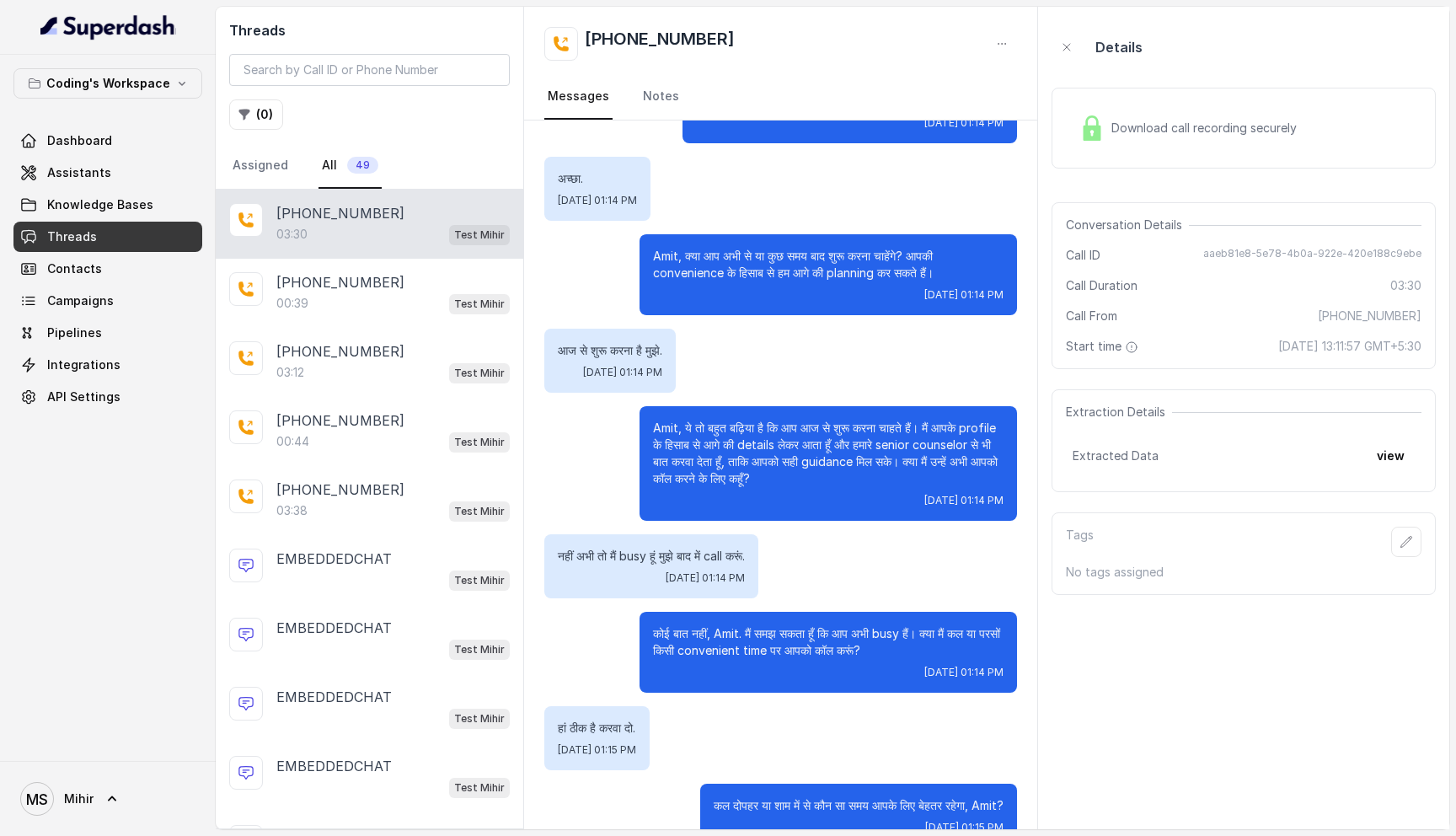
scroll to position [1891, 0]
